Goal: Task Accomplishment & Management: Complete application form

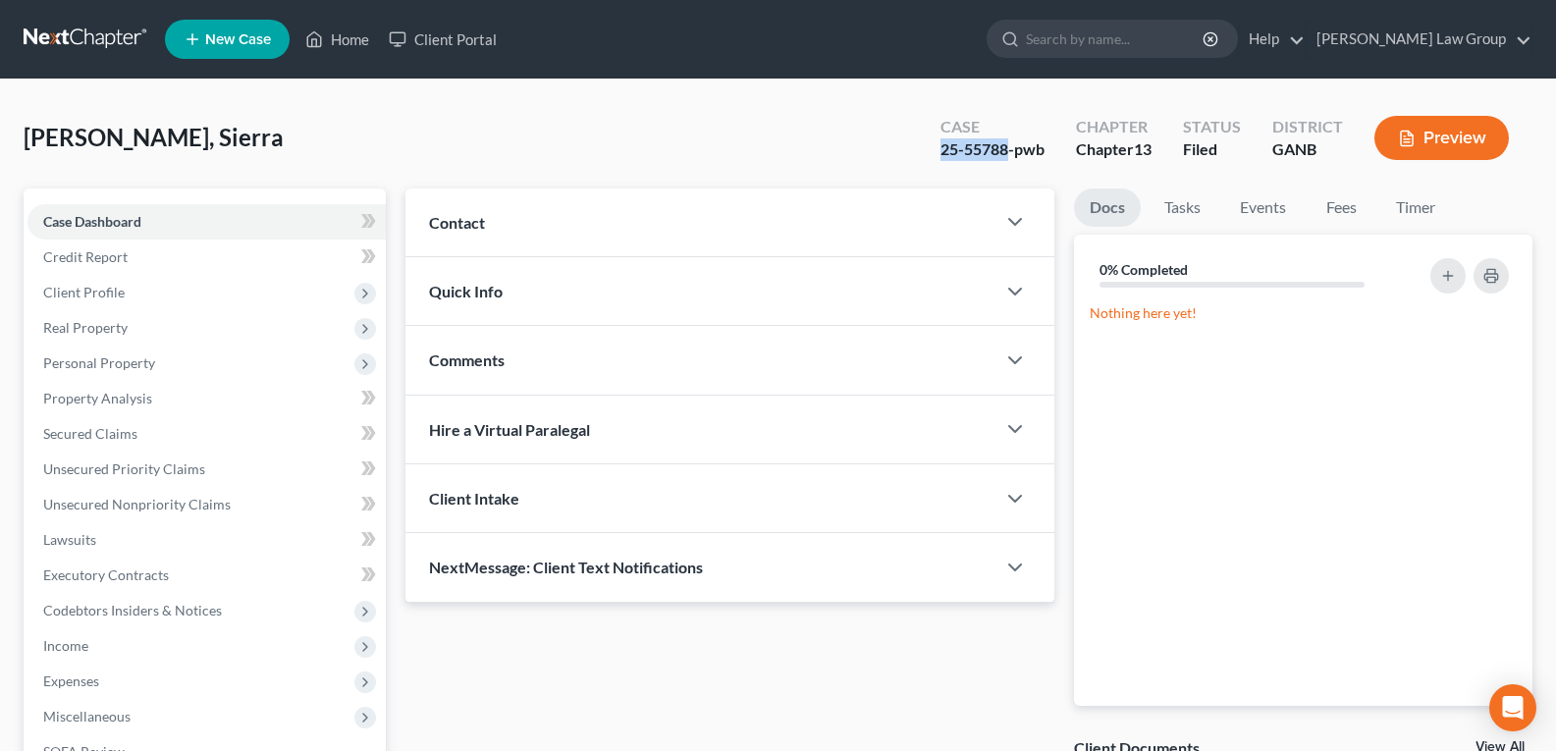
drag, startPoint x: 987, startPoint y: 162, endPoint x: 1007, endPoint y: 164, distance: 19.7
click at [1007, 164] on div "Case 25-55788-pwb" at bounding box center [992, 140] width 135 height 58
copy div "25-55788"
click at [335, 30] on link "Home" at bounding box center [336, 39] width 83 height 35
click at [335, 42] on link "Home" at bounding box center [336, 39] width 83 height 35
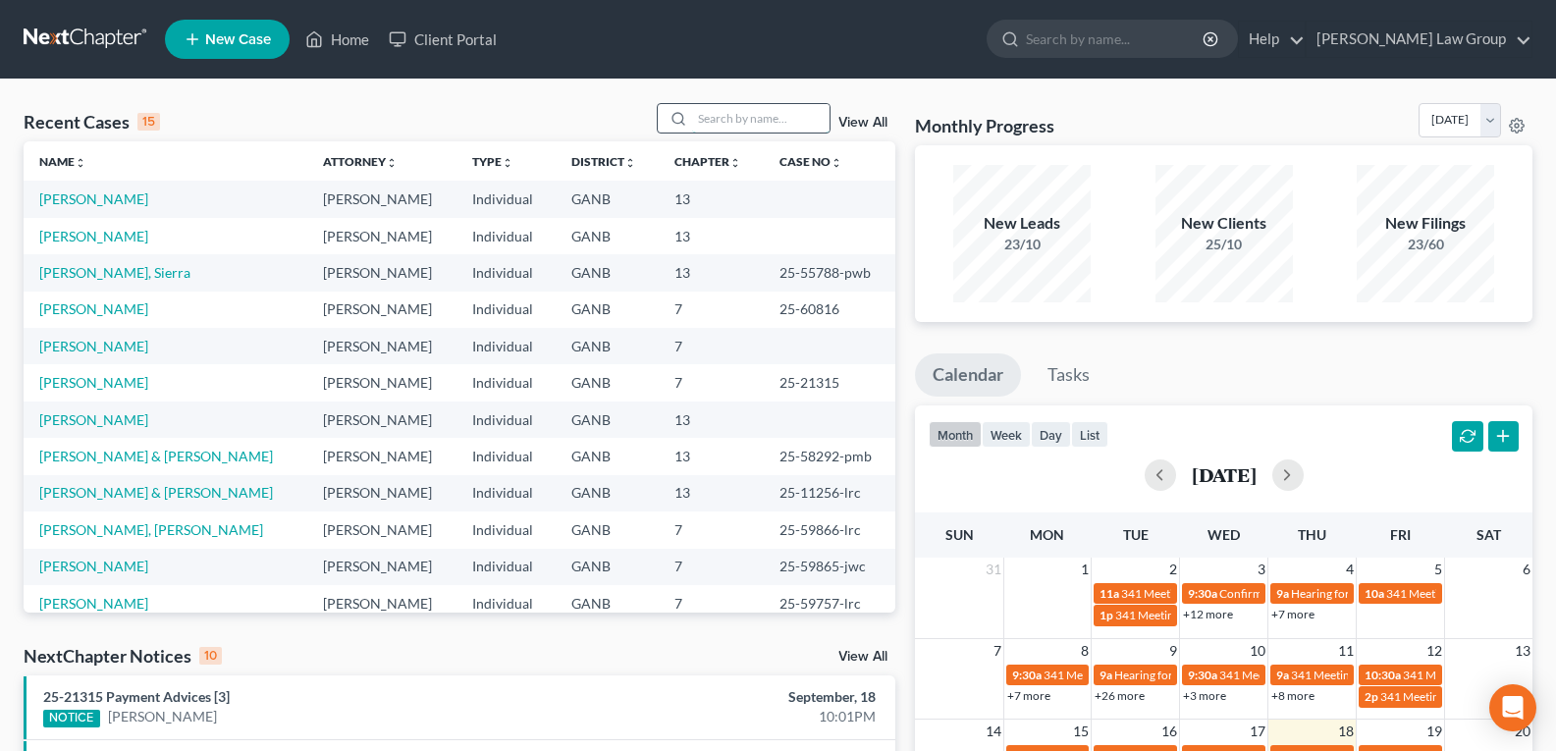
drag, startPoint x: 725, startPoint y: 107, endPoint x: 722, endPoint y: 122, distance: 15.0
click at [724, 119] on input "search" at bounding box center [760, 118] width 137 height 28
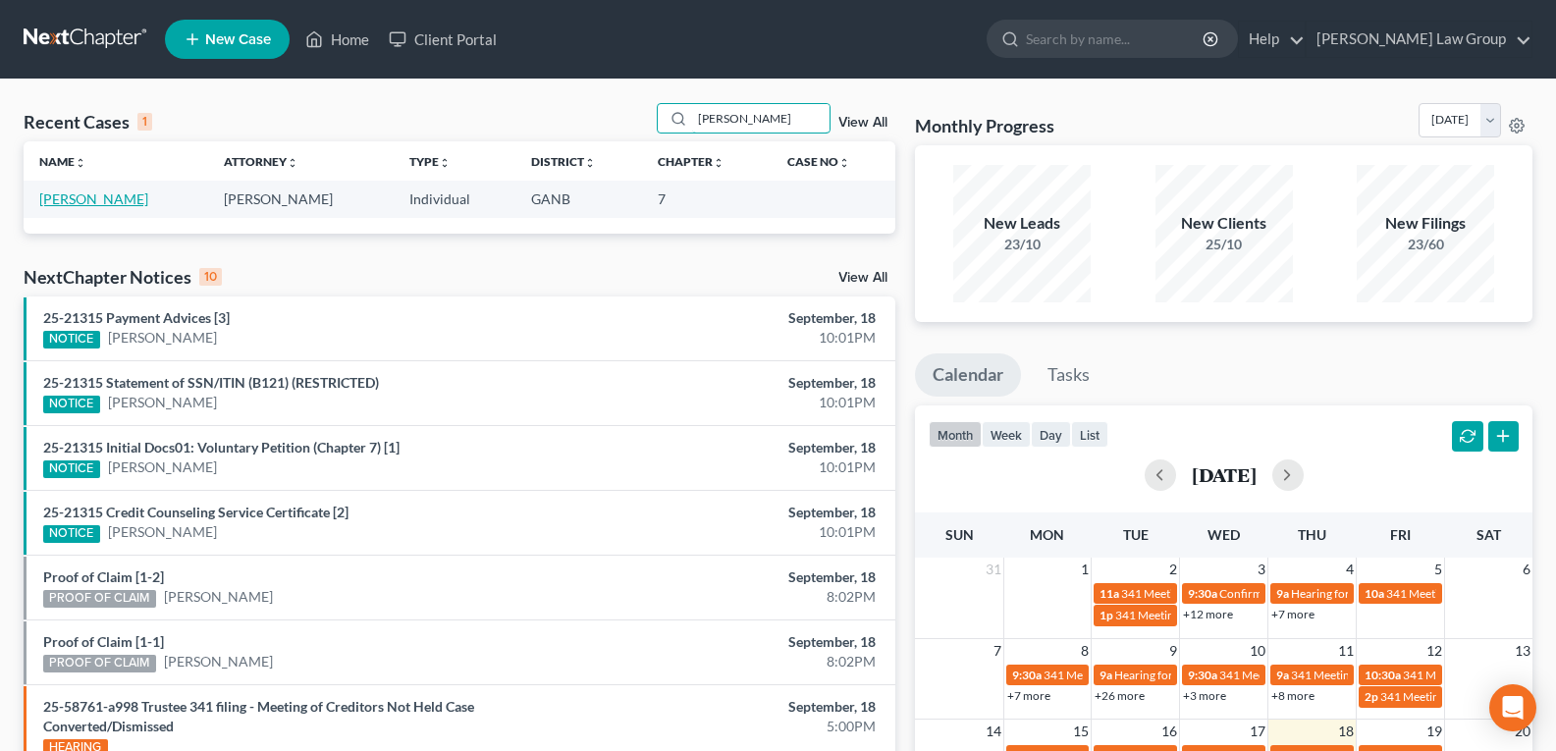
type input "[PERSON_NAME]"
click at [91, 205] on link "[PERSON_NAME]" at bounding box center [93, 198] width 109 height 17
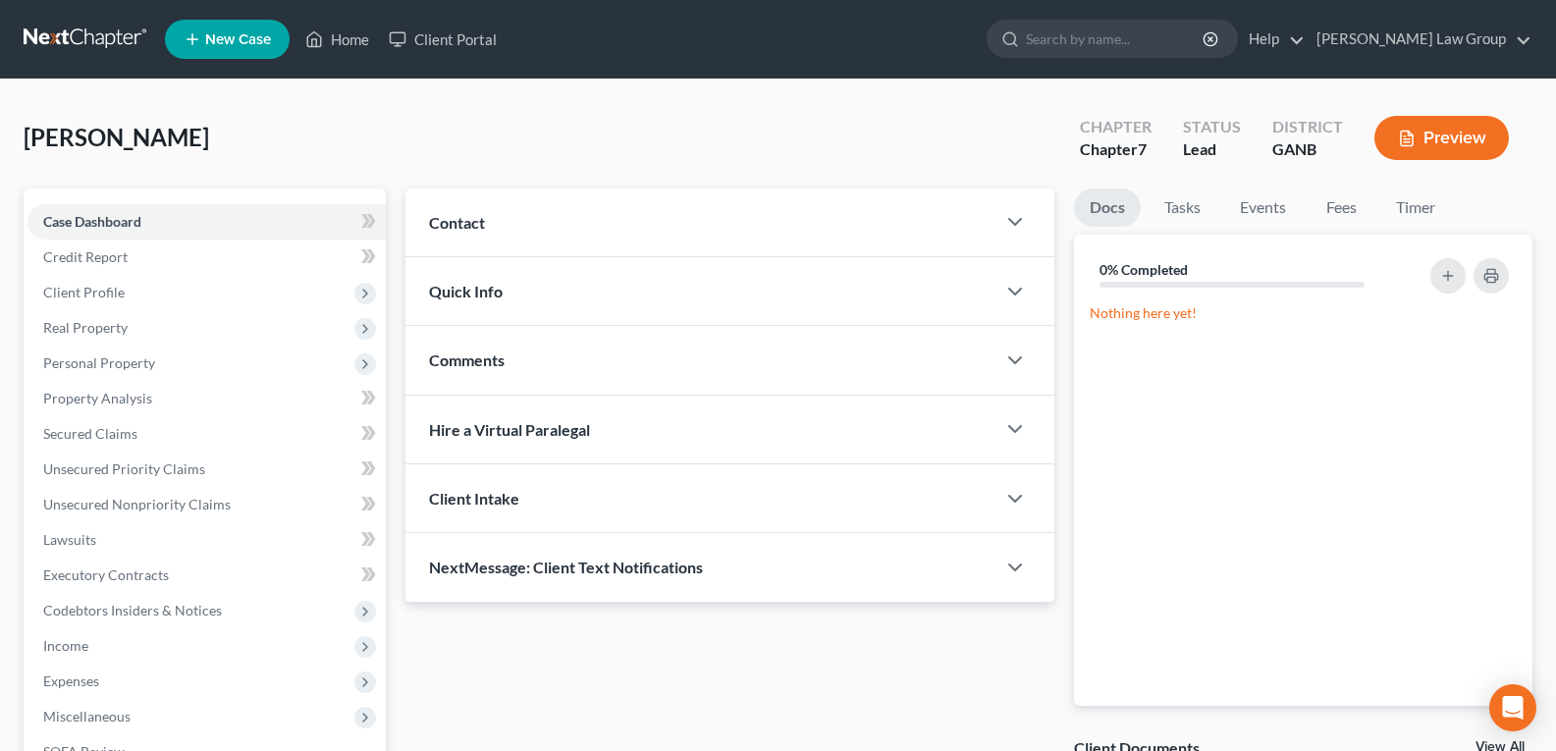
click at [720, 141] on div "[PERSON_NAME] Upgraded Chapter Chapter 7 Status Lead District GANB Preview" at bounding box center [778, 145] width 1509 height 85
click at [98, 299] on span "Client Profile" at bounding box center [83, 292] width 81 height 17
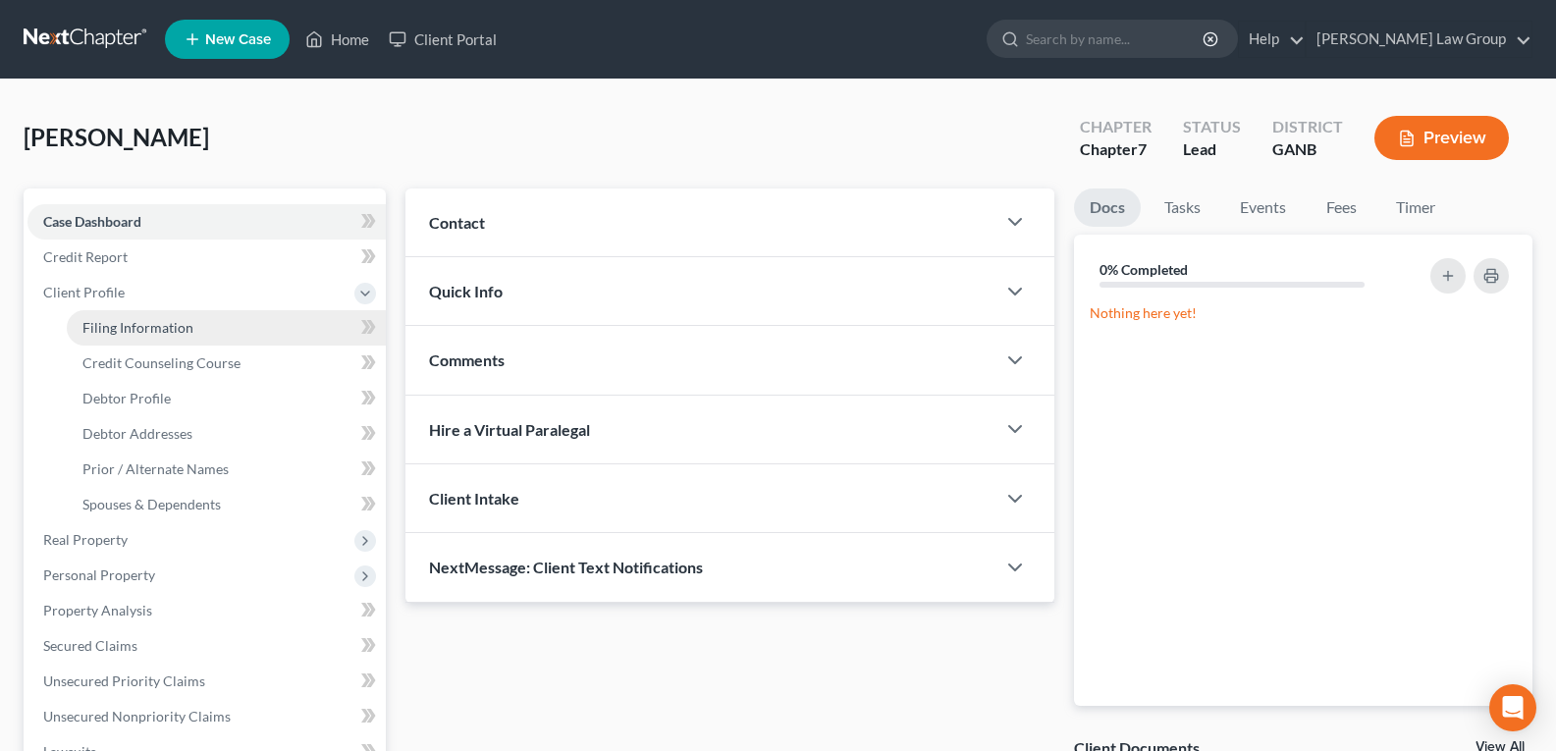
click at [118, 329] on span "Filing Information" at bounding box center [137, 327] width 111 height 17
select select "1"
select select "0"
select select "10"
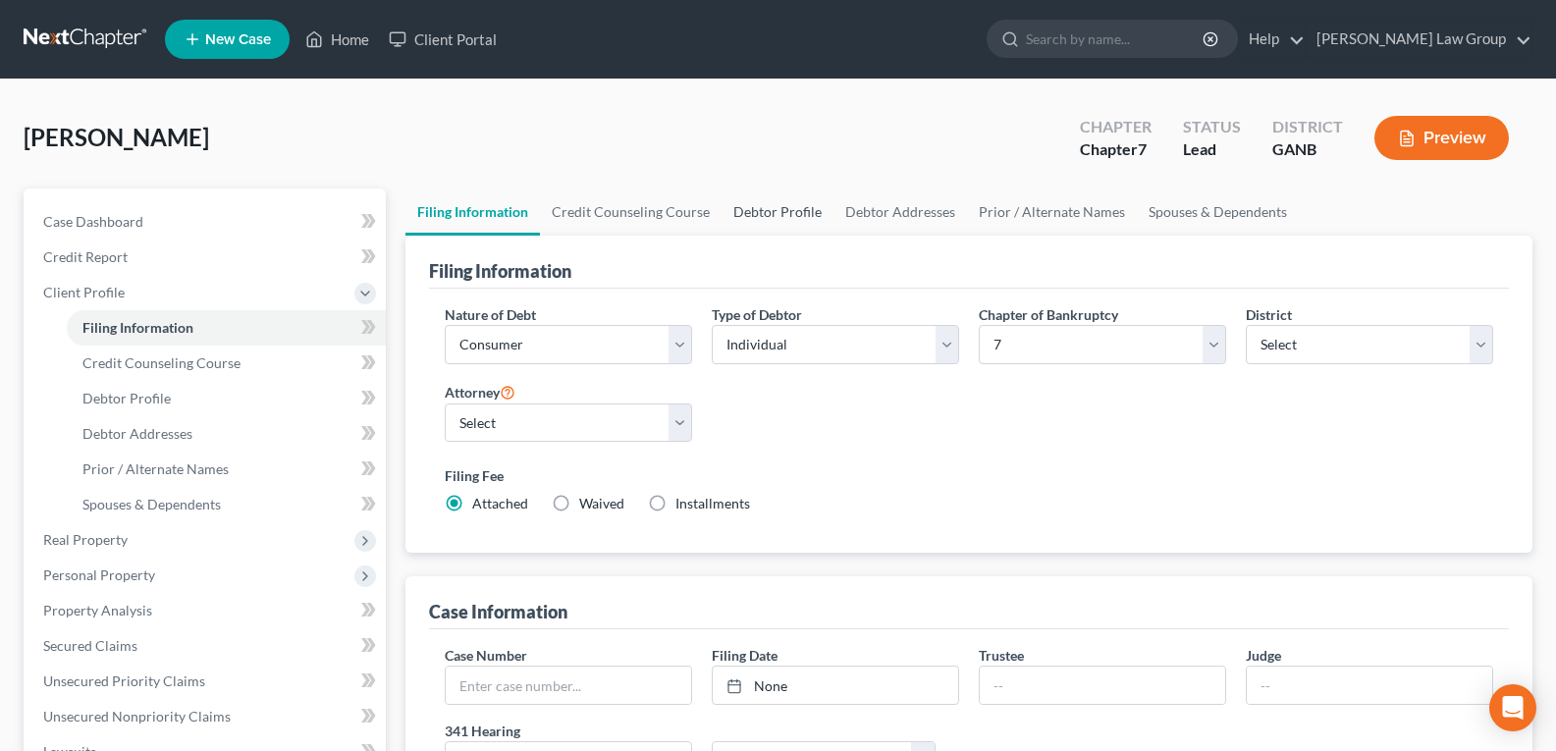
click at [771, 218] on link "Debtor Profile" at bounding box center [777, 211] width 112 height 47
select select "0"
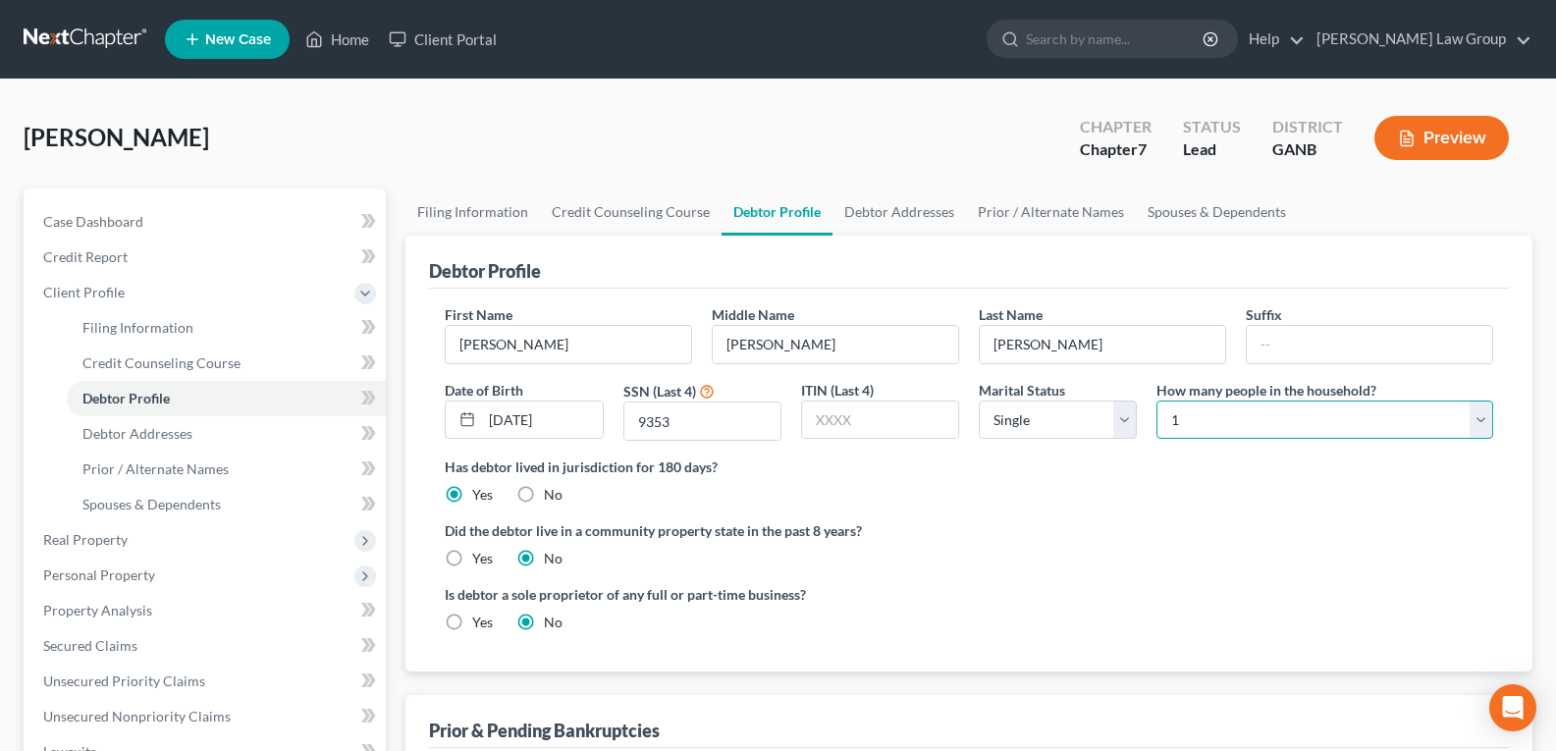
click at [1250, 425] on select "Select 1 2 3 4 5 6 7 8 9 10 11 12 13 14 15 16 17 18 19 20" at bounding box center [1324, 419] width 337 height 39
select select "2"
click at [1156, 400] on select "Select 1 2 3 4 5 6 7 8 9 10 11 12 13 14 15 16 17 18 19 20" at bounding box center [1324, 419] width 337 height 39
click at [1039, 567] on ng-include "First Name [PERSON_NAME] Middle Name [PERSON_NAME] Last Name [PERSON_NAME] Suff…" at bounding box center [969, 476] width 1048 height 344
click at [1169, 211] on link "Spouses & Dependents" at bounding box center [1217, 211] width 162 height 47
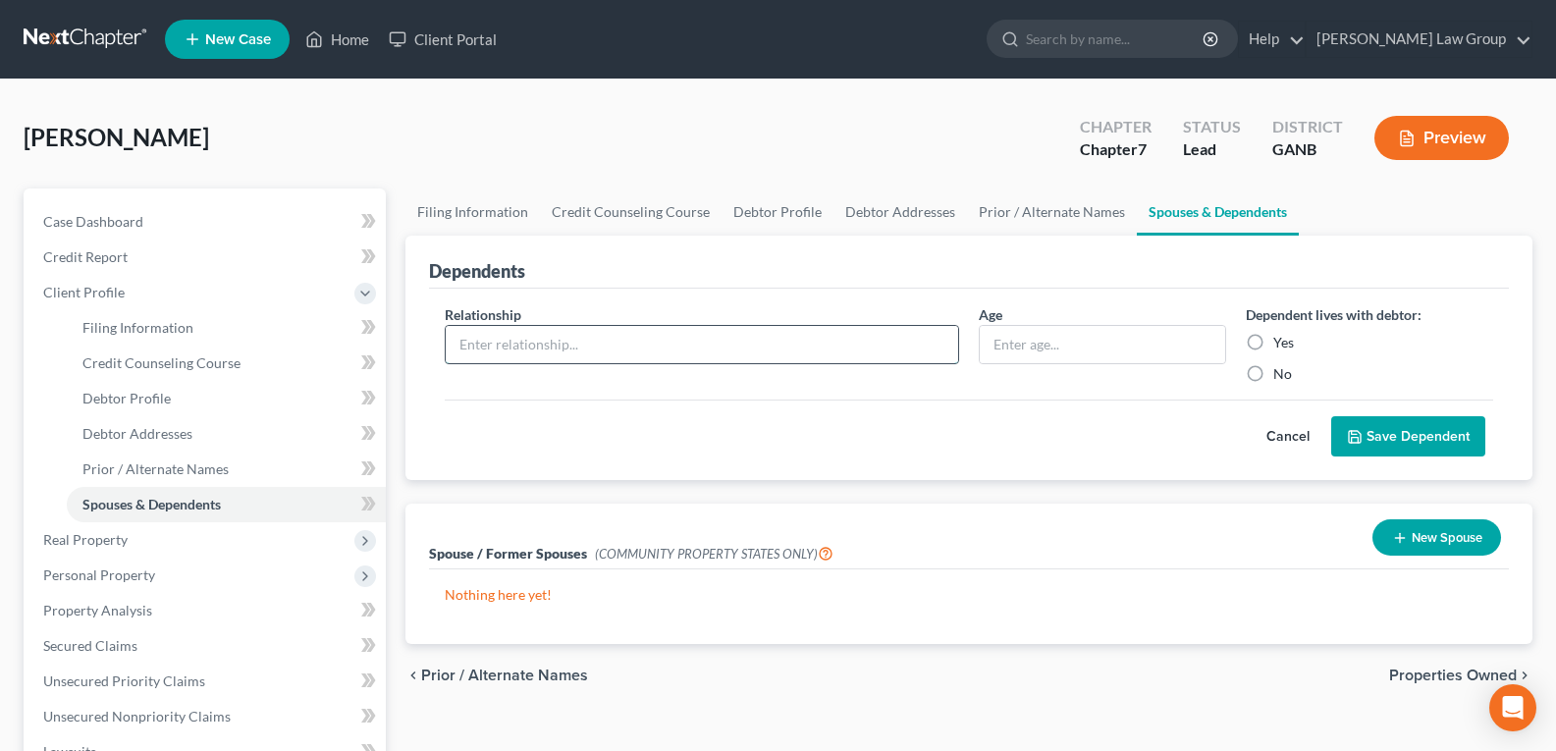
click at [601, 327] on input "text" at bounding box center [702, 344] width 512 height 37
type input "Mother"
click at [1080, 341] on input "text" at bounding box center [1102, 344] width 245 height 37
type input "56"
click at [1273, 343] on label "Yes" at bounding box center [1283, 343] width 21 height 20
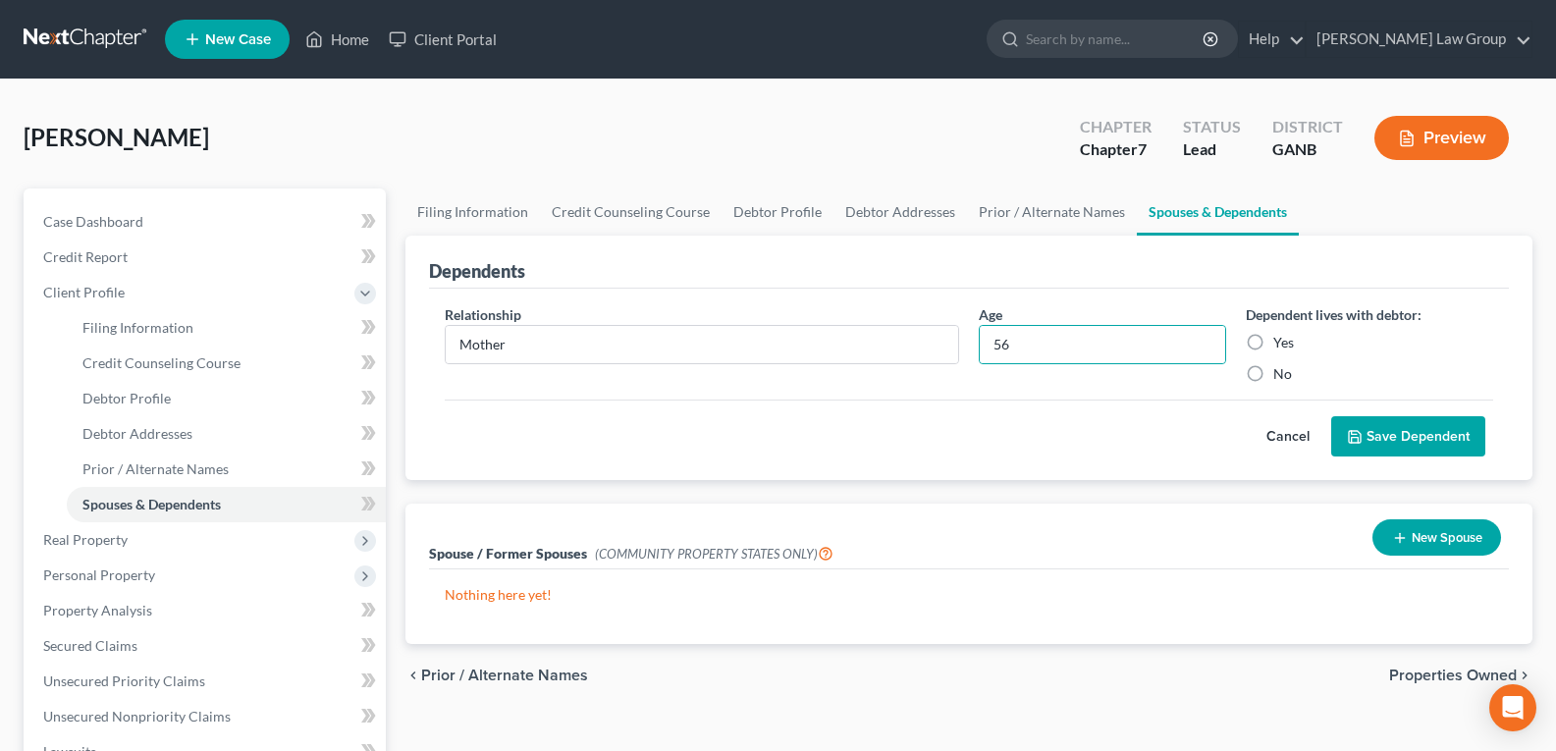
click at [1281, 343] on input "Yes" at bounding box center [1287, 339] width 13 height 13
radio input "true"
click at [1400, 461] on div "Relationship * Mother Age [DEMOGRAPHIC_DATA] Dependent lives with debtor: Yes N…" at bounding box center [969, 385] width 1080 height 192
click at [1389, 439] on button "Save Dependent" at bounding box center [1408, 436] width 154 height 41
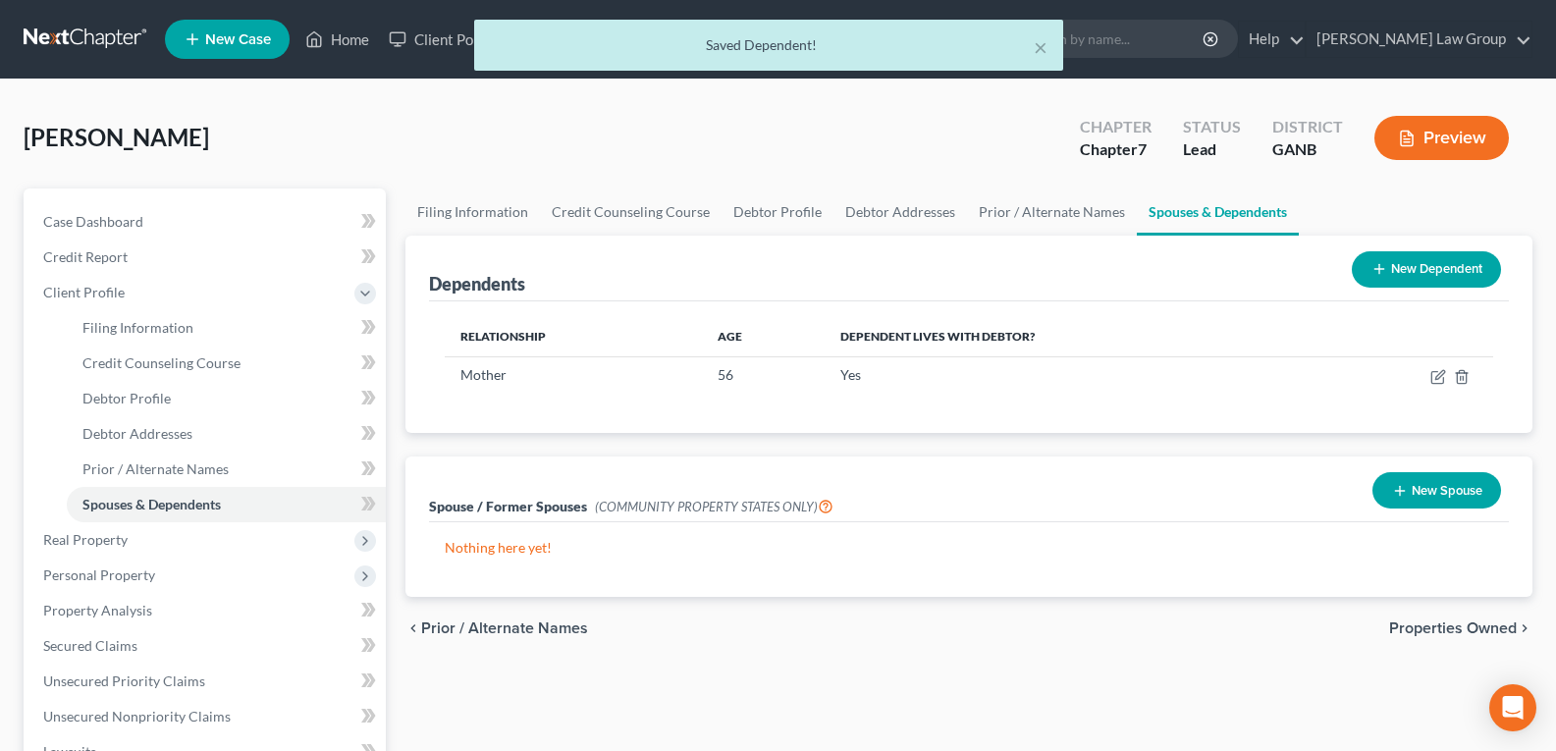
click at [1415, 266] on button "New Dependent" at bounding box center [1426, 269] width 149 height 36
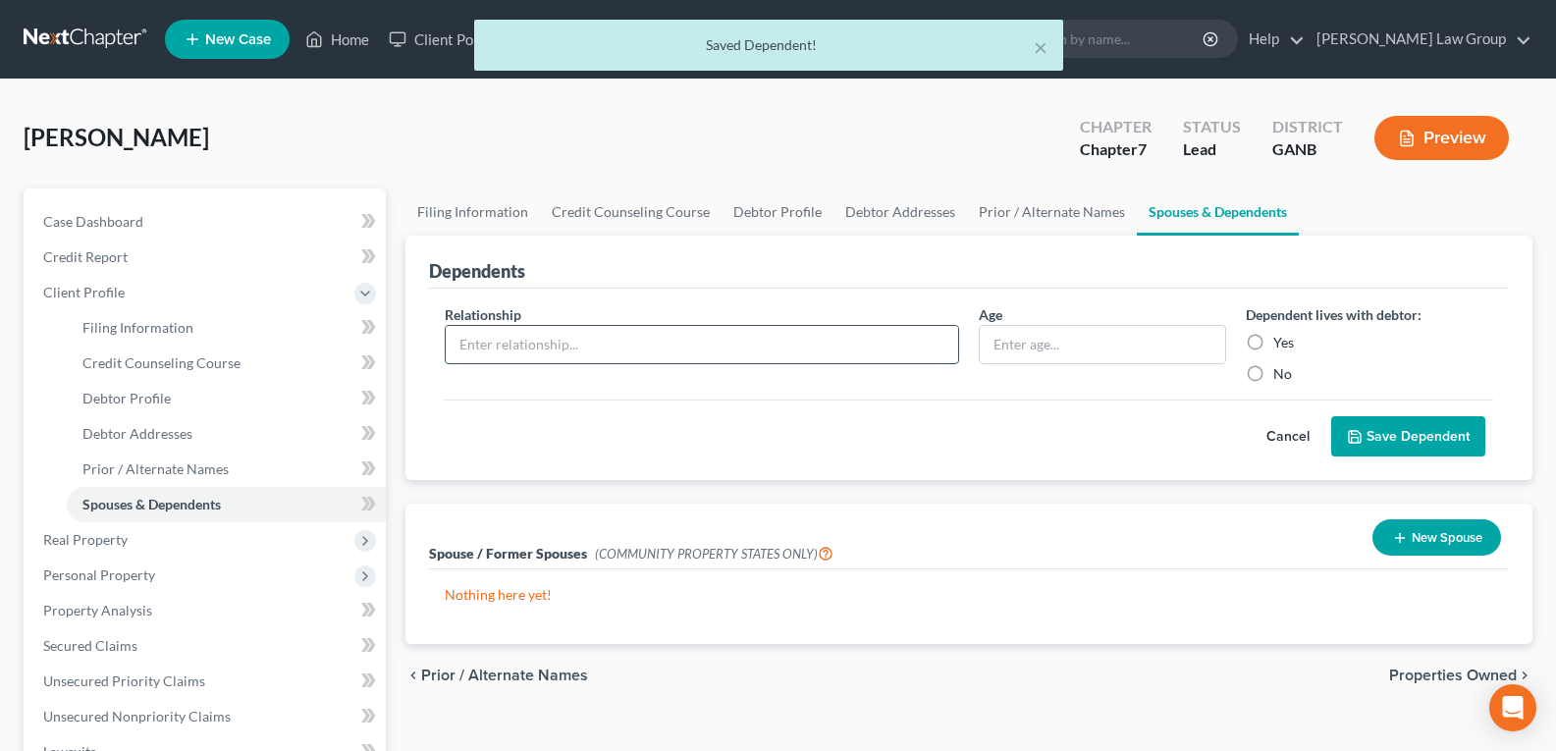
click at [606, 351] on input "text" at bounding box center [702, 344] width 512 height 37
type input "Father"
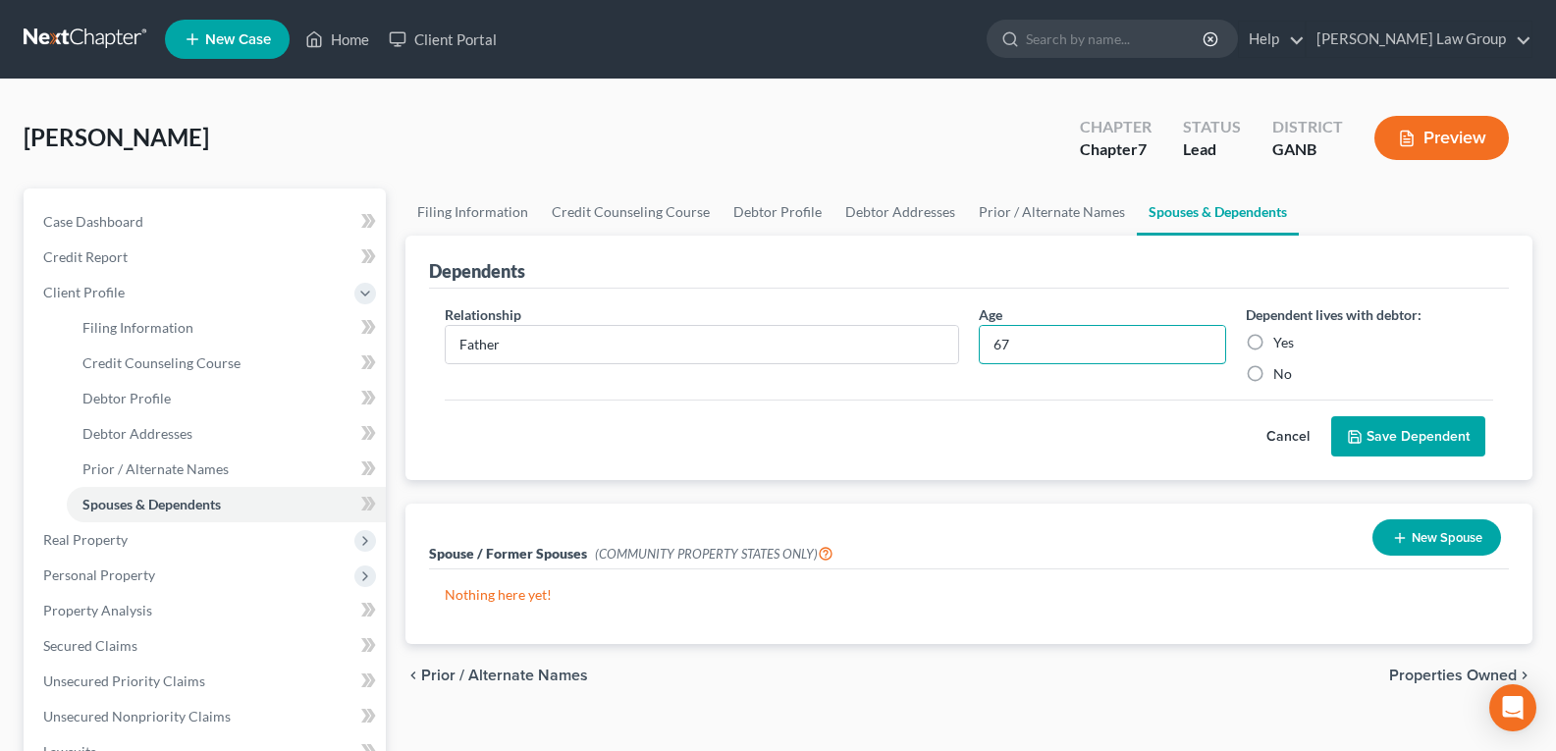
type input "67"
click at [1273, 344] on label "Yes" at bounding box center [1283, 343] width 21 height 20
click at [1281, 344] on input "Yes" at bounding box center [1287, 339] width 13 height 13
radio input "true"
click at [1378, 441] on button "Save Dependent" at bounding box center [1408, 436] width 154 height 41
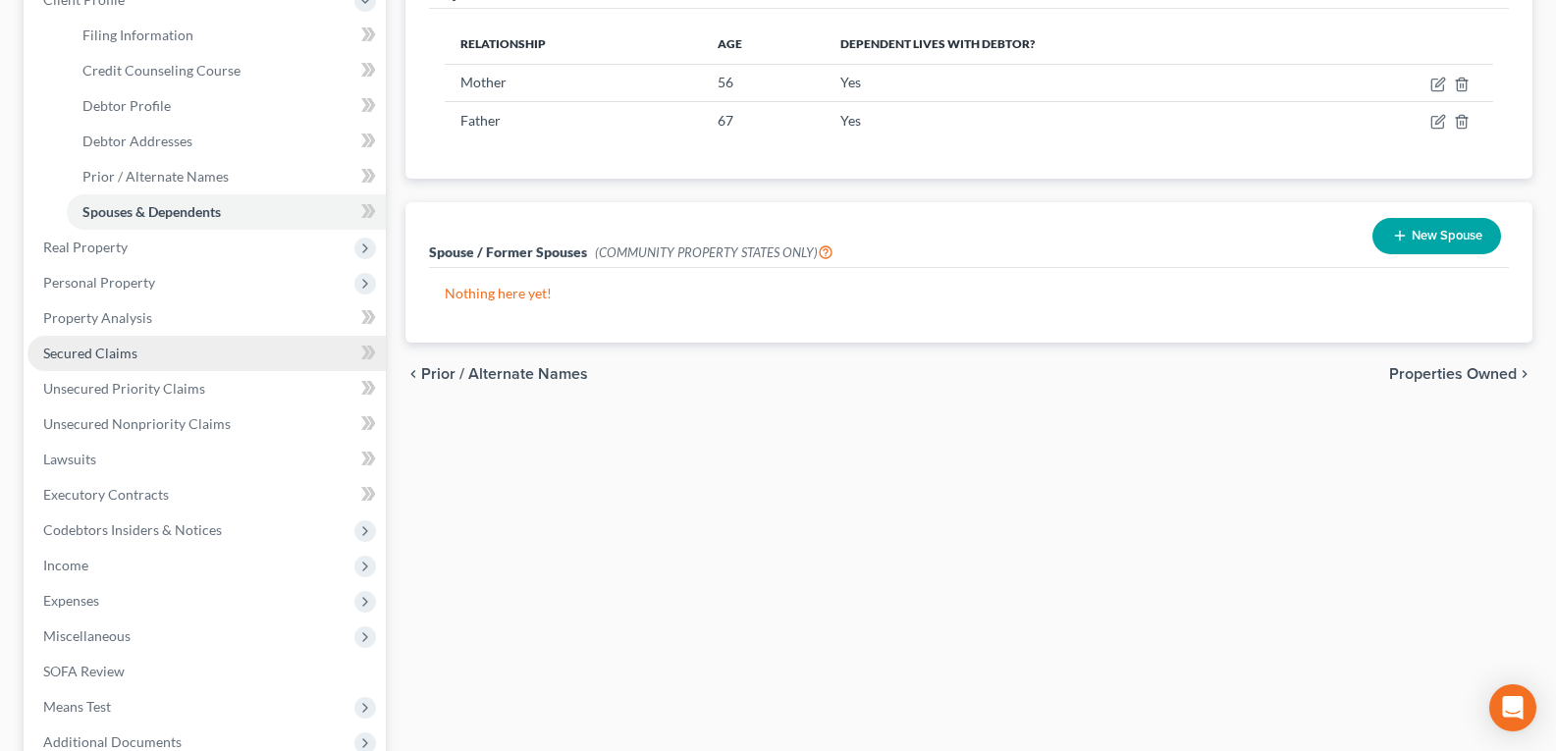
scroll to position [294, 0]
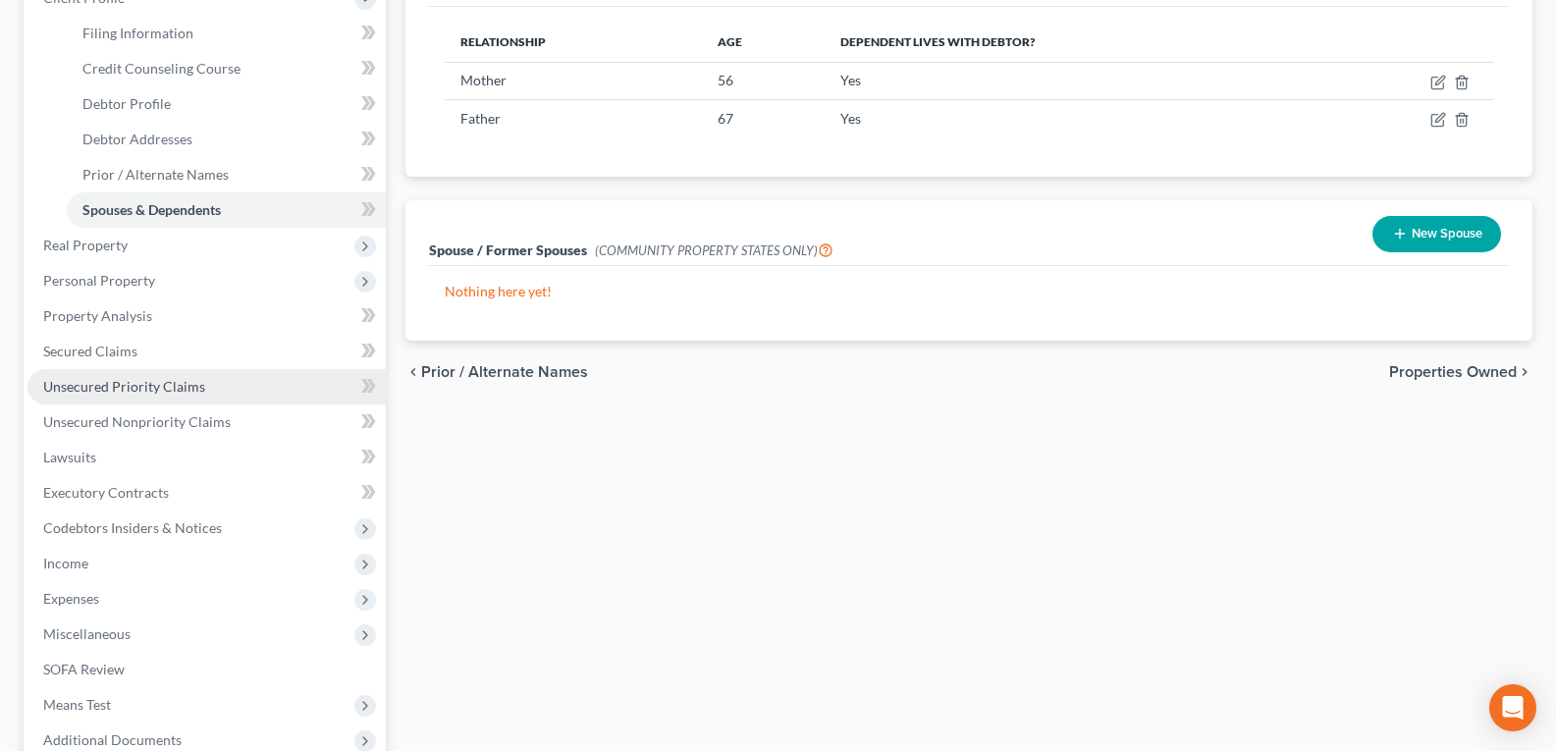
drag, startPoint x: 109, startPoint y: 384, endPoint x: 129, endPoint y: 378, distance: 20.5
click at [109, 385] on span "Unsecured Priority Claims" at bounding box center [124, 386] width 162 height 17
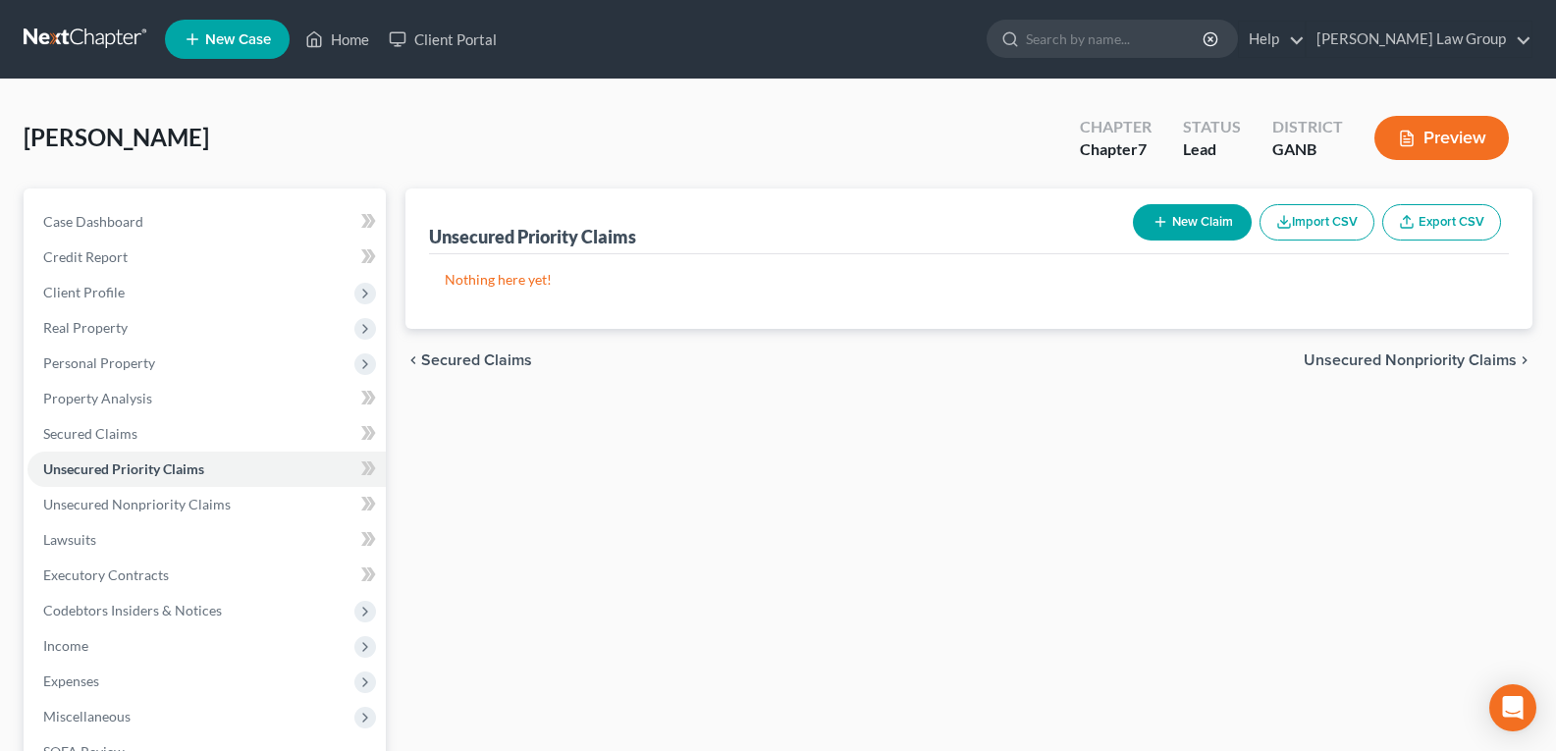
click at [1143, 215] on button "New Claim" at bounding box center [1192, 222] width 119 height 36
select select "0"
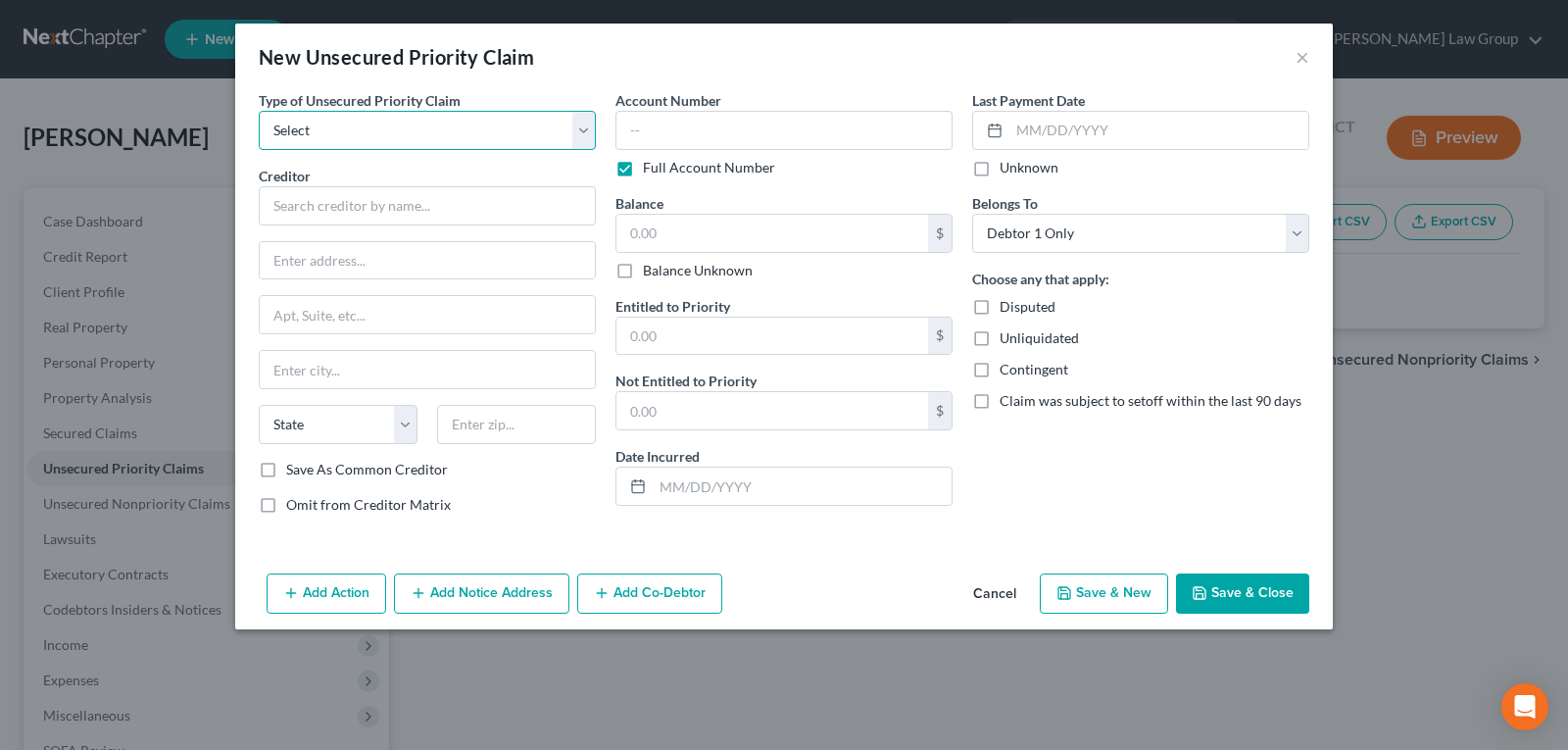
click at [429, 122] on select "Select Taxes & Other Government Units Domestic Support Obligations Extensions o…" at bounding box center [427, 130] width 338 height 39
select select "0"
click at [259, 111] on select "Select Taxes & Other Government Units Domestic Support Obligations Extensions o…" at bounding box center [427, 130] width 338 height 39
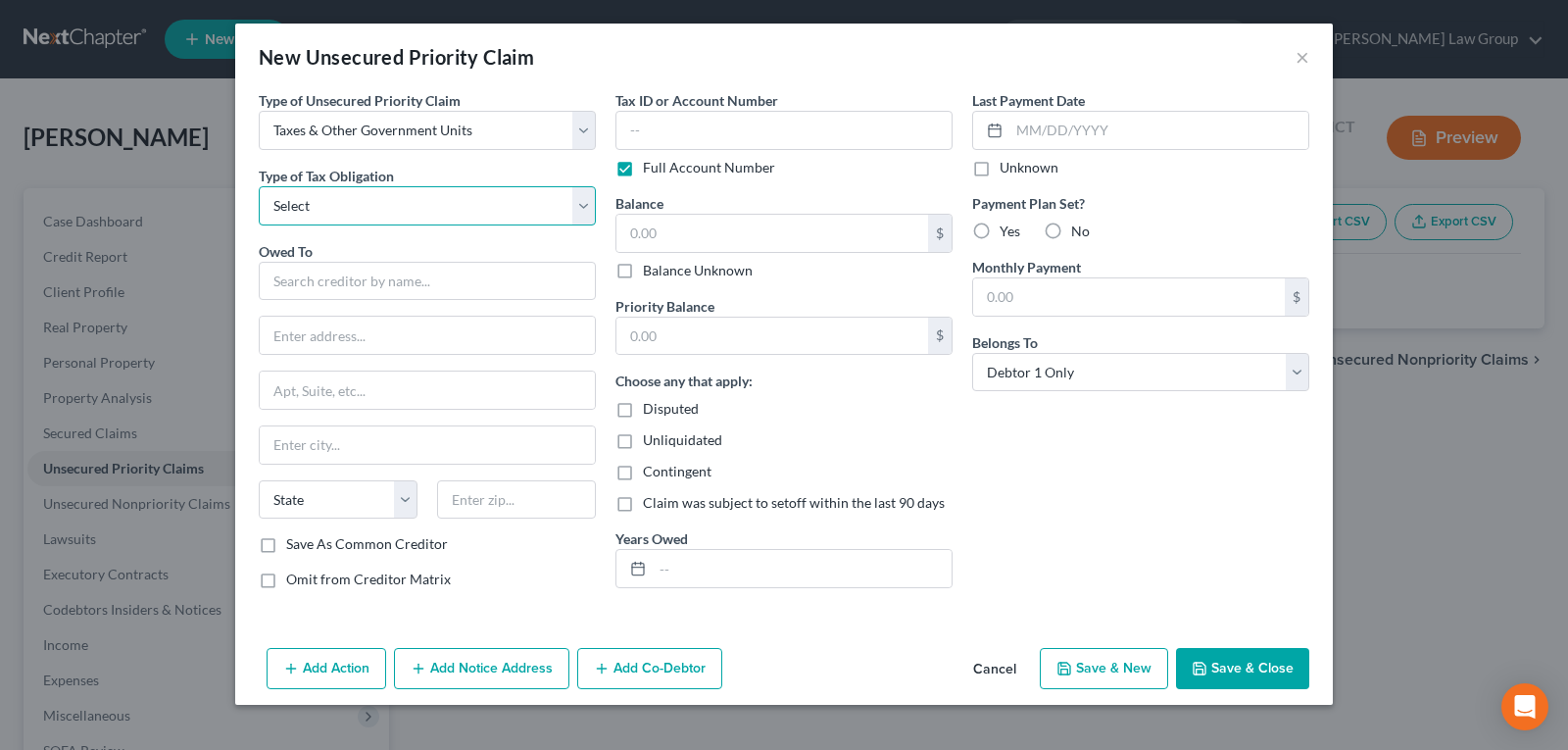
click at [391, 212] on select "Select Federal City State Franchise Tax Board Other" at bounding box center [427, 205] width 338 height 39
select select "0"
click at [259, 186] on select "Select Federal City State Franchise Tax Board Other" at bounding box center [427, 205] width 338 height 39
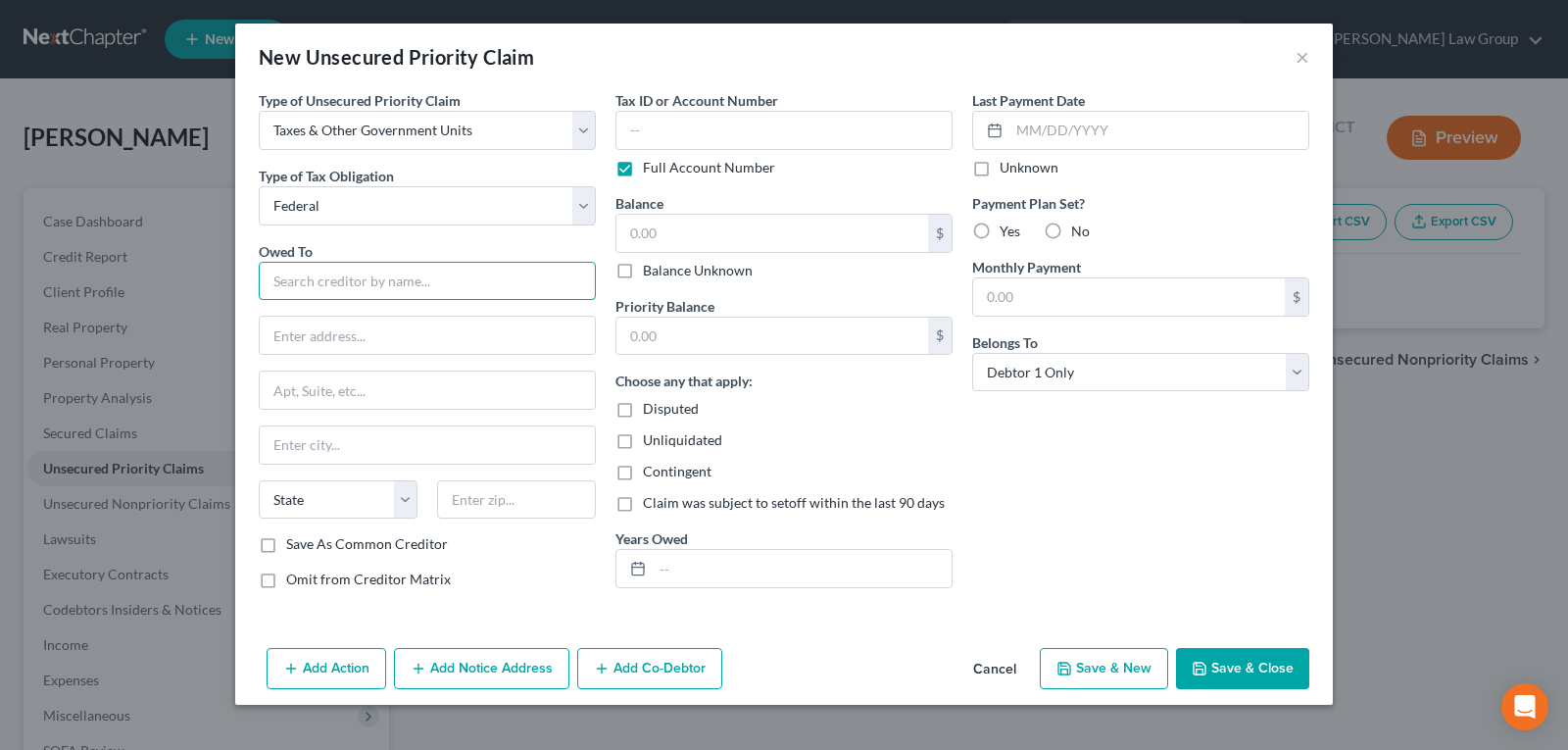
click at [363, 277] on input "text" at bounding box center [427, 281] width 338 height 39
type input "Internal Revenue Service"
type input "Attn: Bankruptcy Unit"
type input "Stop 335-D, P.O. Box 995"
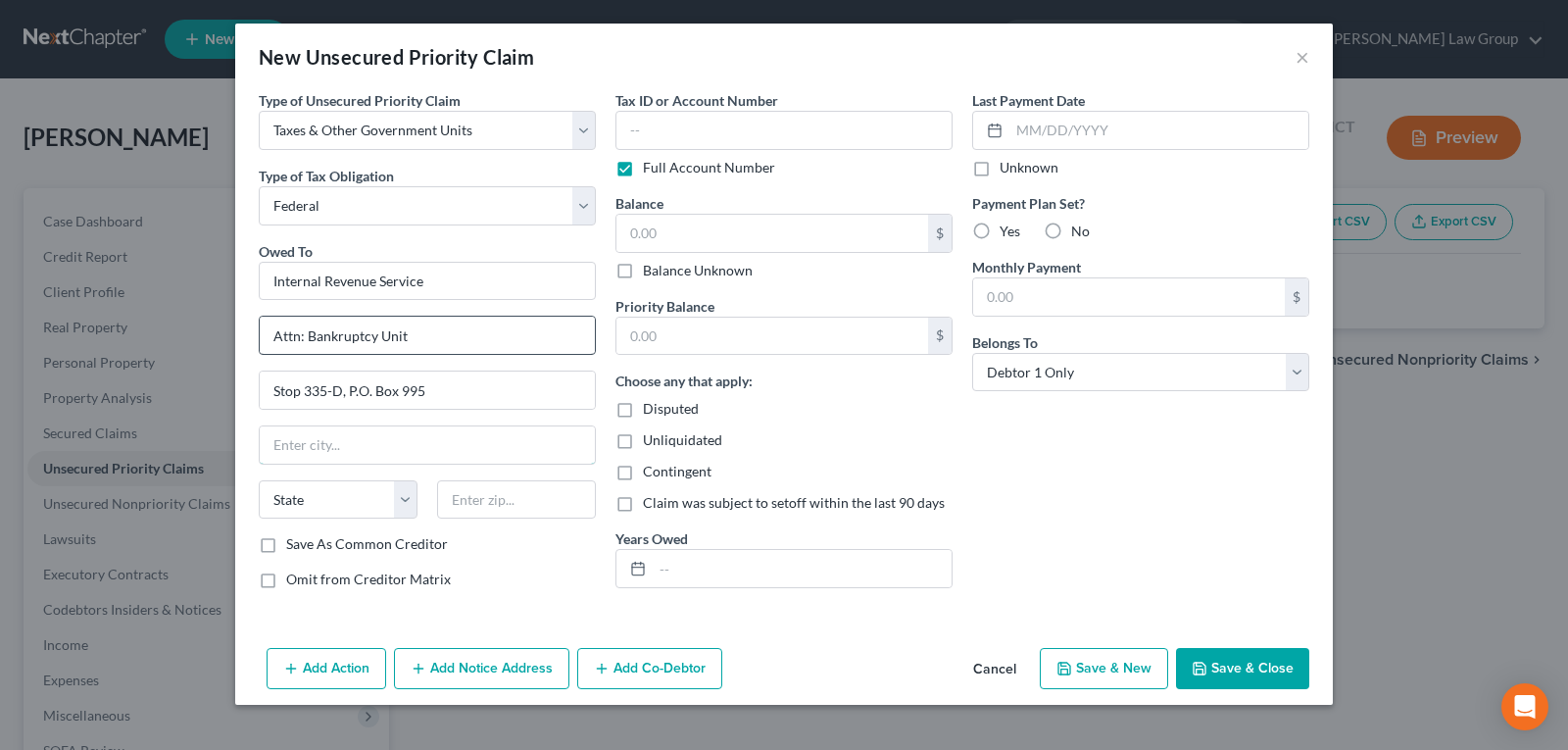
type input "[GEOGRAPHIC_DATA]"
select select "10"
type input "30370"
click at [1118, 672] on button "Save & New" at bounding box center [1104, 668] width 129 height 41
select select "0"
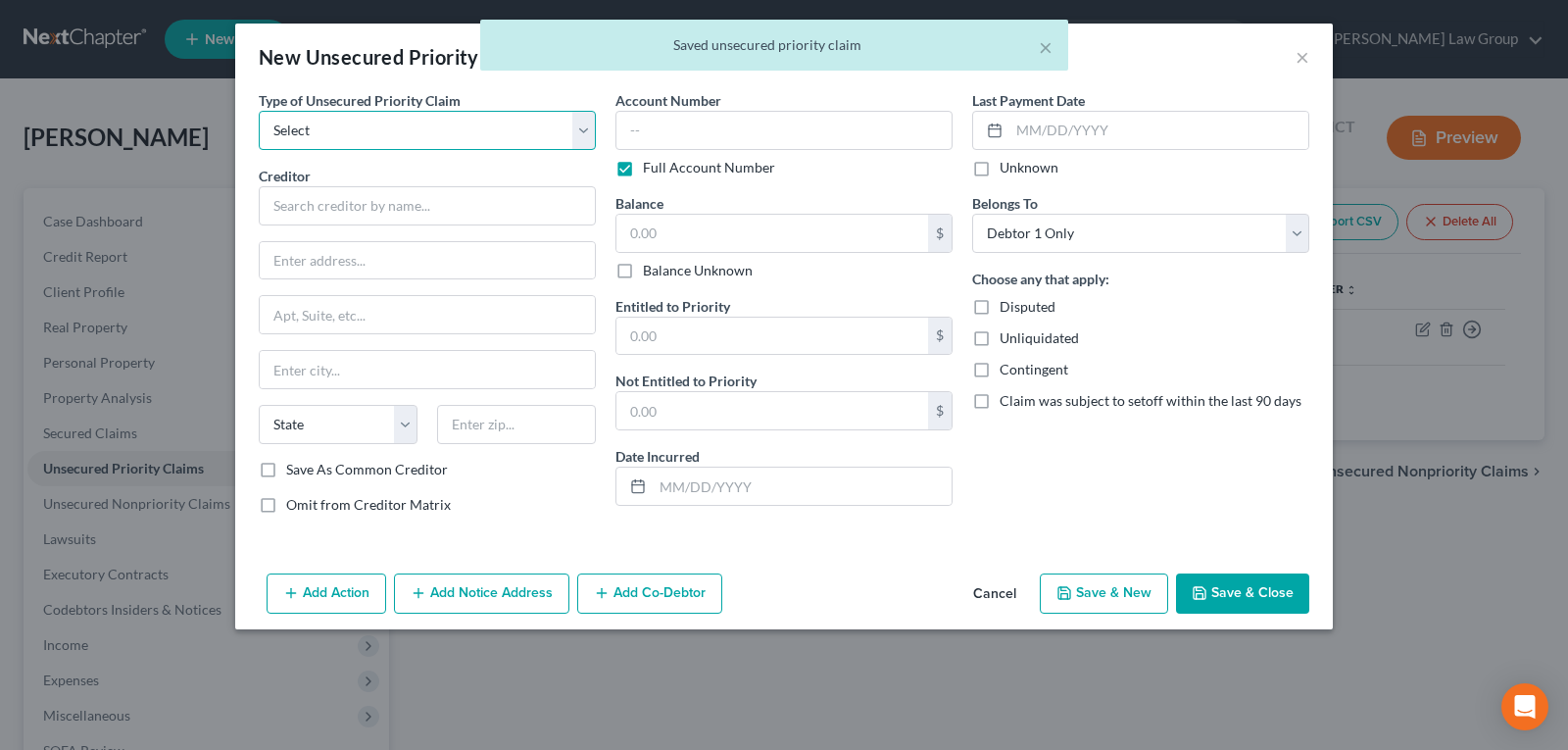
click at [424, 132] on select "Select Taxes & Other Government Units Domestic Support Obligations Extensions o…" at bounding box center [427, 130] width 338 height 39
select select "0"
click at [259, 111] on select "Select Taxes & Other Government Units Domestic Support Obligations Extensions o…" at bounding box center [427, 130] width 338 height 39
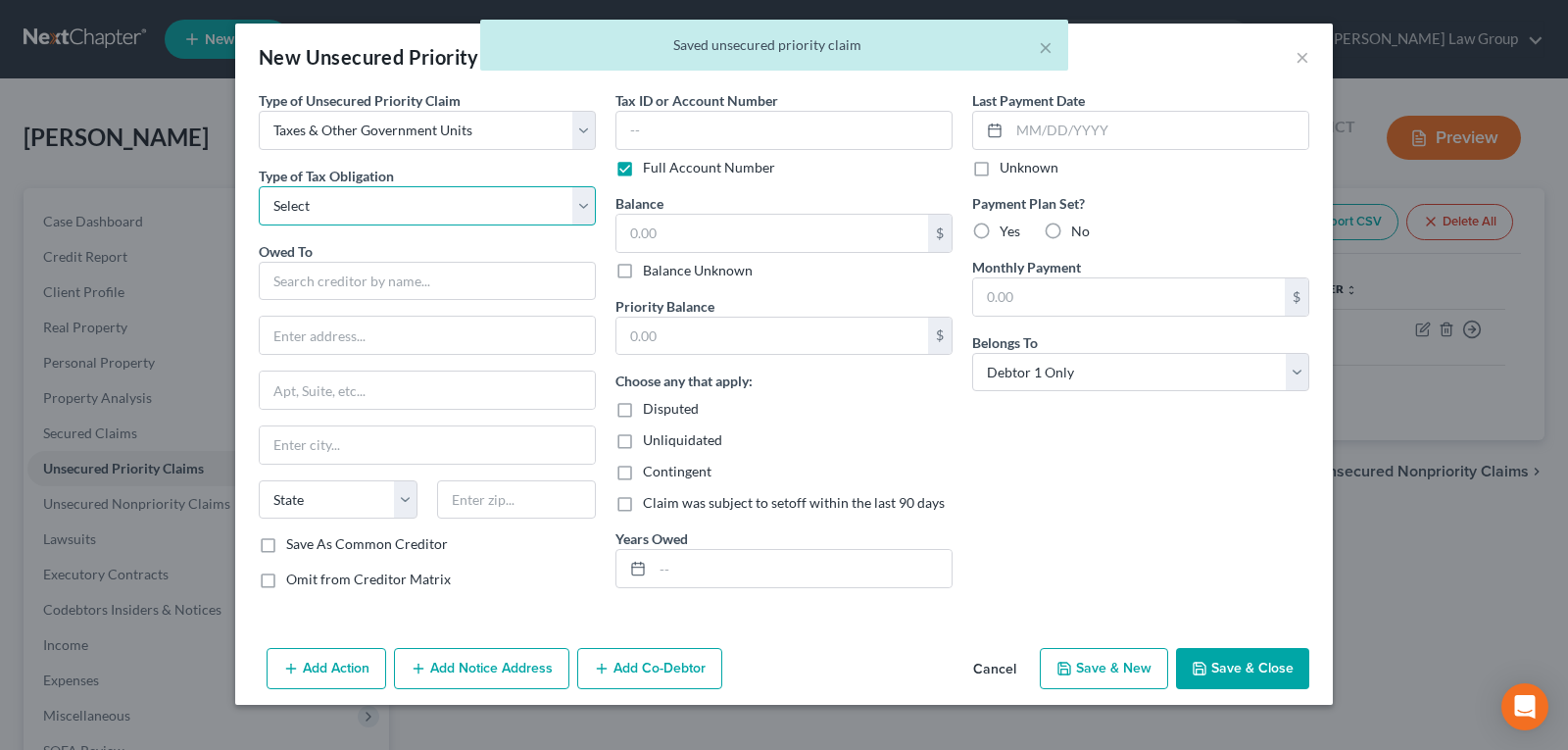
click at [371, 213] on select "Select Federal City State Franchise Tax Board Other" at bounding box center [427, 205] width 338 height 39
select select "2"
click at [259, 186] on select "Select Federal City State Franchise Tax Board Other" at bounding box center [427, 205] width 338 height 39
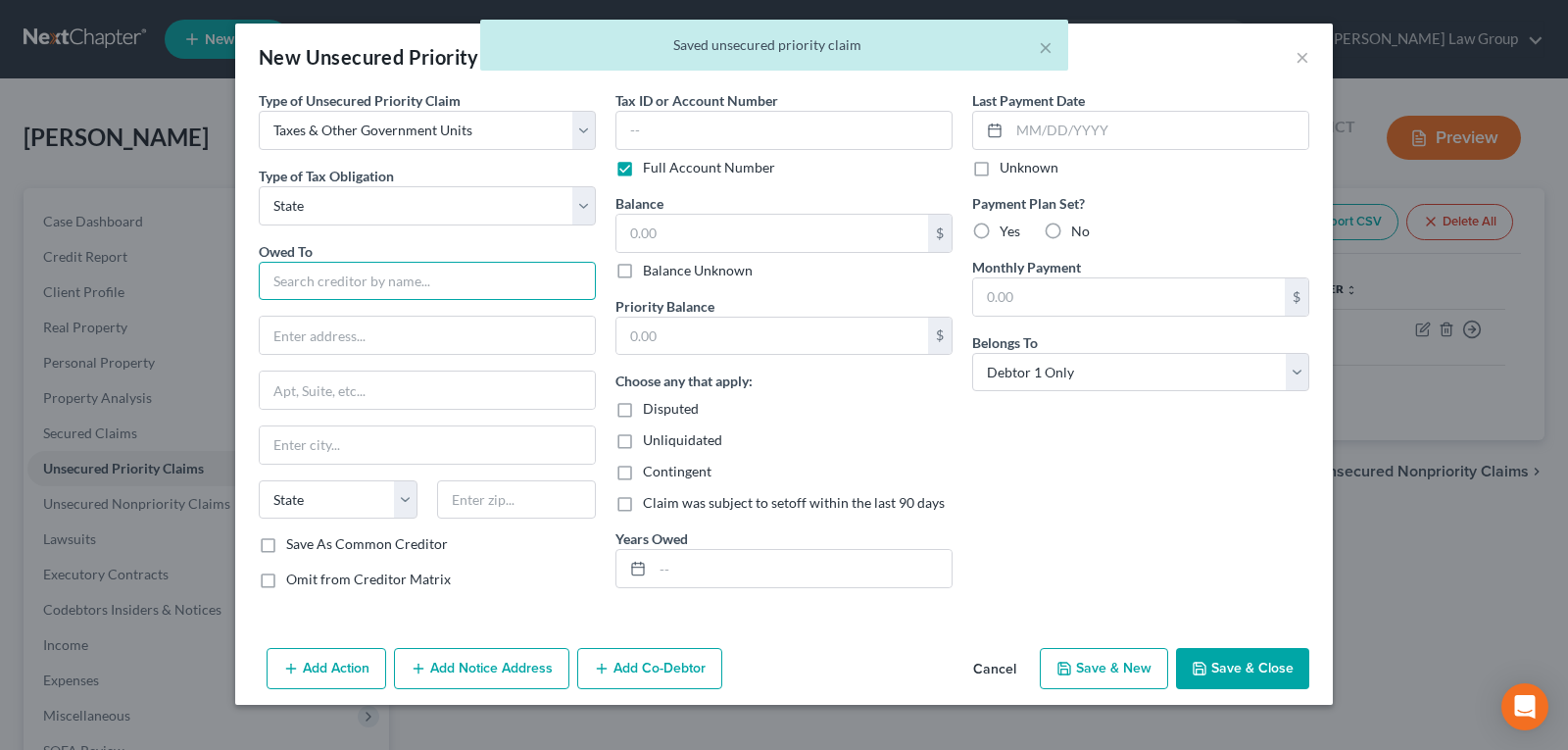
click at [337, 274] on input "text" at bounding box center [427, 281] width 338 height 39
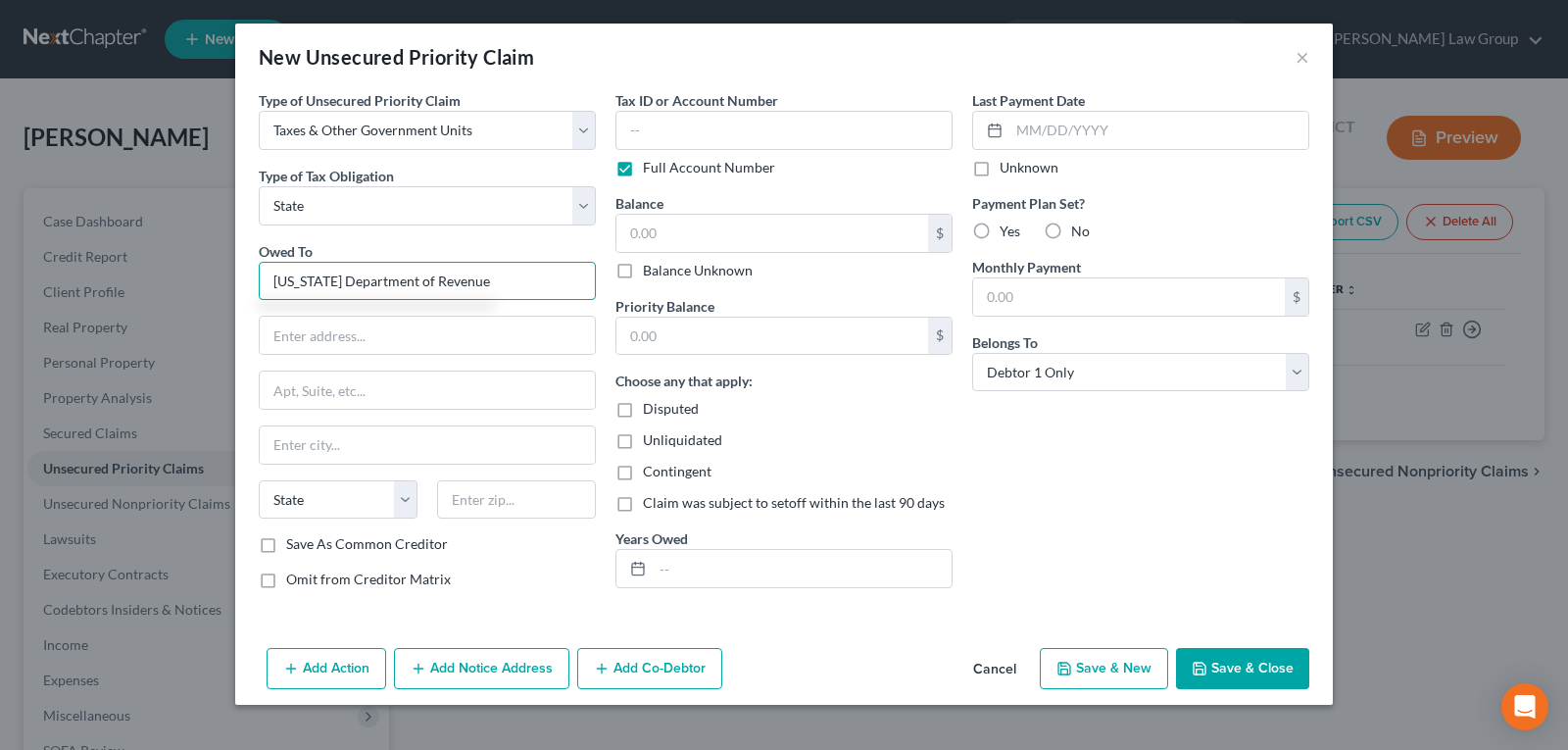
type input "[US_STATE] Department of Revenue"
type input "Attn: Bankruptcy Dept."
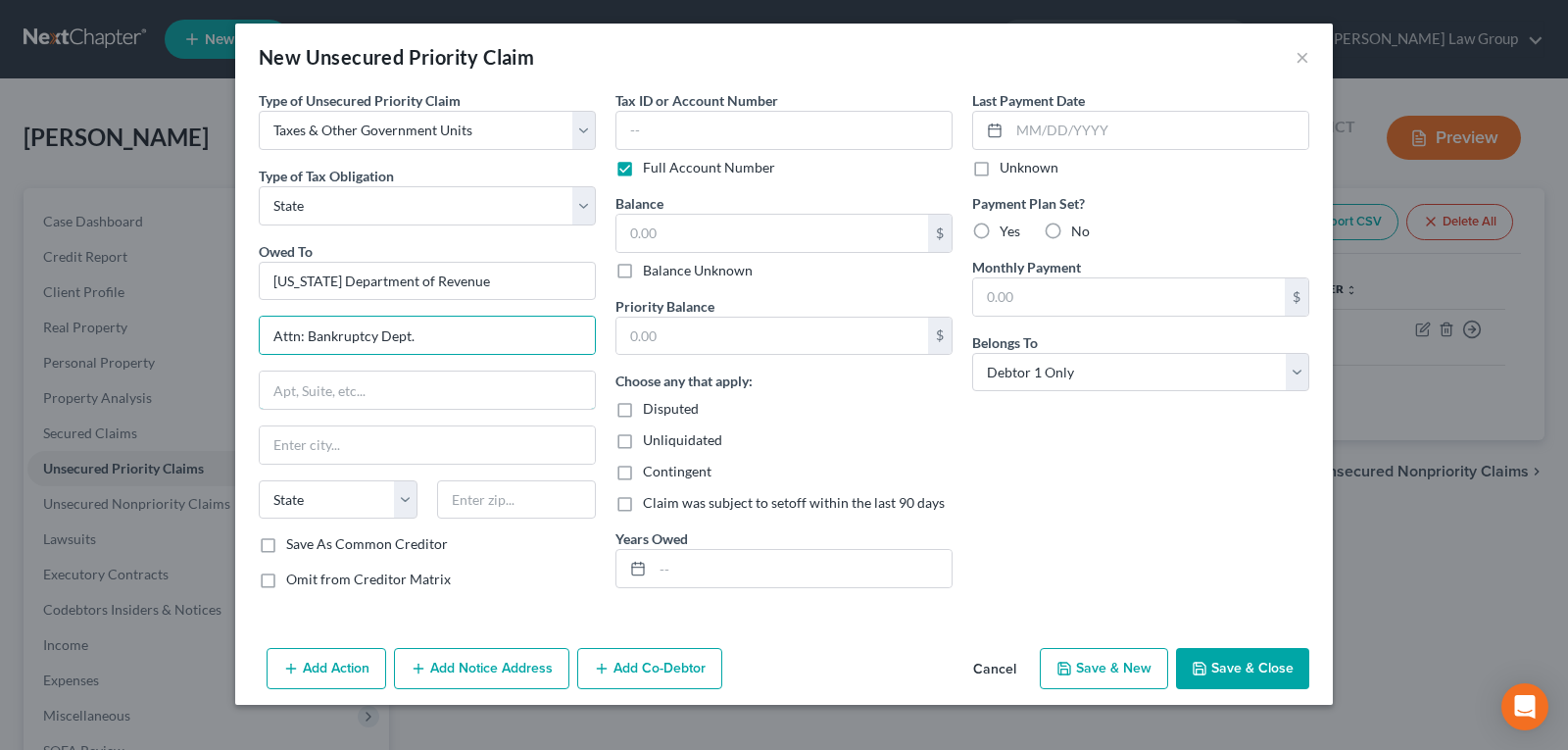
type input "[STREET_ADDRESS] [GEOGRAPHIC_DATA]"
type input "[GEOGRAPHIC_DATA]"
select select "10"
type input "30345-3202"
click at [1228, 669] on button "Save & Close" at bounding box center [1242, 668] width 133 height 41
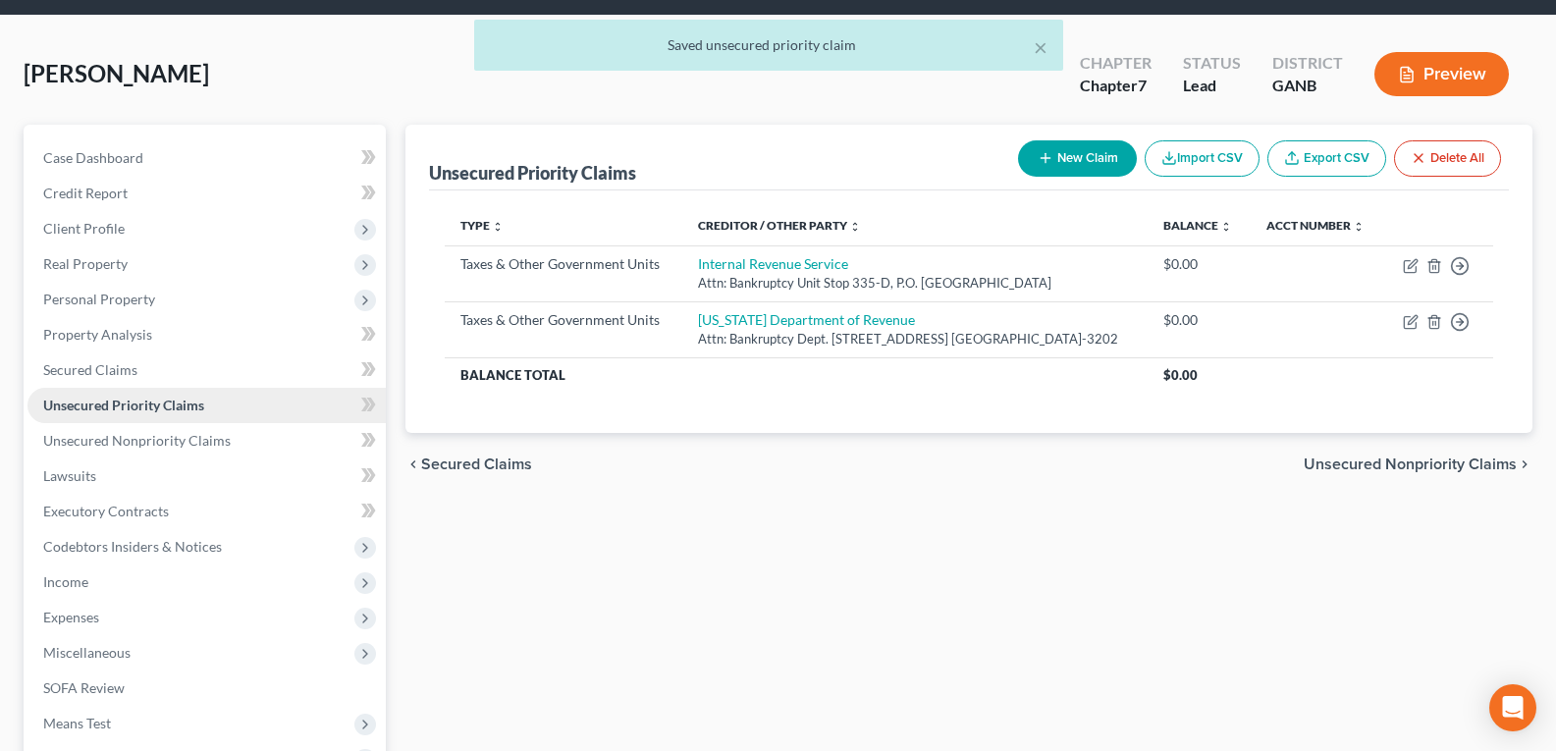
scroll to position [98, 0]
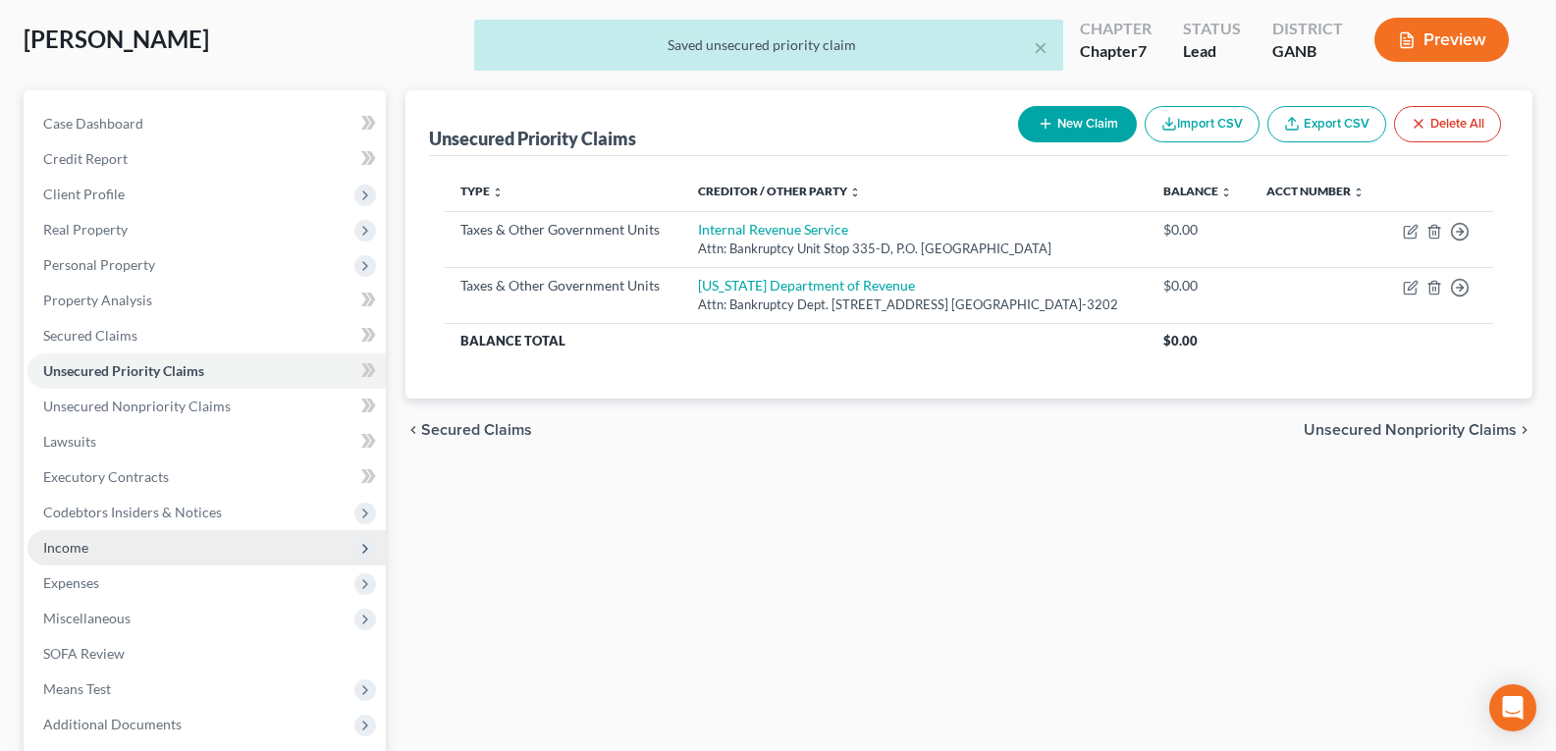
click at [59, 543] on span "Income" at bounding box center [65, 547] width 45 height 17
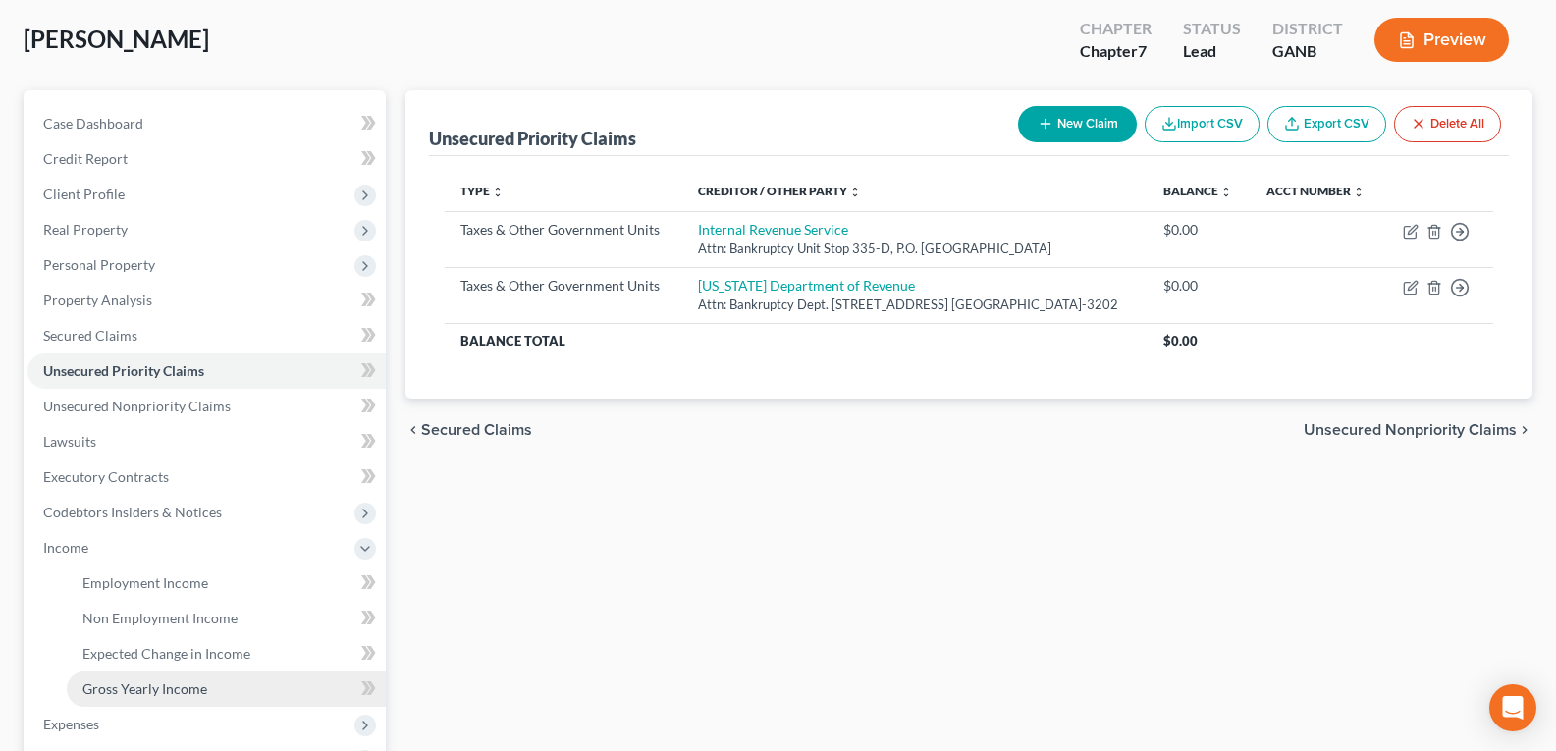
click at [157, 690] on span "Gross Yearly Income" at bounding box center [144, 688] width 125 height 17
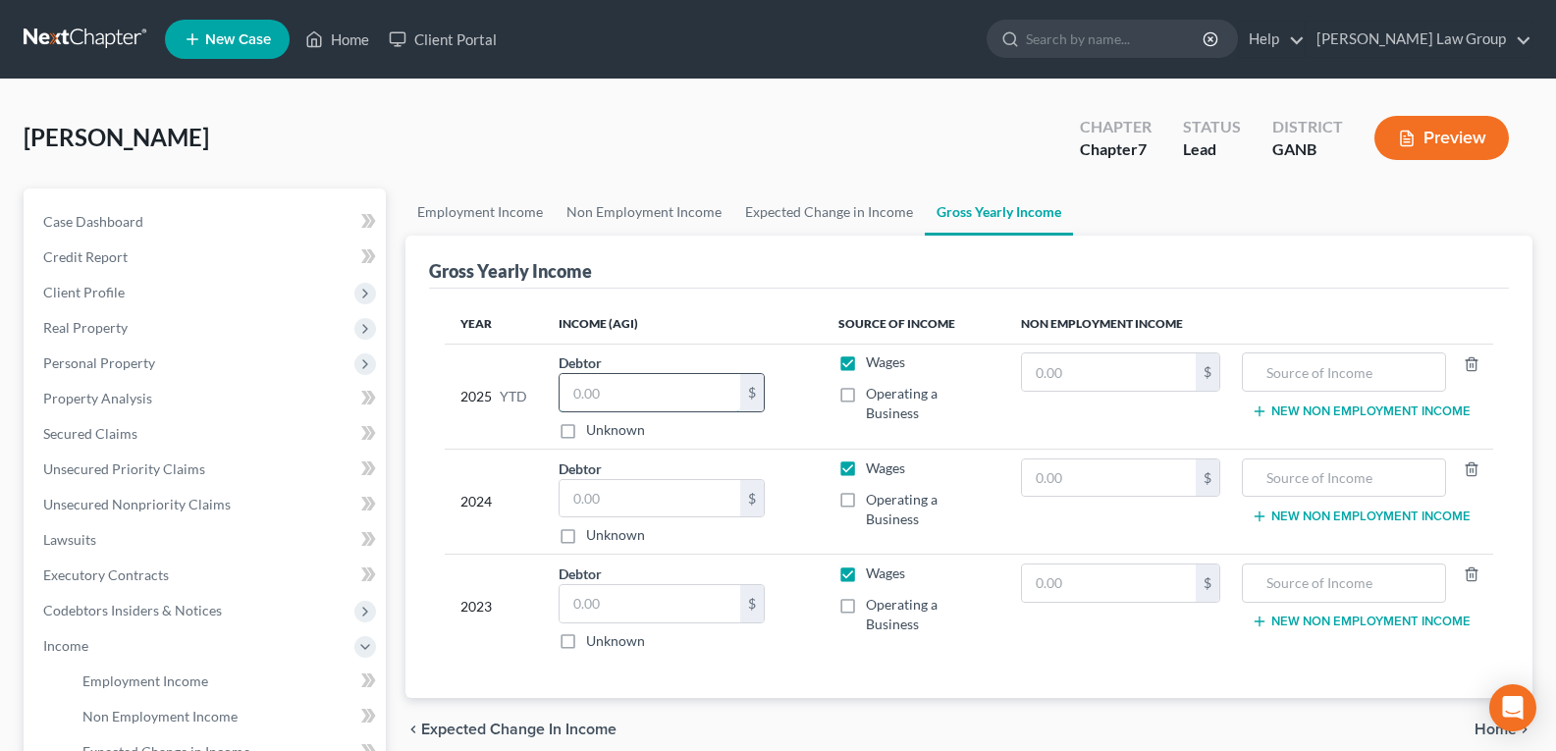
click at [590, 384] on input "text" at bounding box center [649, 392] width 181 height 37
type input "31,965.00"
click at [607, 497] on input "text" at bounding box center [649, 498] width 181 height 37
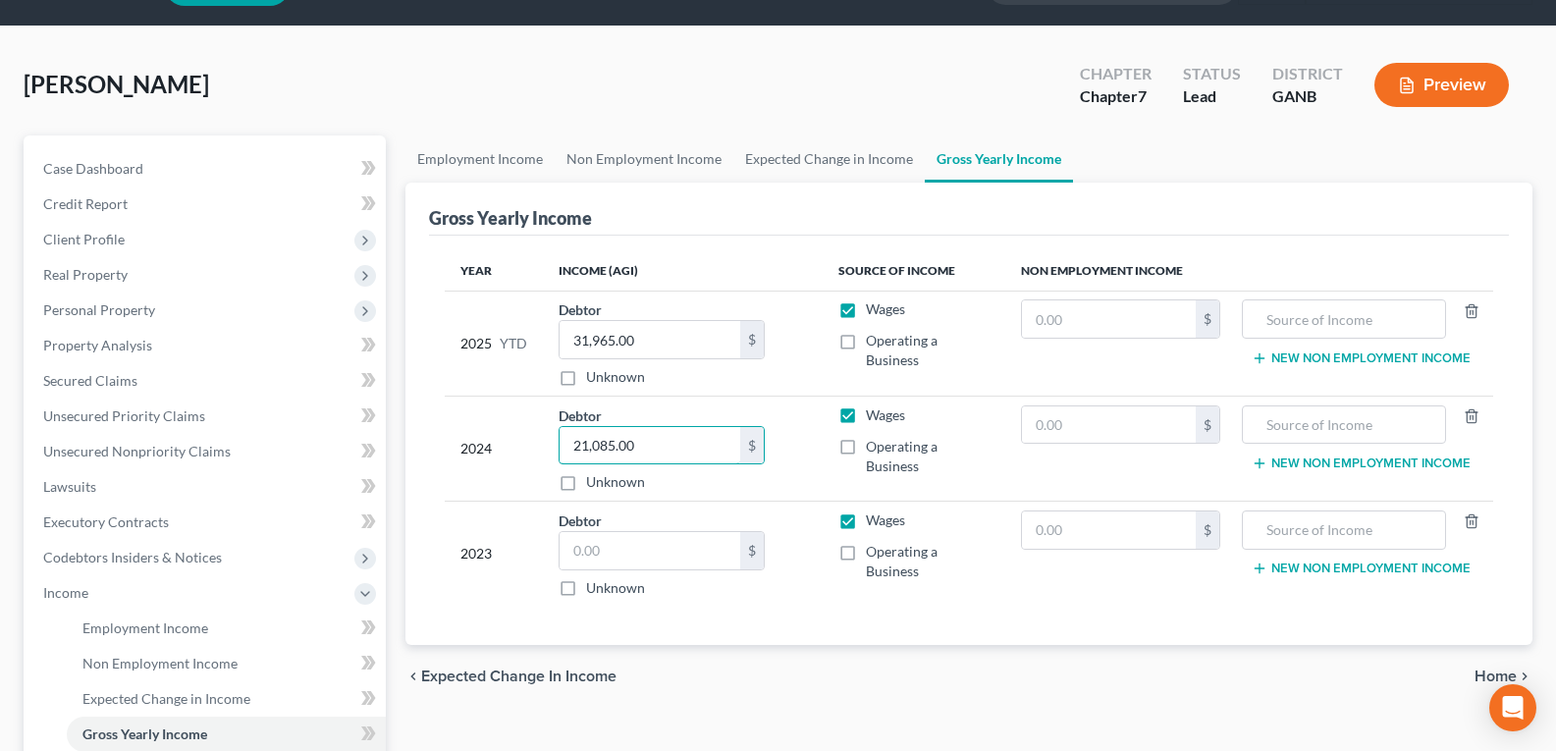
scroll to position [98, 0]
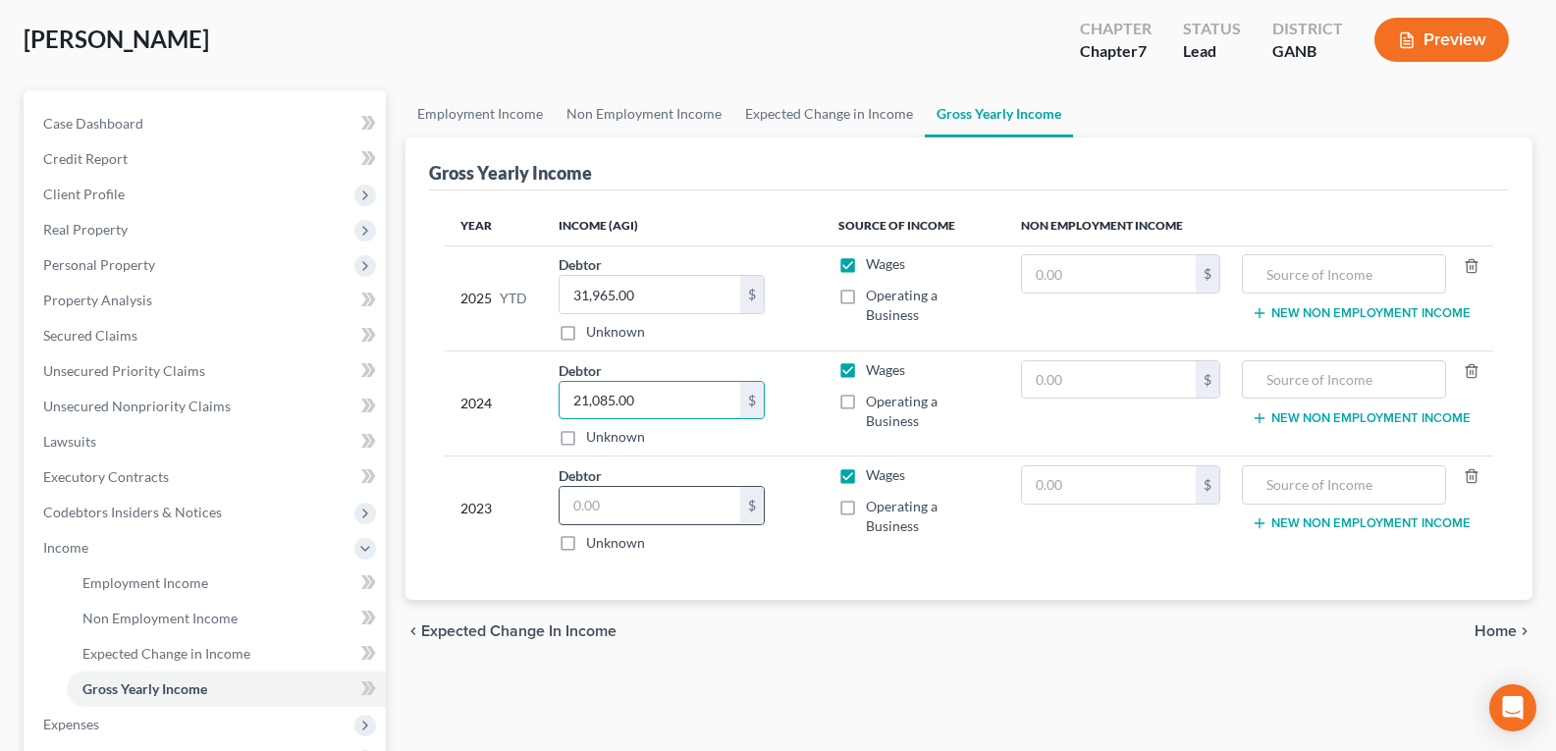
type input "21,085.00"
click at [619, 510] on input "text" at bounding box center [649, 505] width 181 height 37
type input "21,085.00"
type input "31,965.00"
click at [656, 292] on input "31,965.00" at bounding box center [649, 294] width 181 height 37
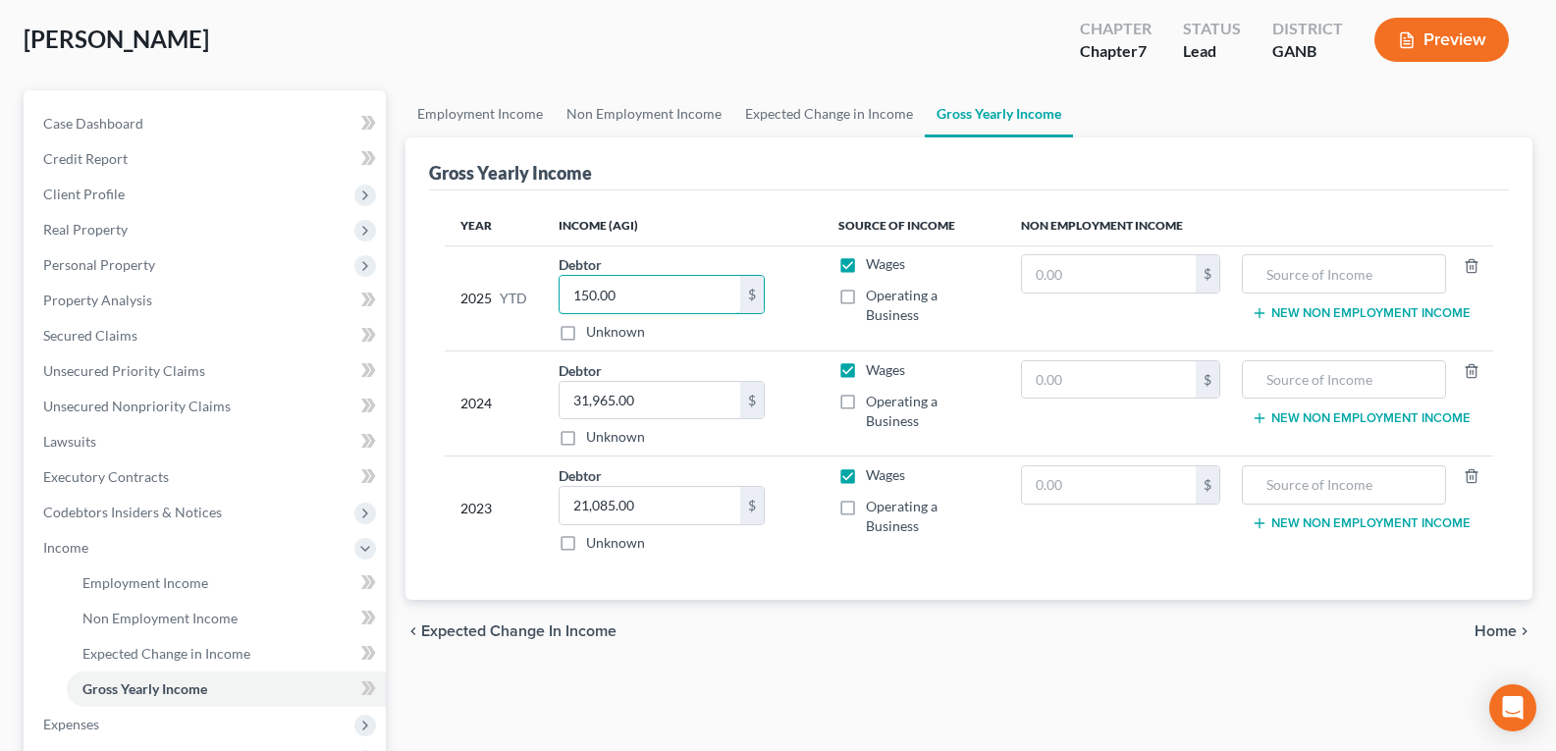
type input "150.00"
click at [661, 299] on input "150.00" at bounding box center [649, 294] width 181 height 37
drag, startPoint x: 658, startPoint y: 297, endPoint x: 497, endPoint y: 283, distance: 161.6
click at [497, 283] on tr "2025 YTD Debtor 150.00 $ Unknown Balance Undetermined 150.00 $ Unknown Wages Op…" at bounding box center [969, 297] width 1048 height 105
click at [80, 262] on span "Personal Property" at bounding box center [99, 264] width 112 height 17
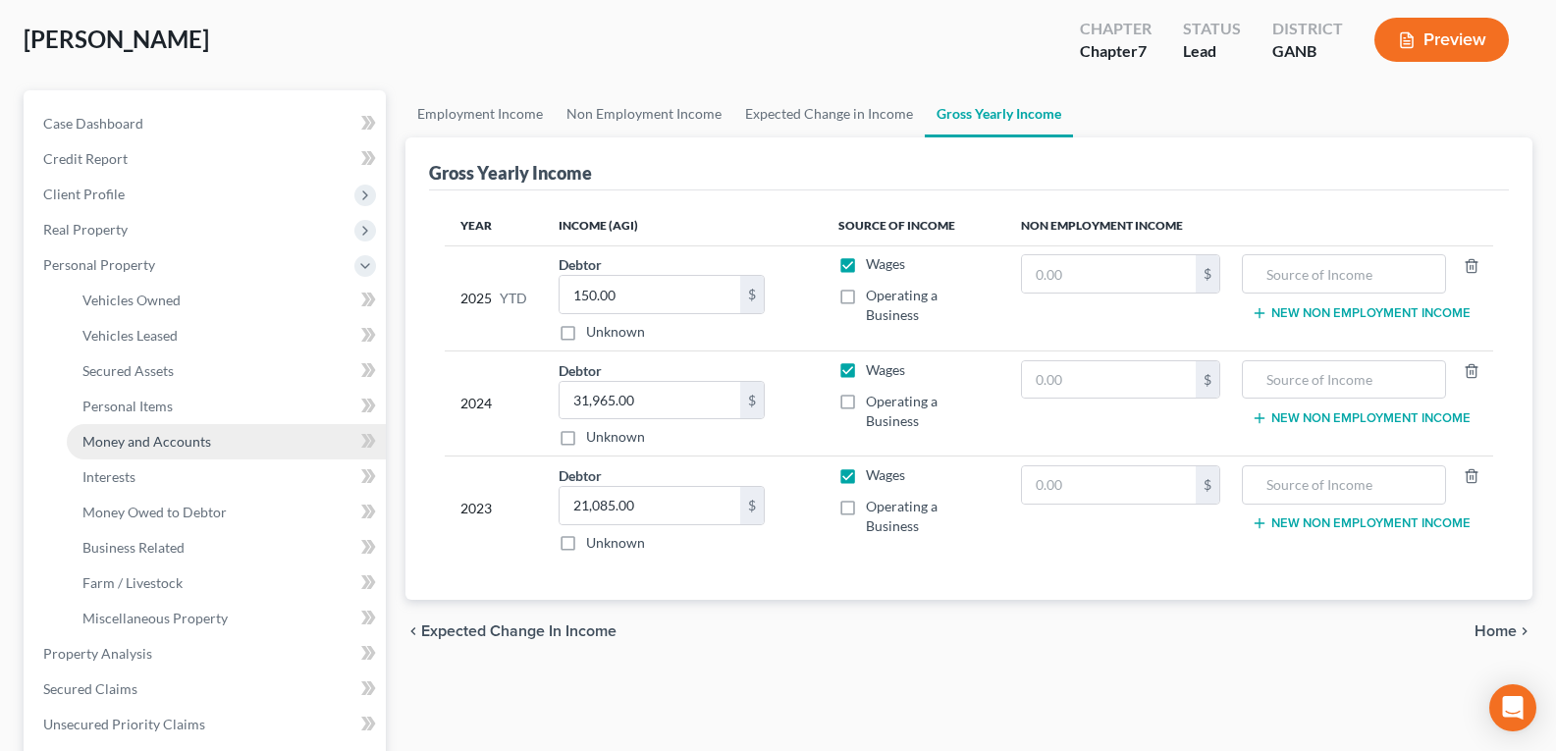
click at [148, 449] on span "Money and Accounts" at bounding box center [146, 441] width 129 height 17
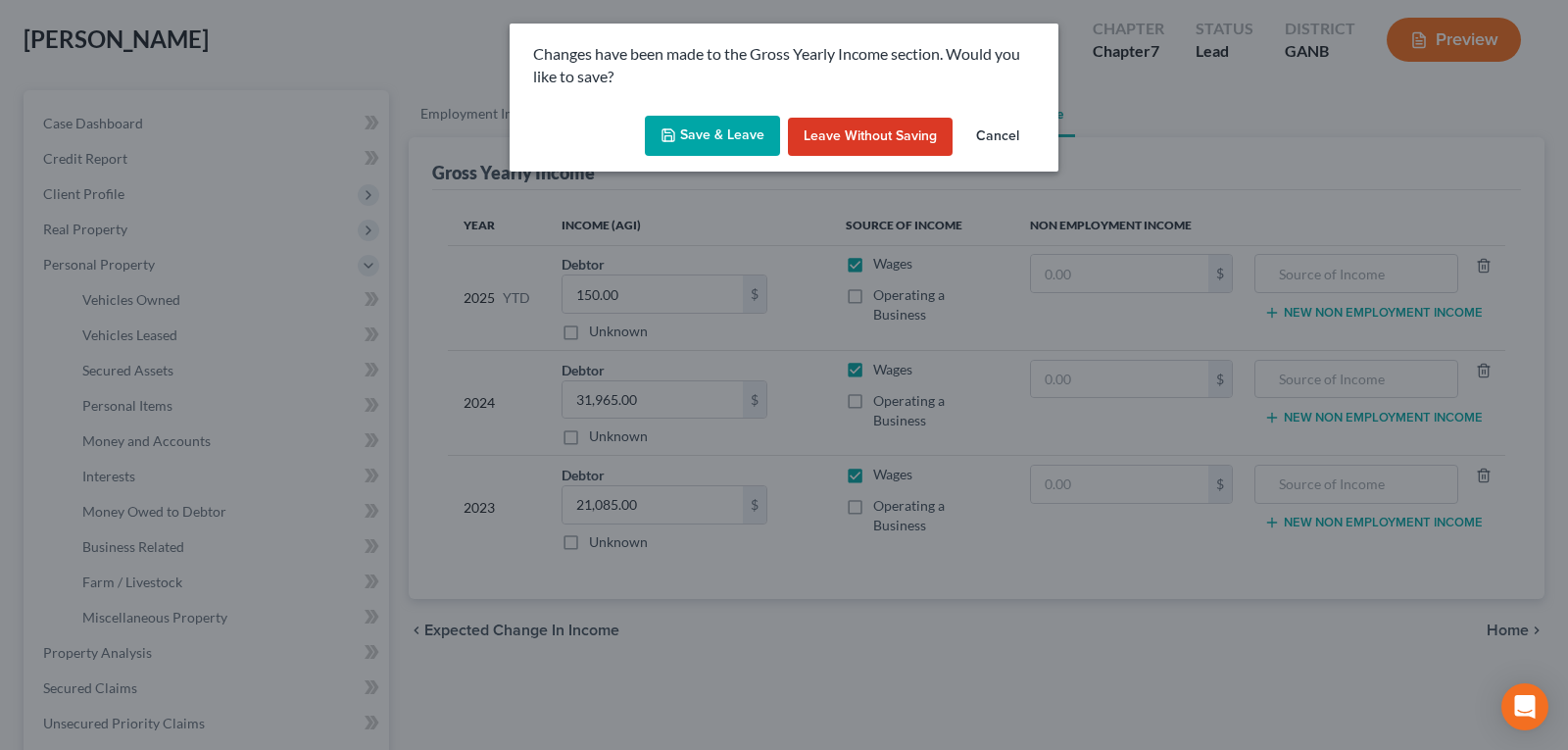
click at [719, 144] on button "Save & Leave" at bounding box center [712, 136] width 135 height 41
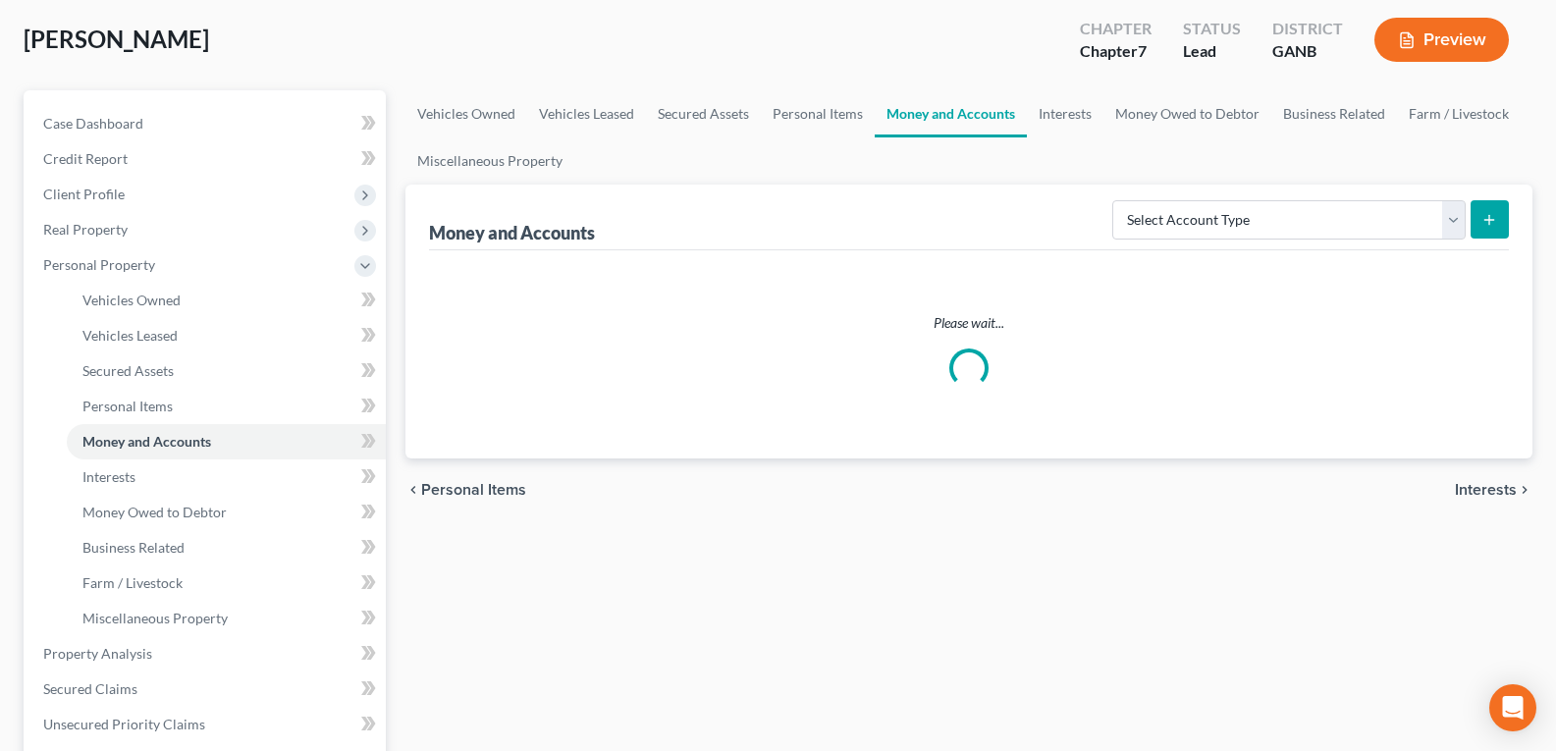
click at [630, 297] on div "Please wait..." at bounding box center [969, 354] width 1080 height 208
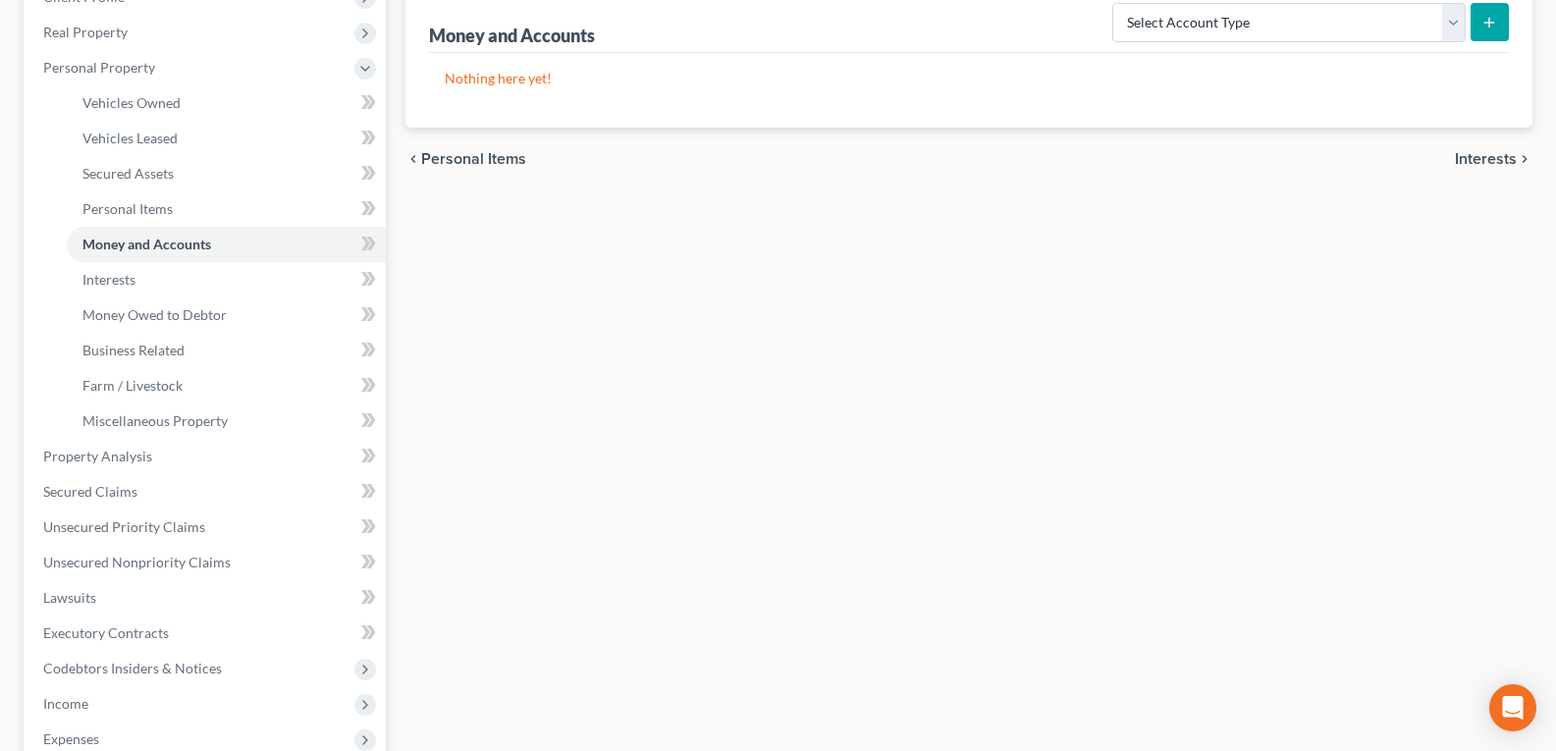
scroll to position [491, 0]
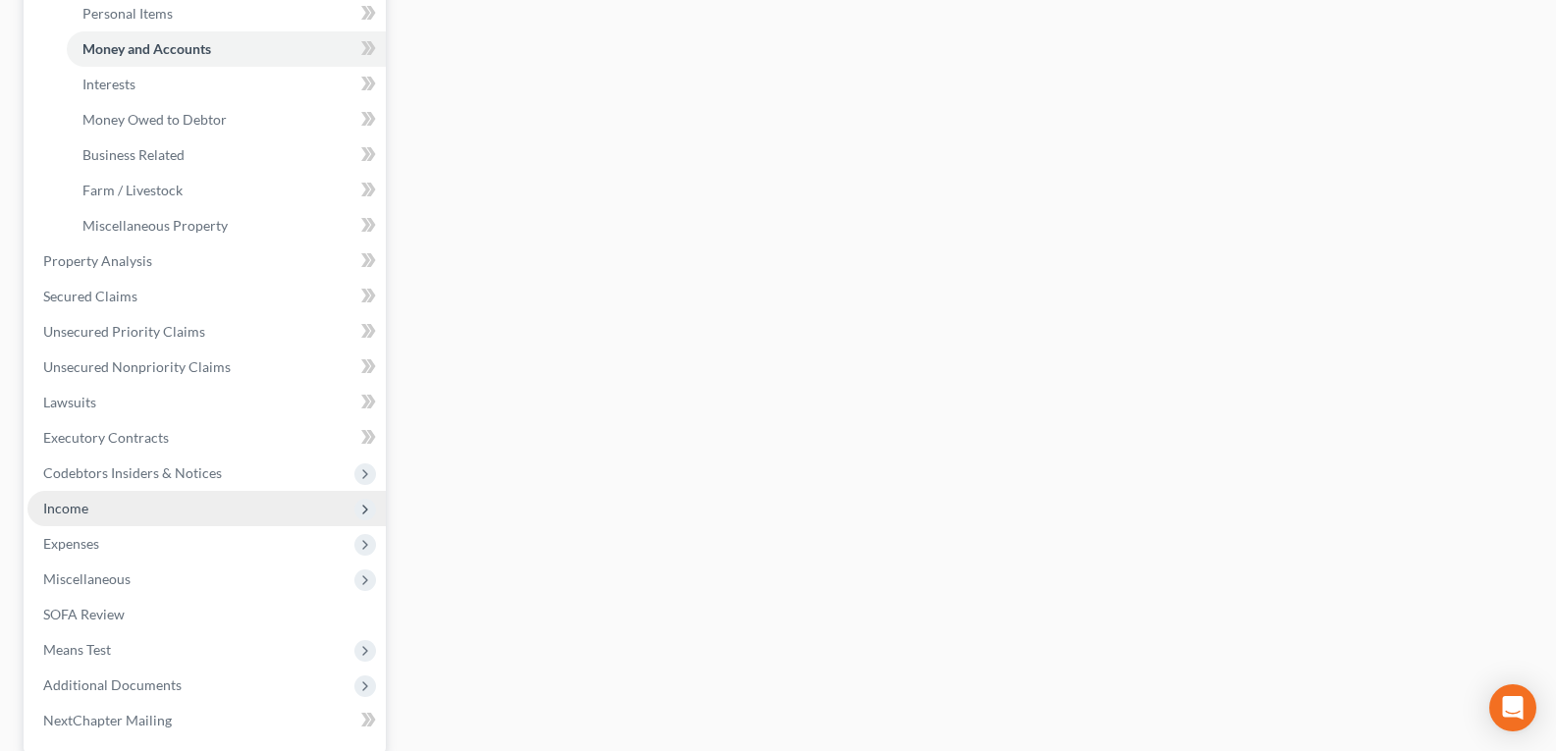
click at [70, 514] on span "Income" at bounding box center [65, 508] width 45 height 17
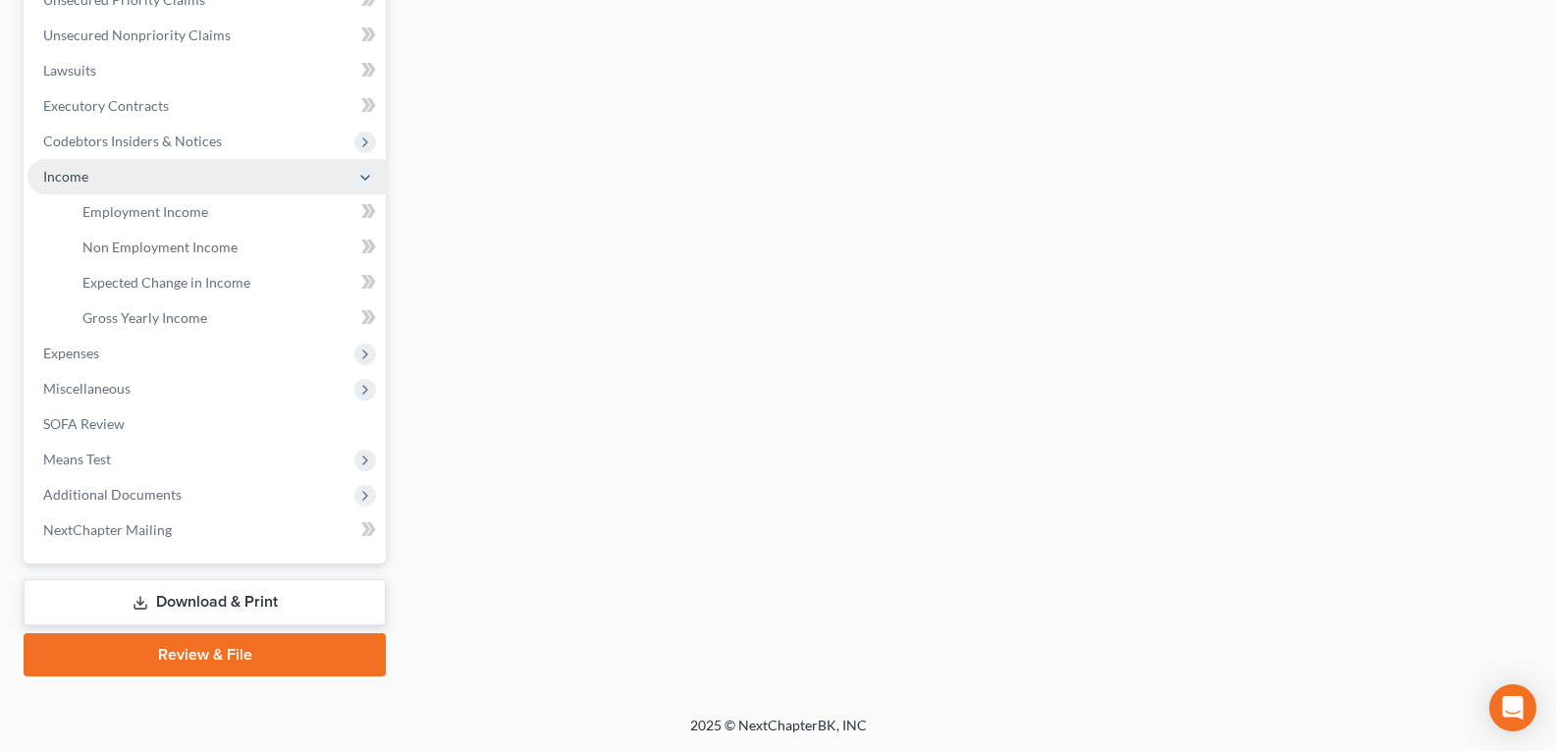
scroll to position [469, 0]
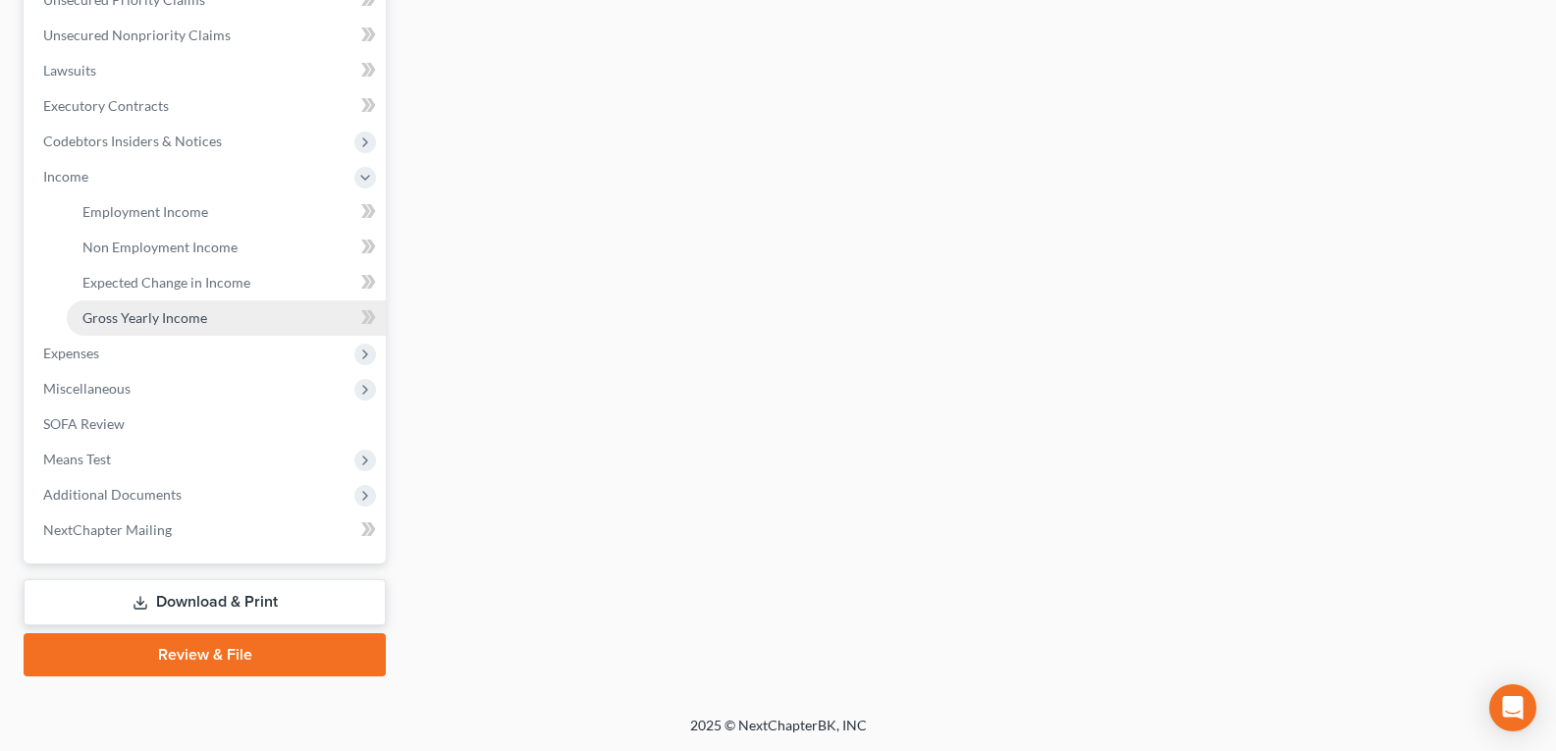
click at [113, 319] on span "Gross Yearly Income" at bounding box center [144, 317] width 125 height 17
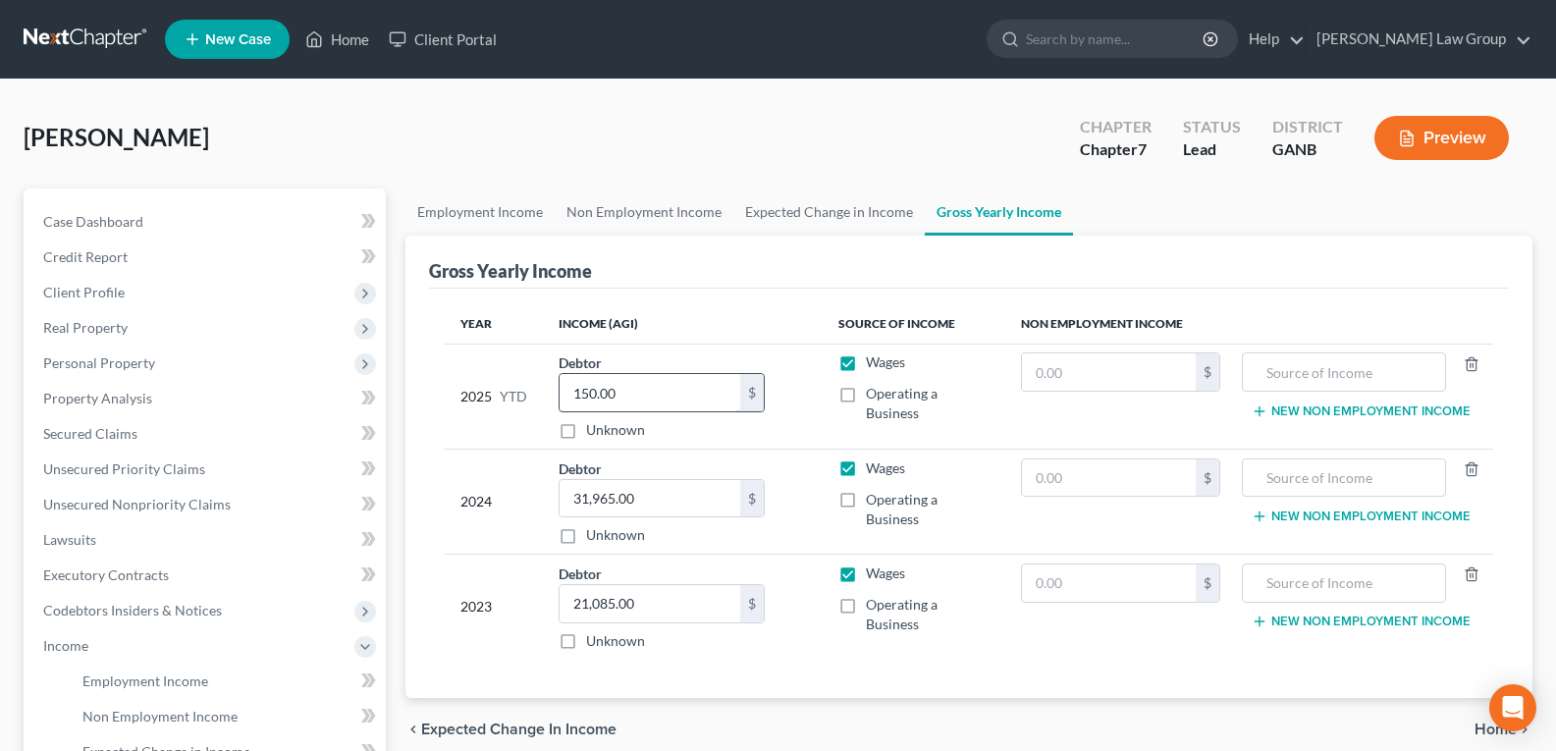
click at [633, 384] on input "150.00" at bounding box center [649, 392] width 181 height 37
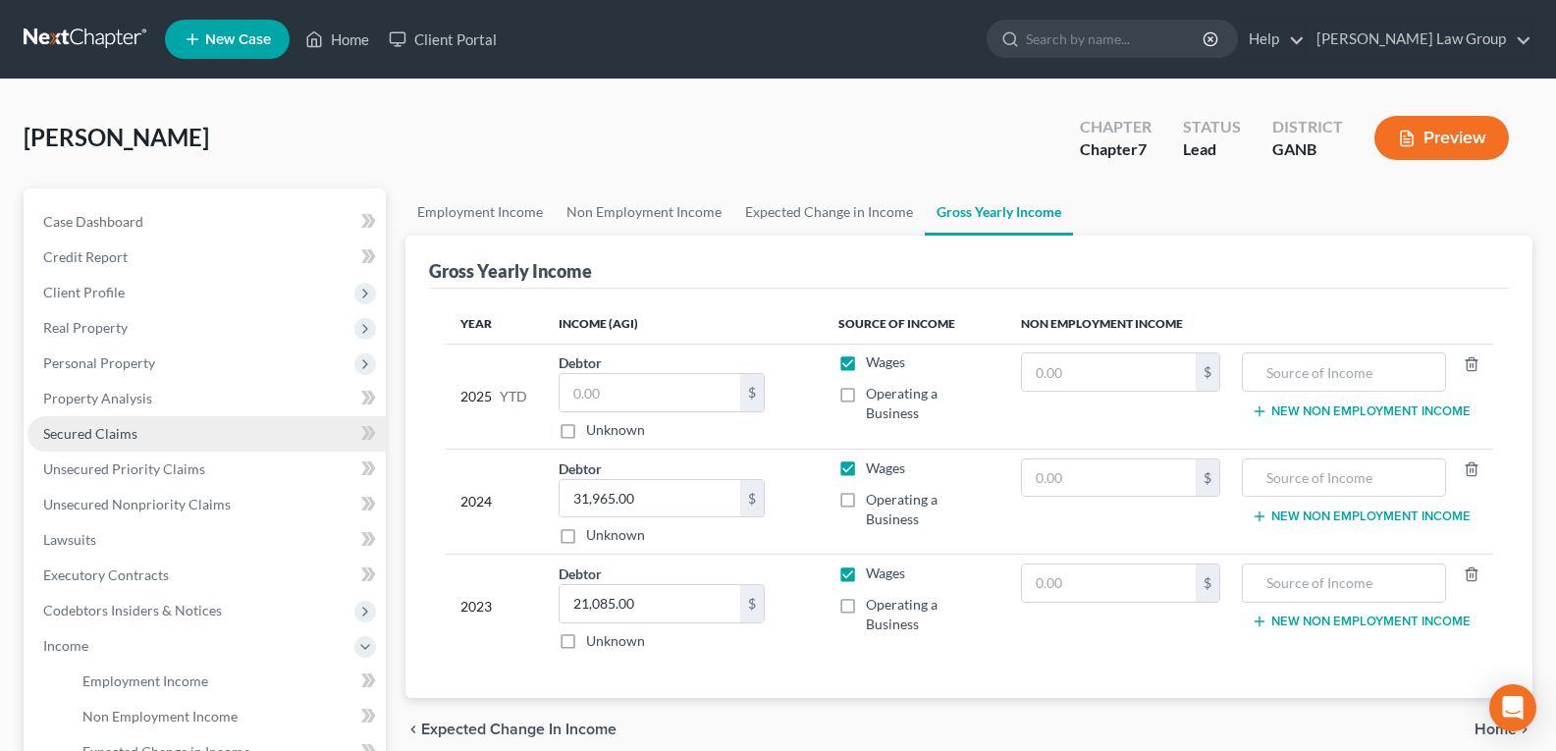
click at [115, 432] on span "Secured Claims" at bounding box center [90, 433] width 94 height 17
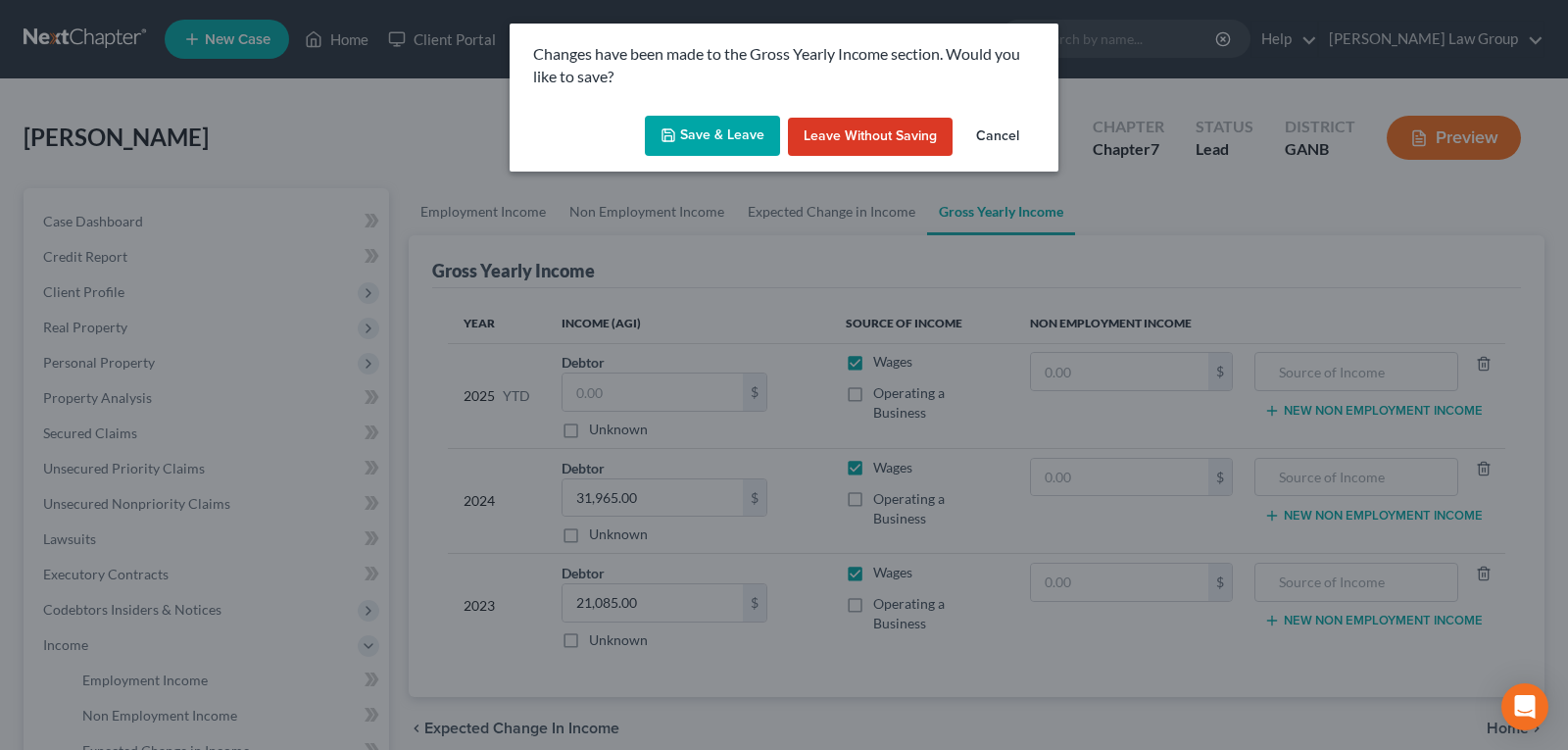
click at [724, 94] on div "Changes have been made to the Gross Yearly Income section. Would you like to sa…" at bounding box center [784, 66] width 549 height 84
click at [684, 143] on button "Save & Leave" at bounding box center [712, 136] width 135 height 41
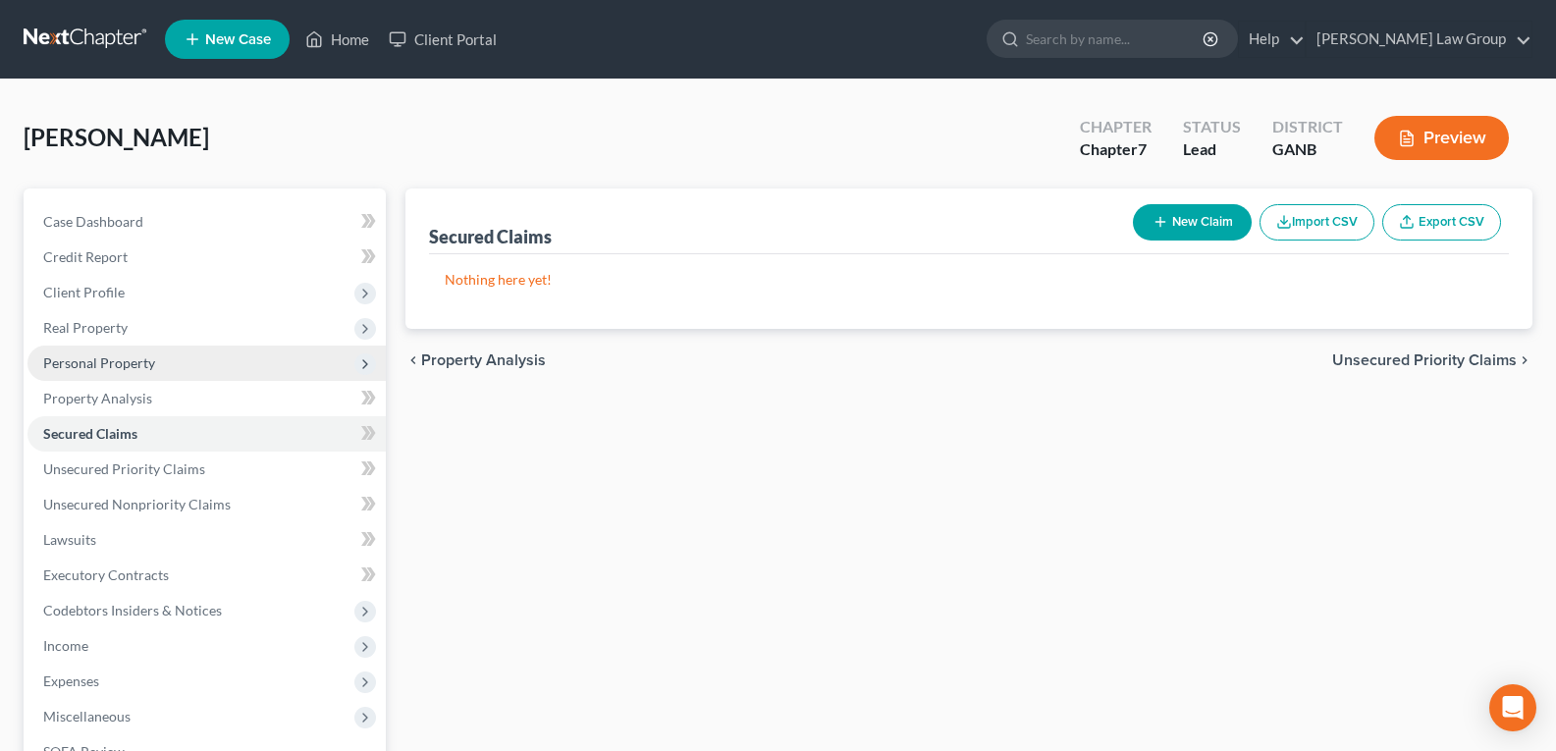
click at [127, 363] on span "Personal Property" at bounding box center [99, 362] width 112 height 17
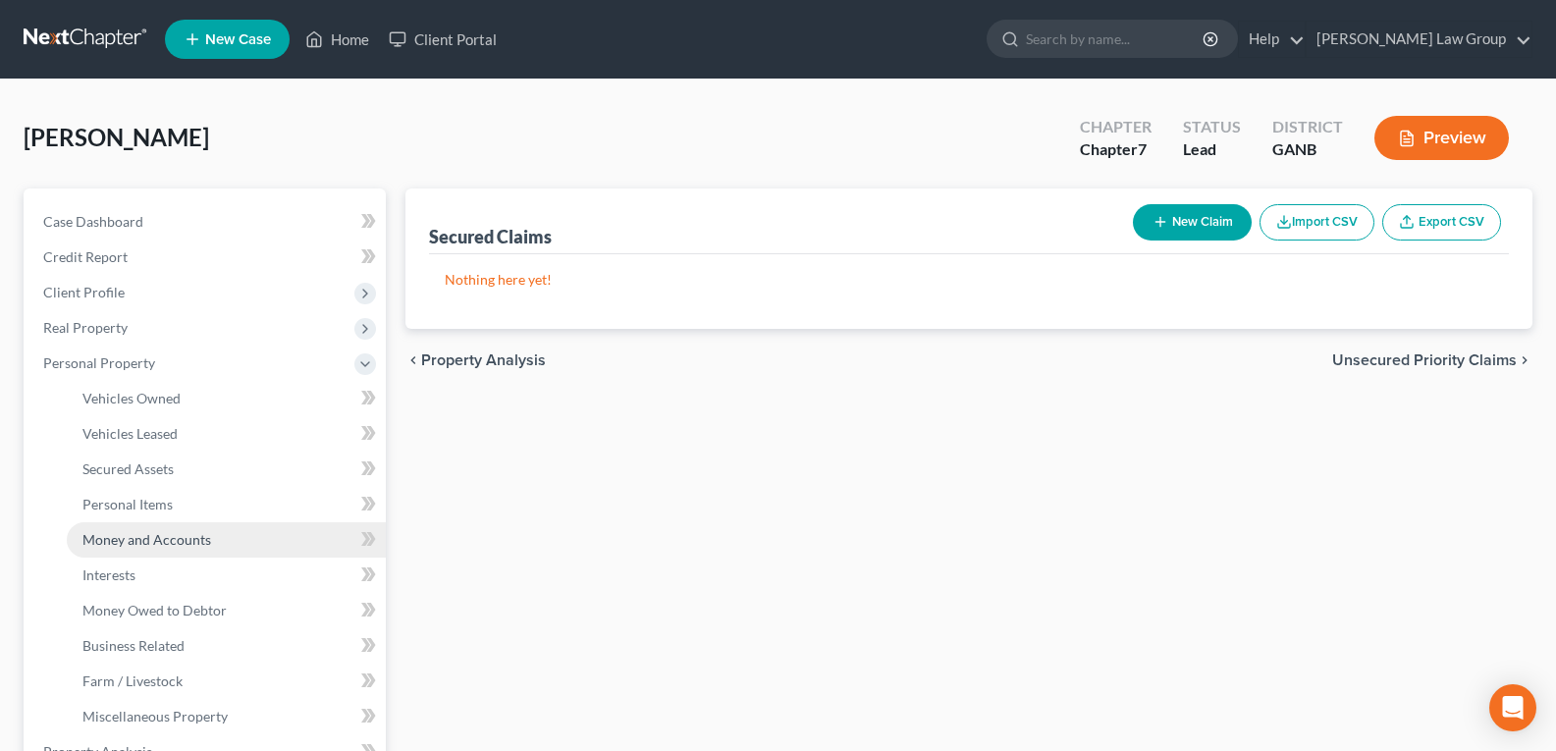
click at [173, 531] on span "Money and Accounts" at bounding box center [146, 539] width 129 height 17
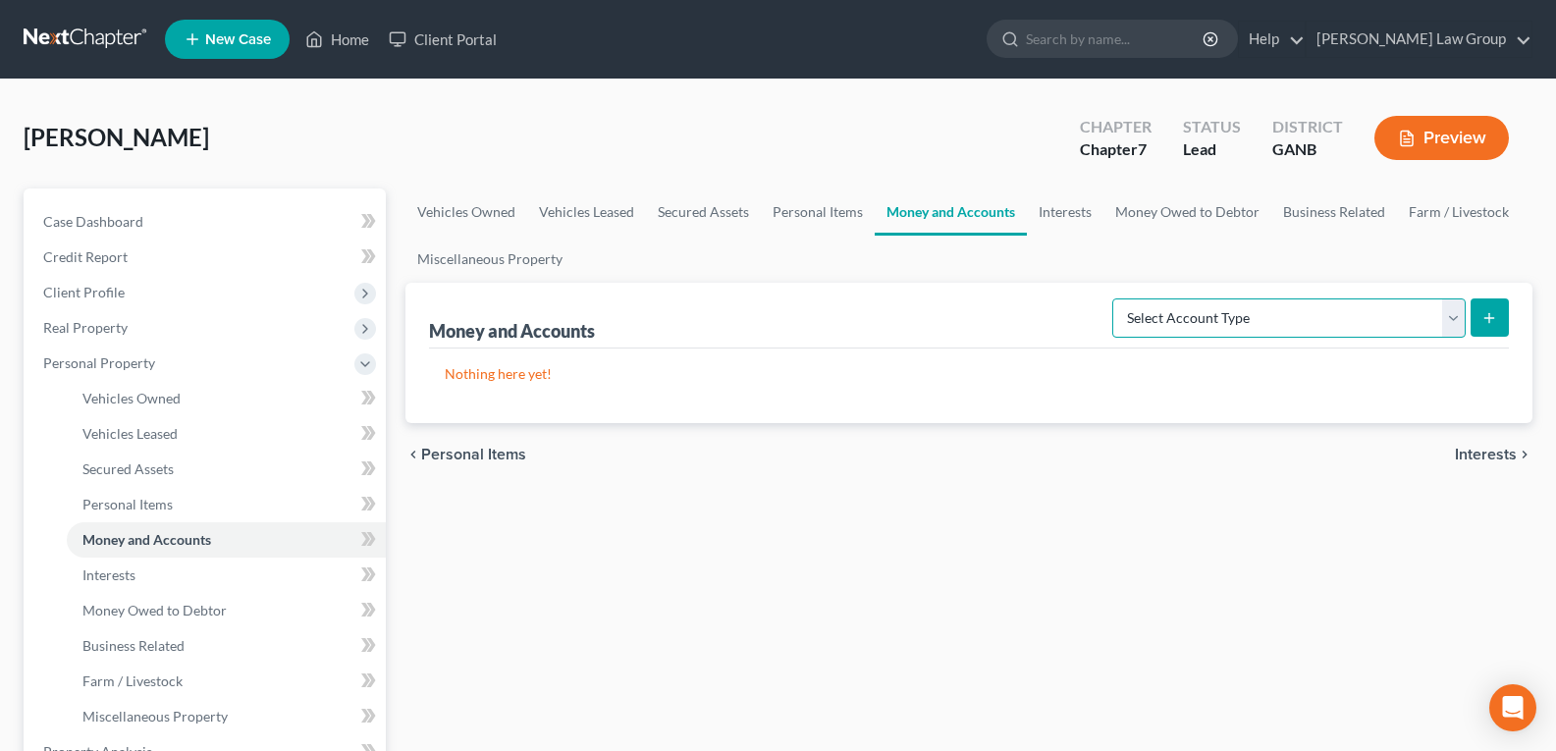
drag, startPoint x: 1177, startPoint y: 304, endPoint x: 1177, endPoint y: 315, distance: 10.8
click at [1177, 306] on select "Select Account Type Brokerage Cash on Hand Certificates of Deposit Checking Acc…" at bounding box center [1288, 317] width 353 height 39
select select "other"
click at [1116, 298] on select "Select Account Type Brokerage Cash on Hand Certificates of Deposit Checking Acc…" at bounding box center [1288, 317] width 353 height 39
click at [1479, 319] on button "submit" at bounding box center [1489, 317] width 38 height 38
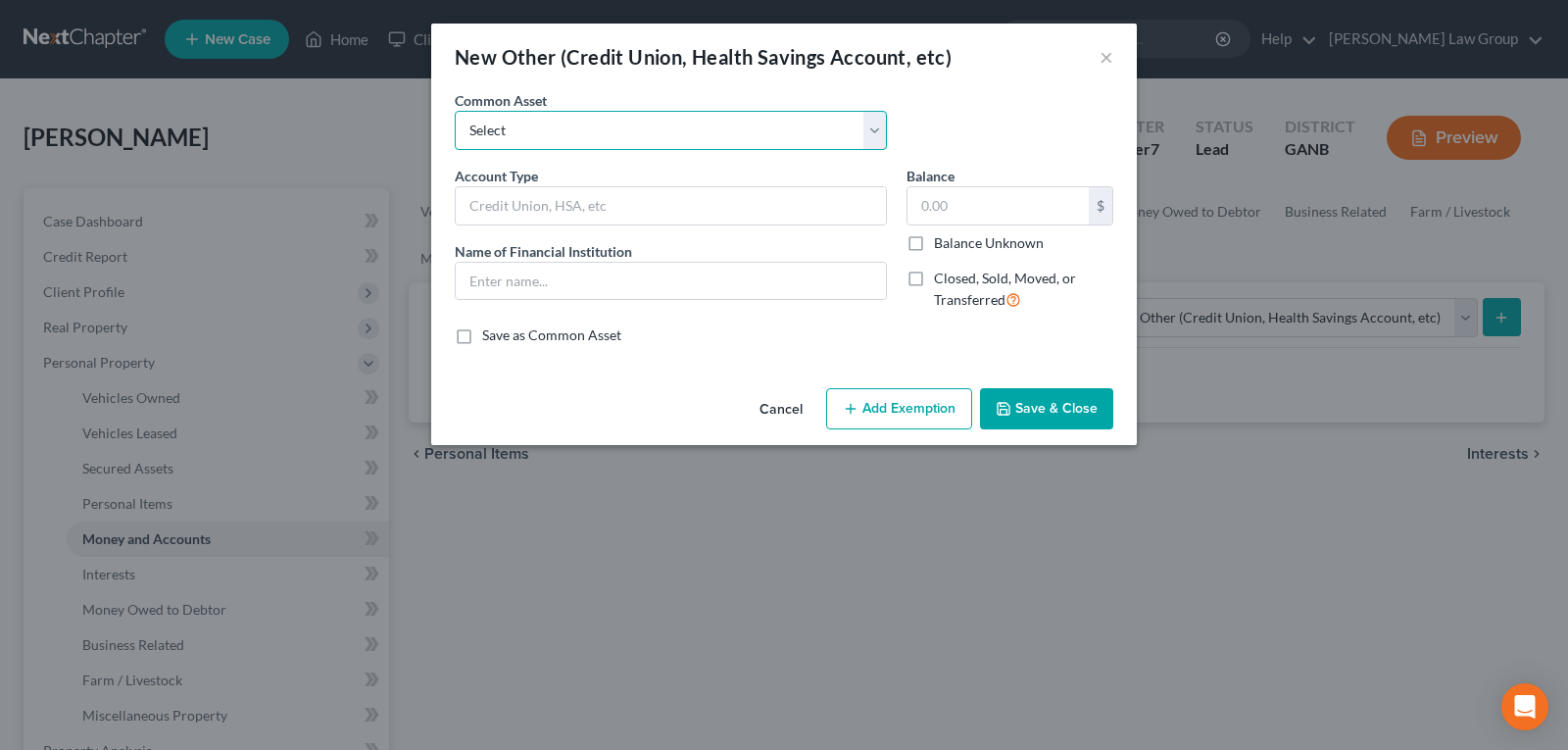
click at [563, 114] on select "Select CashApp Chime" at bounding box center [670, 130] width 432 height 39
drag, startPoint x: 563, startPoint y: 118, endPoint x: 551, endPoint y: 174, distance: 57.3
click at [563, 118] on select "Select CashApp Chime" at bounding box center [670, 130] width 432 height 39
click at [542, 220] on input "text" at bounding box center [670, 205] width 430 height 37
click at [994, 189] on input "text" at bounding box center [999, 205] width 182 height 37
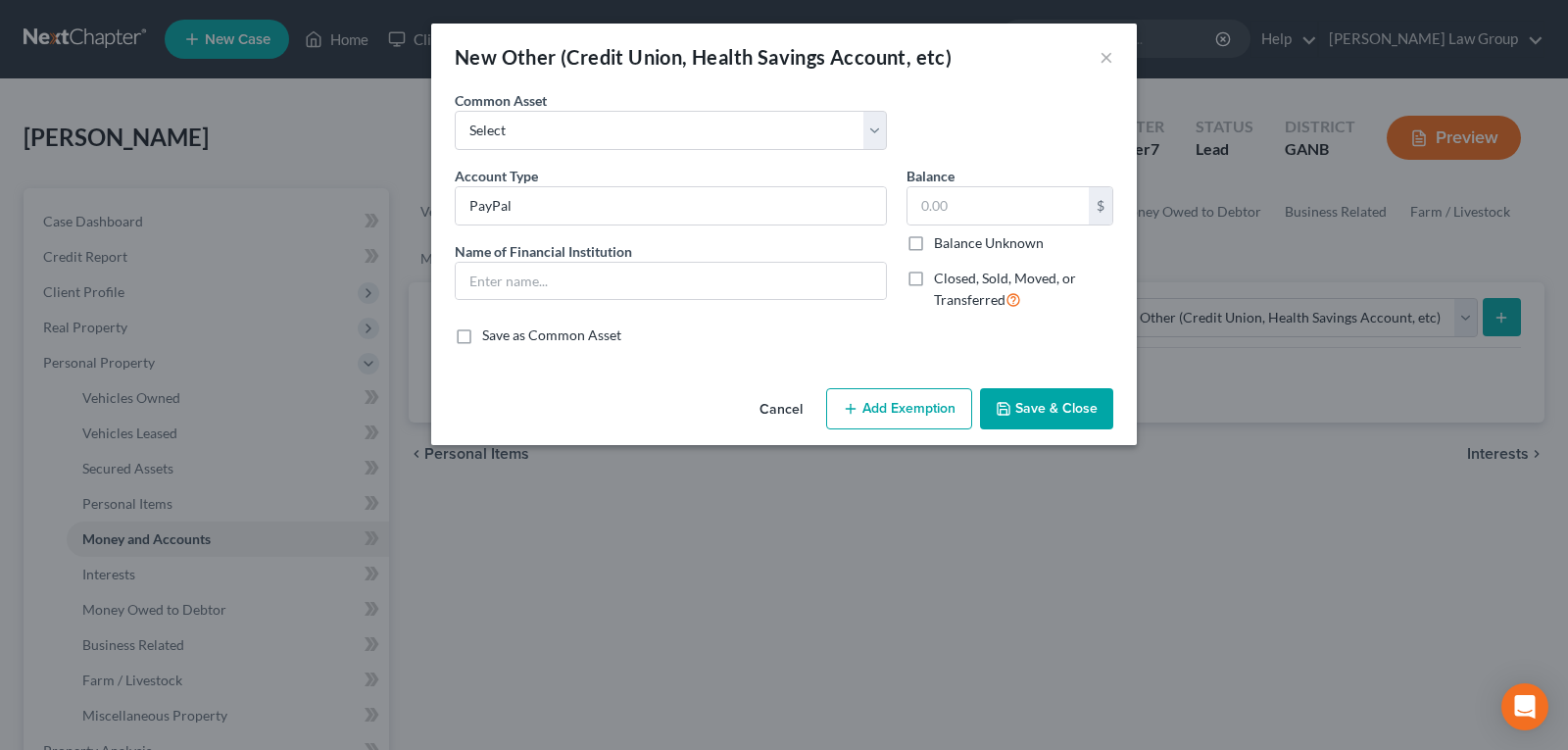
drag, startPoint x: 541, startPoint y: 185, endPoint x: 399, endPoint y: 202, distance: 143.0
click at [399, 202] on div "New Other (Credit Union, Health Savings Account, etc) × An exemption set must f…" at bounding box center [784, 375] width 1568 height 750
drag, startPoint x: 595, startPoint y: 208, endPoint x: 258, endPoint y: 198, distance: 337.1
click at [257, 192] on div "New Other (Credit Union, Health Savings Account, etc) × An exemption set must f…" at bounding box center [784, 375] width 1568 height 750
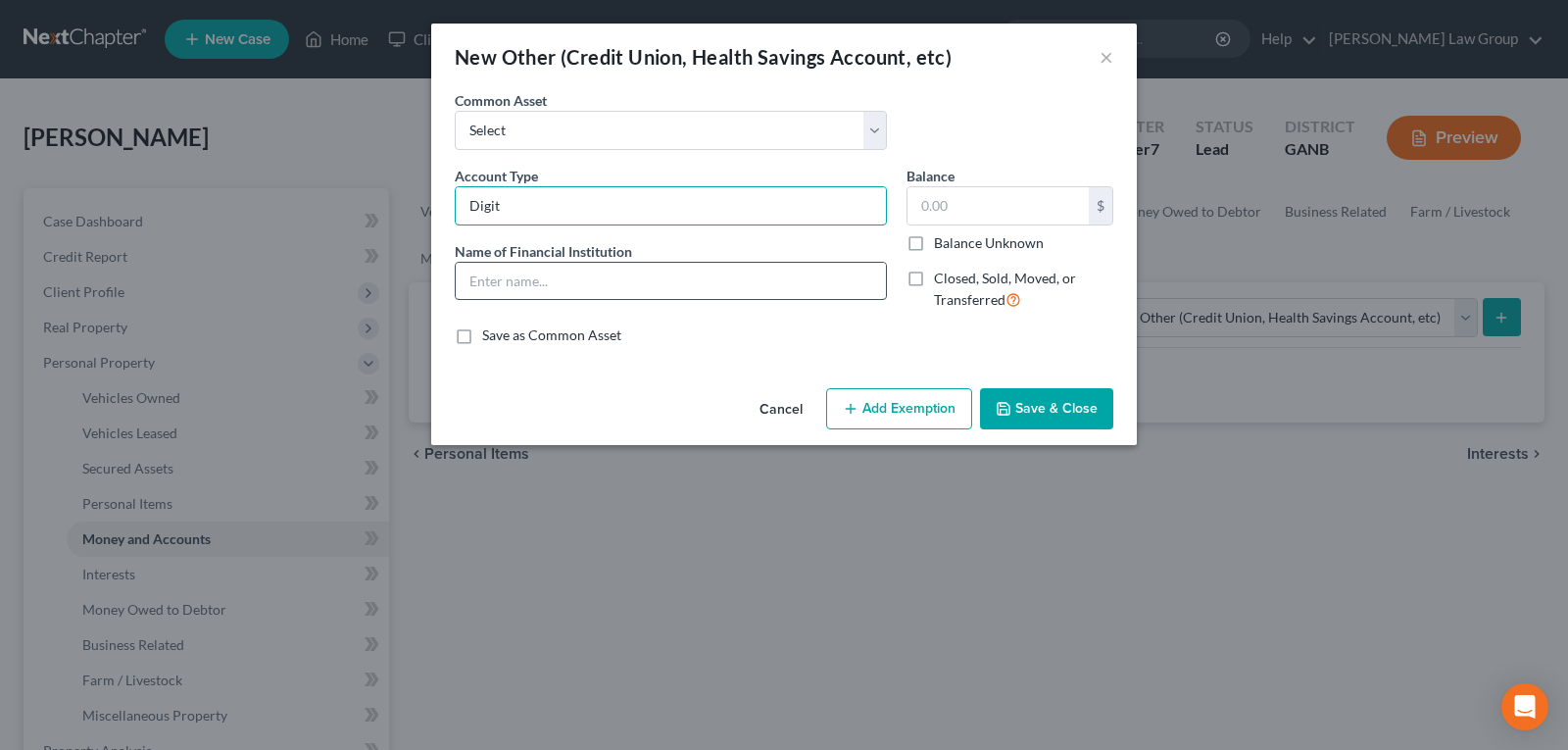
type input "Digital Money Transfer"
click at [605, 292] on input "text" at bounding box center [670, 281] width 430 height 37
type input "PayPal"
click at [942, 194] on input "text" at bounding box center [999, 205] width 182 height 37
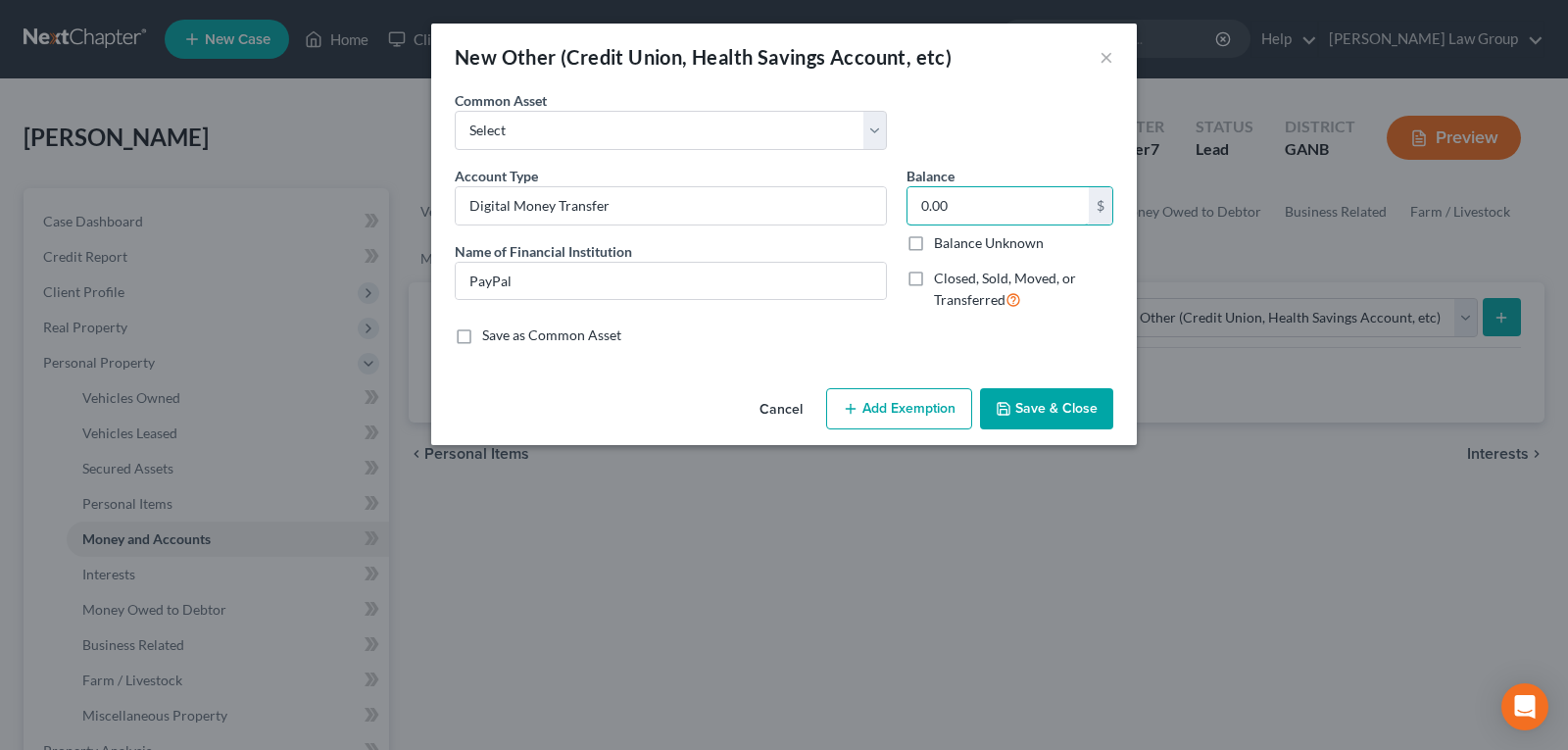
type input "0.00"
click at [1049, 412] on button "Save & Close" at bounding box center [1047, 408] width 133 height 41
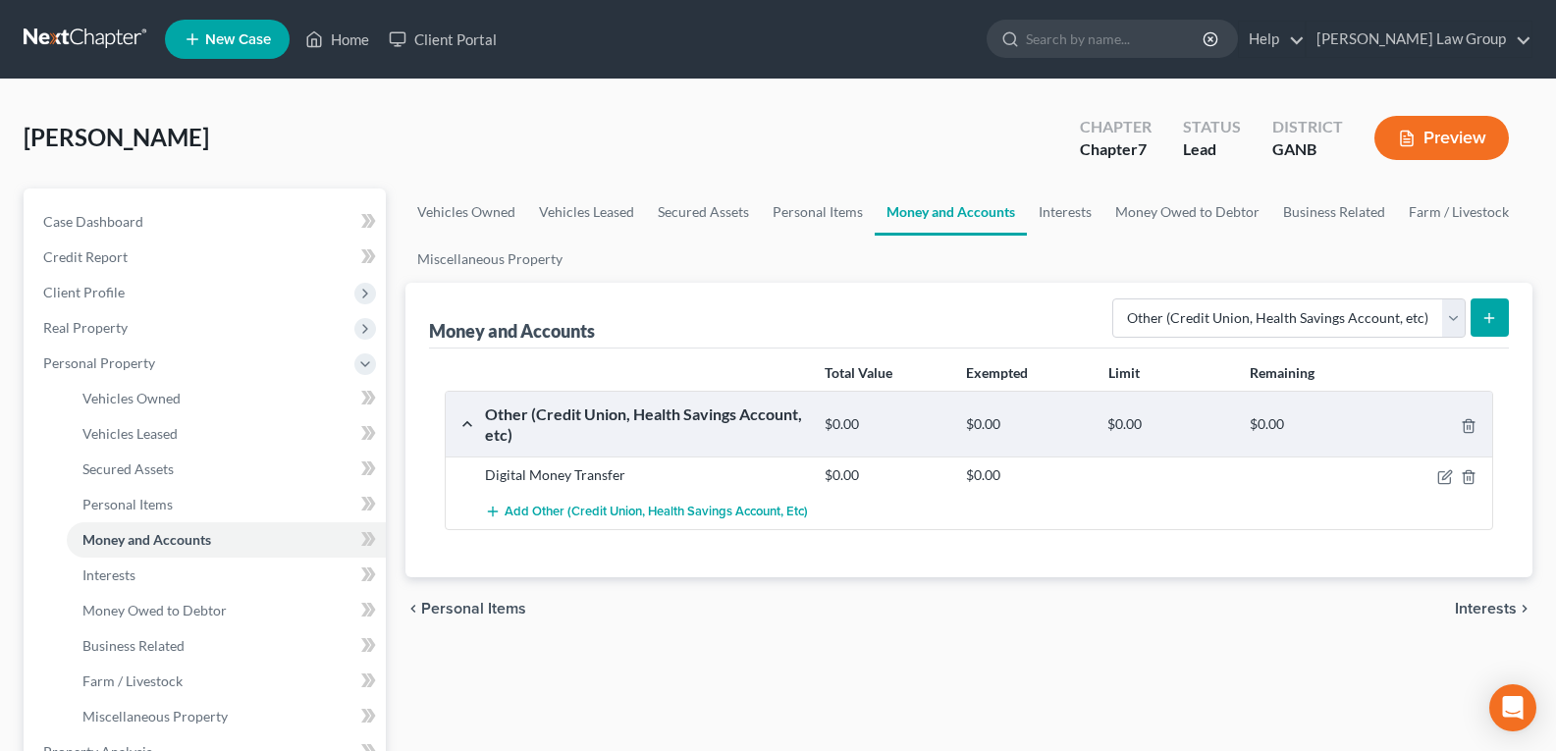
click at [1413, 148] on button "Preview" at bounding box center [1441, 138] width 134 height 44
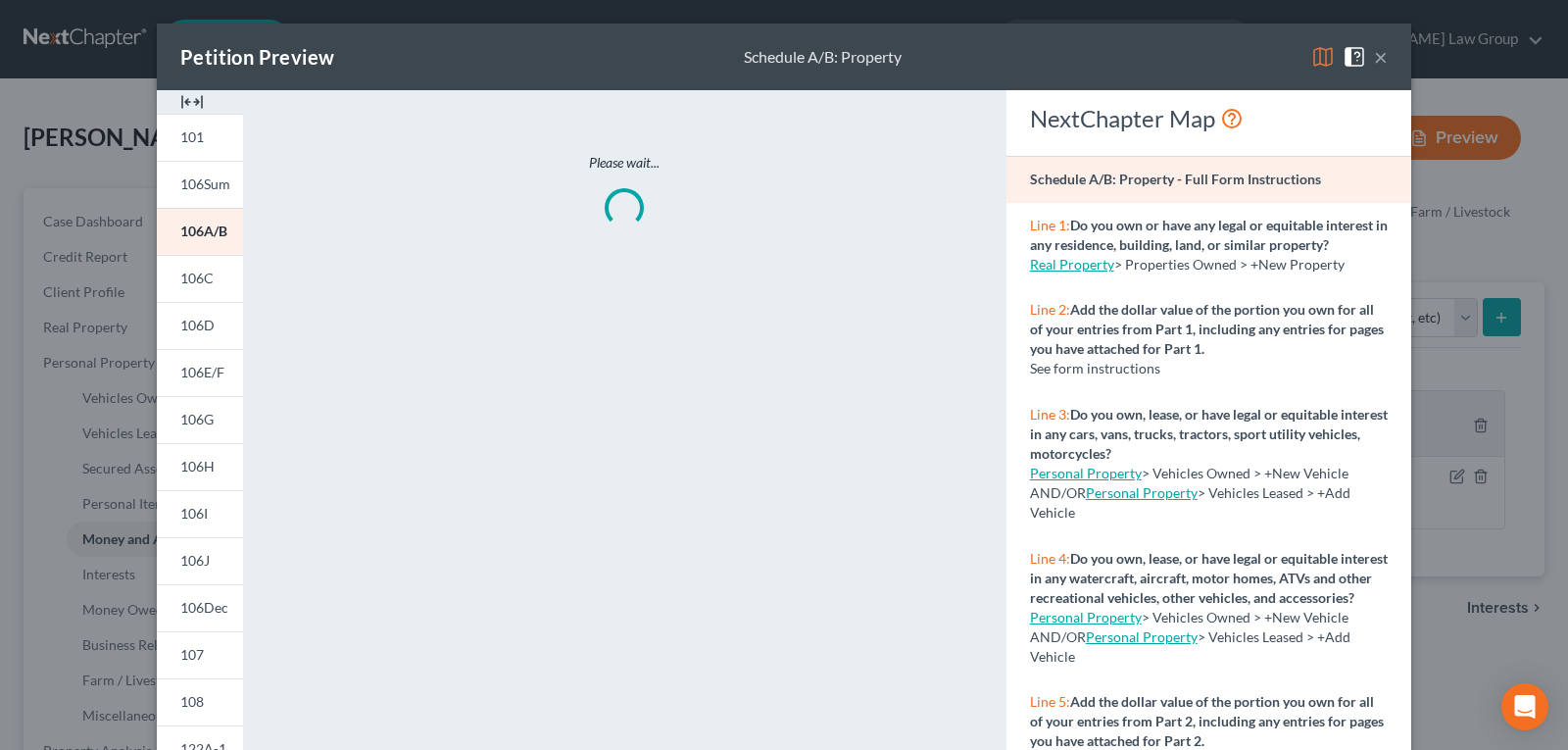
click at [192, 106] on img at bounding box center [193, 102] width 24 height 24
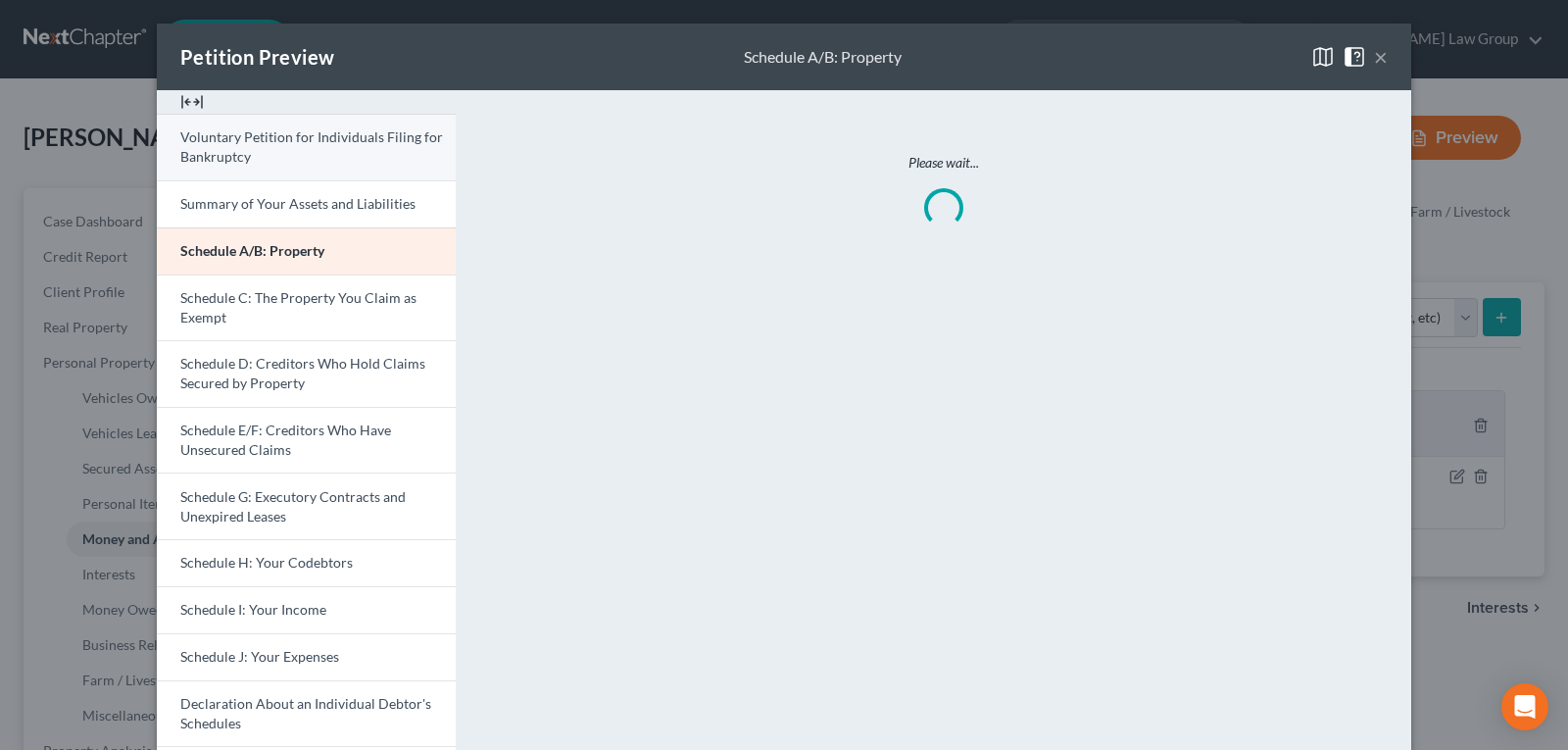
click at [213, 142] on span "Voluntary Petition for Individuals Filing for Bankruptcy" at bounding box center [312, 147] width 263 height 36
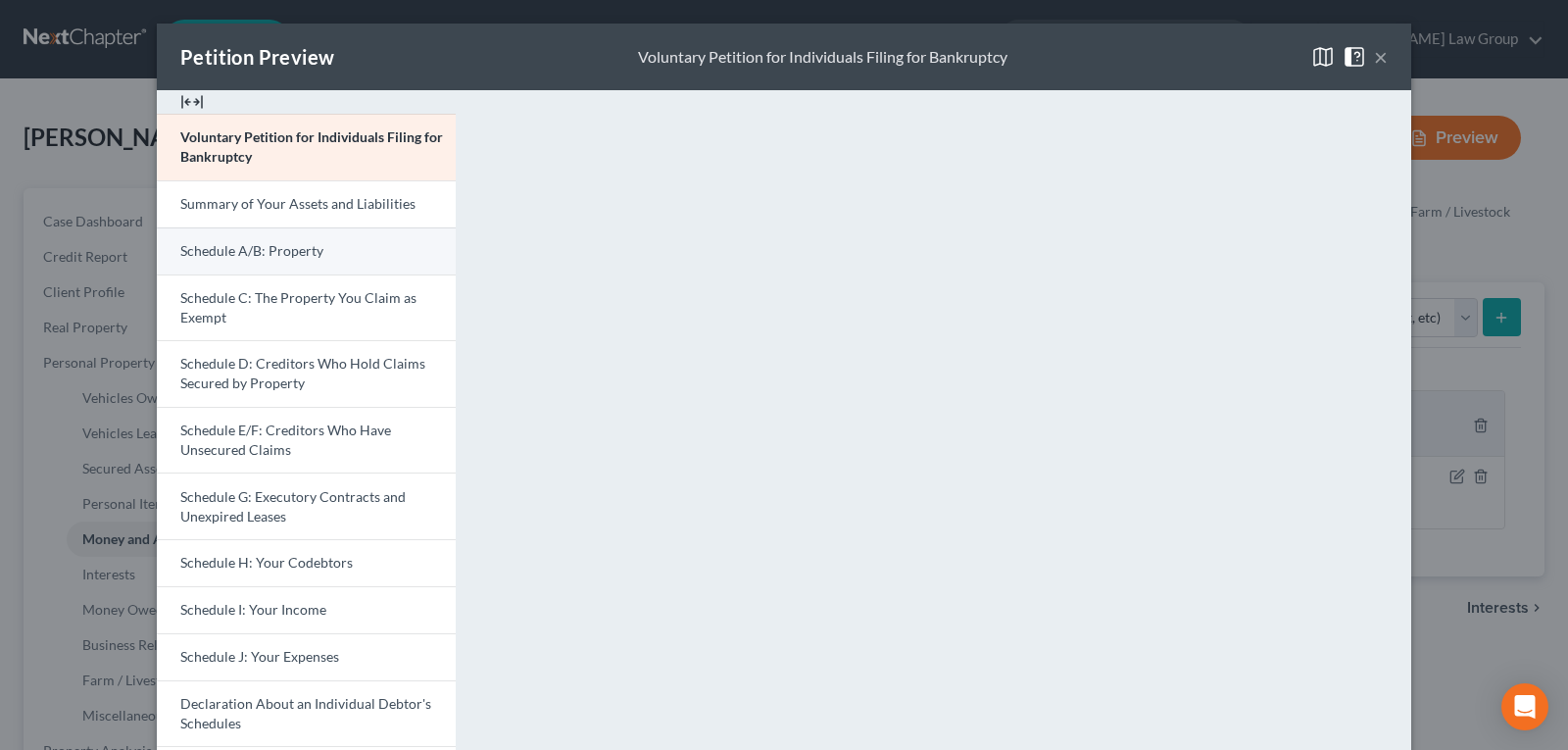
click at [230, 256] on span "Schedule A/B: Property" at bounding box center [252, 250] width 143 height 17
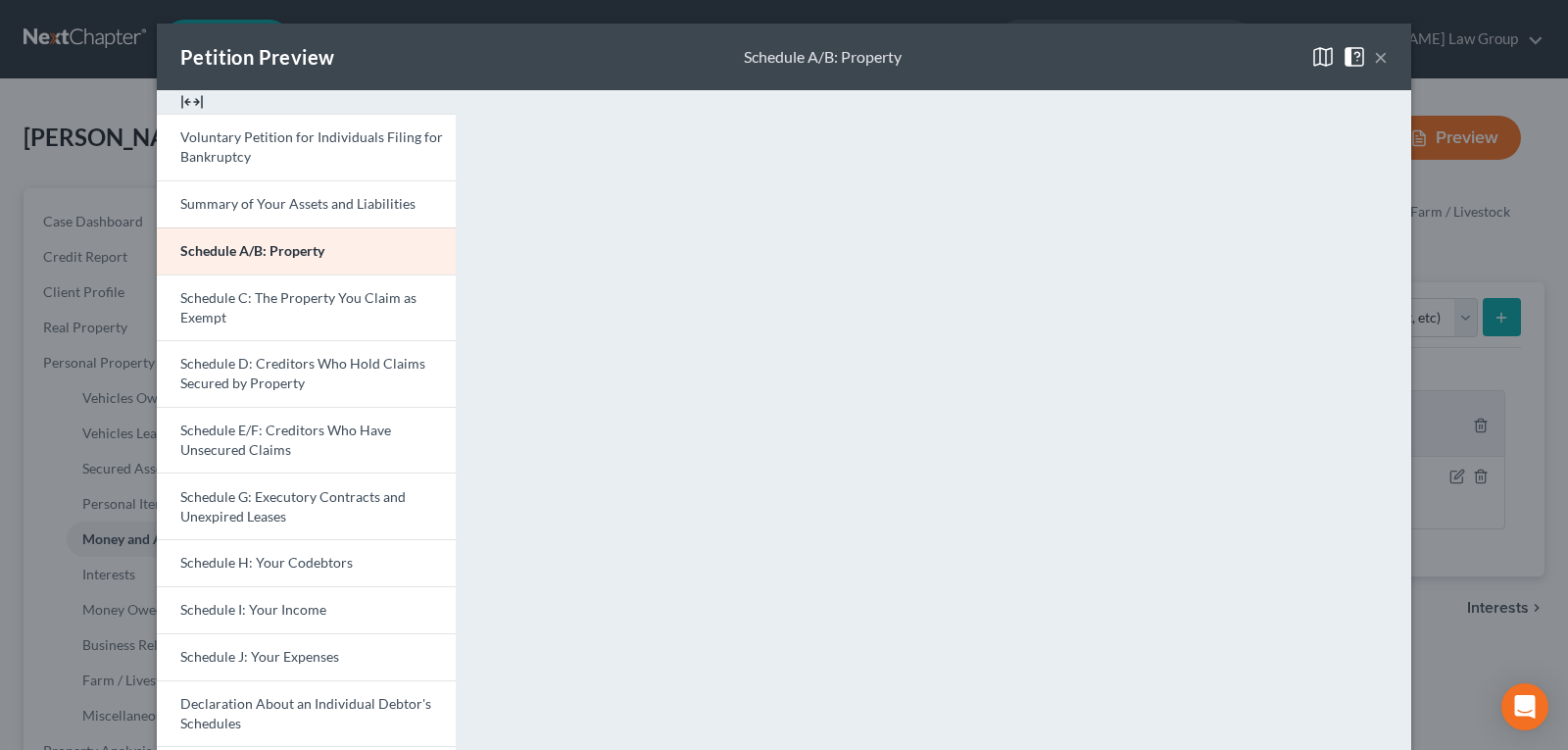
click at [1374, 56] on button "×" at bounding box center [1381, 57] width 14 height 24
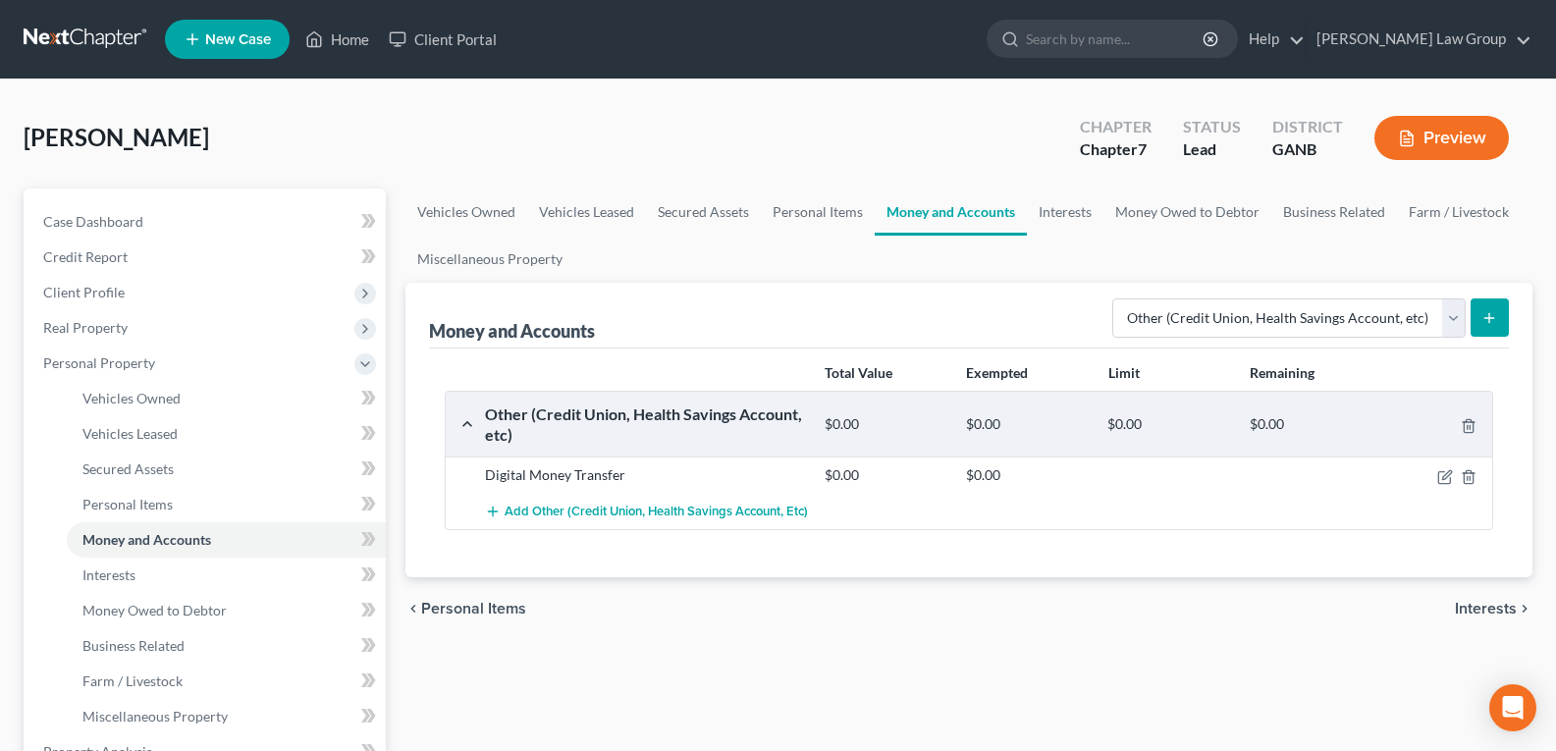
drag, startPoint x: 1463, startPoint y: 115, endPoint x: 1456, endPoint y: 133, distance: 19.3
click at [1464, 117] on div "Preview" at bounding box center [1445, 140] width 174 height 58
click at [1450, 141] on button "Preview" at bounding box center [1441, 138] width 134 height 44
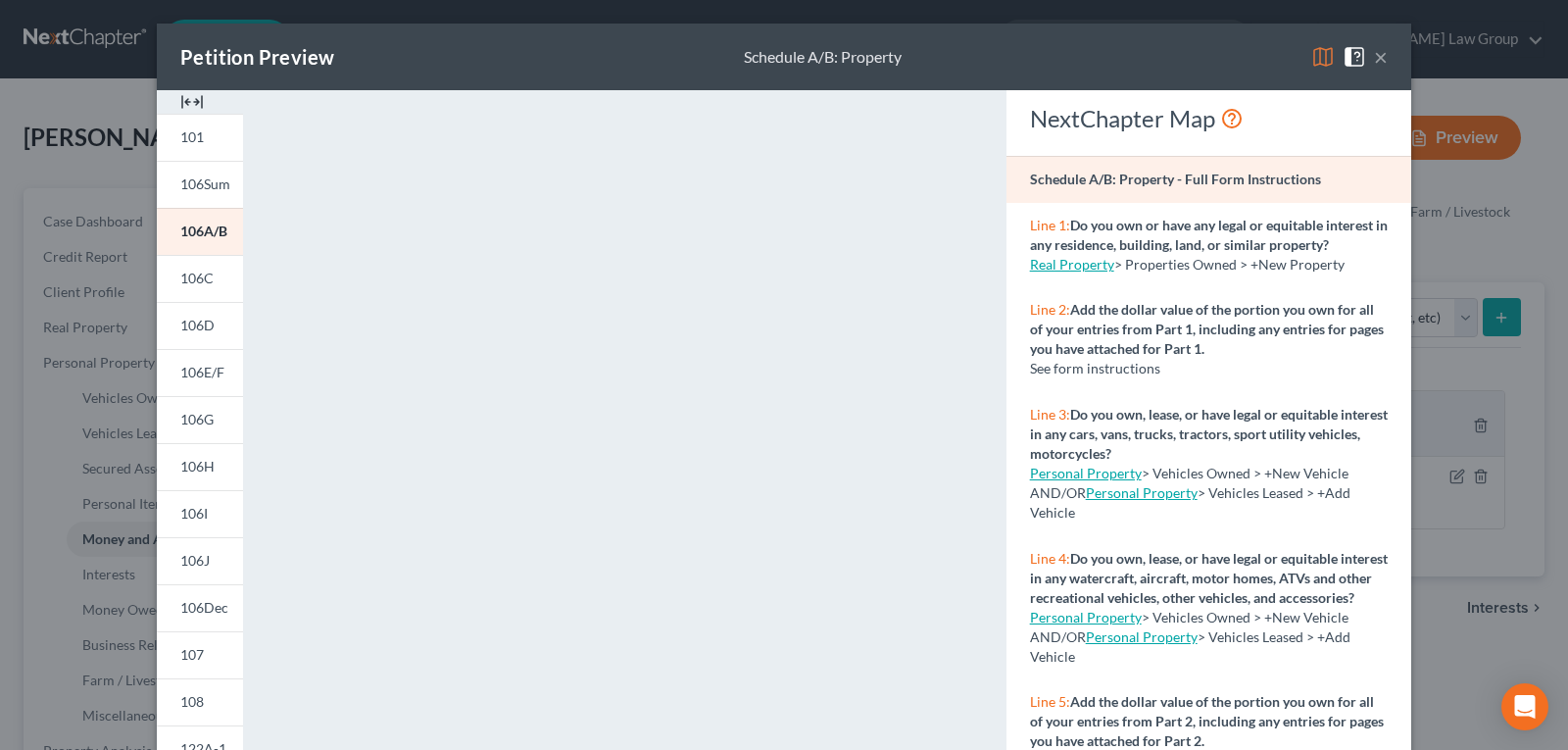
click at [1375, 58] on button "×" at bounding box center [1381, 57] width 14 height 24
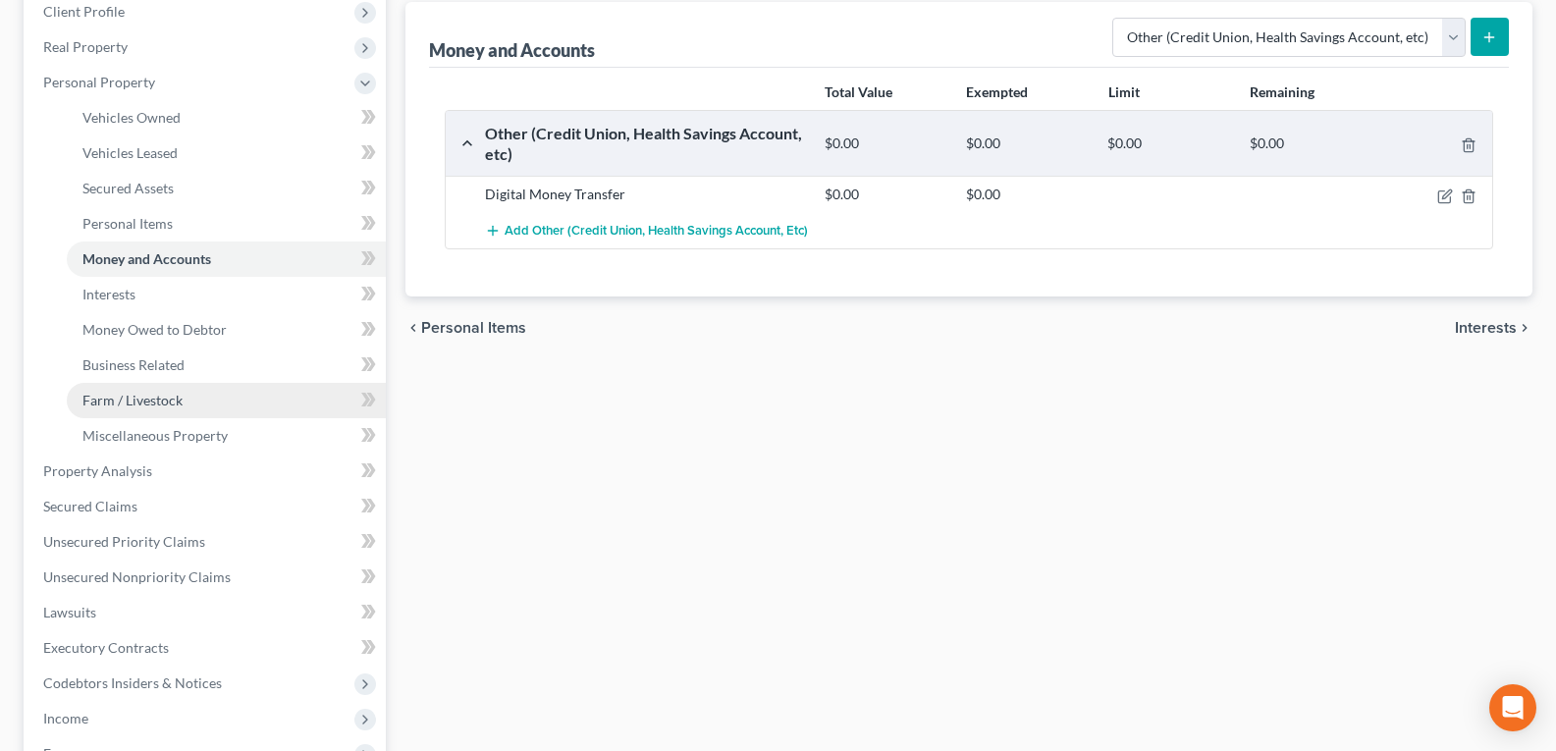
scroll to position [393, 0]
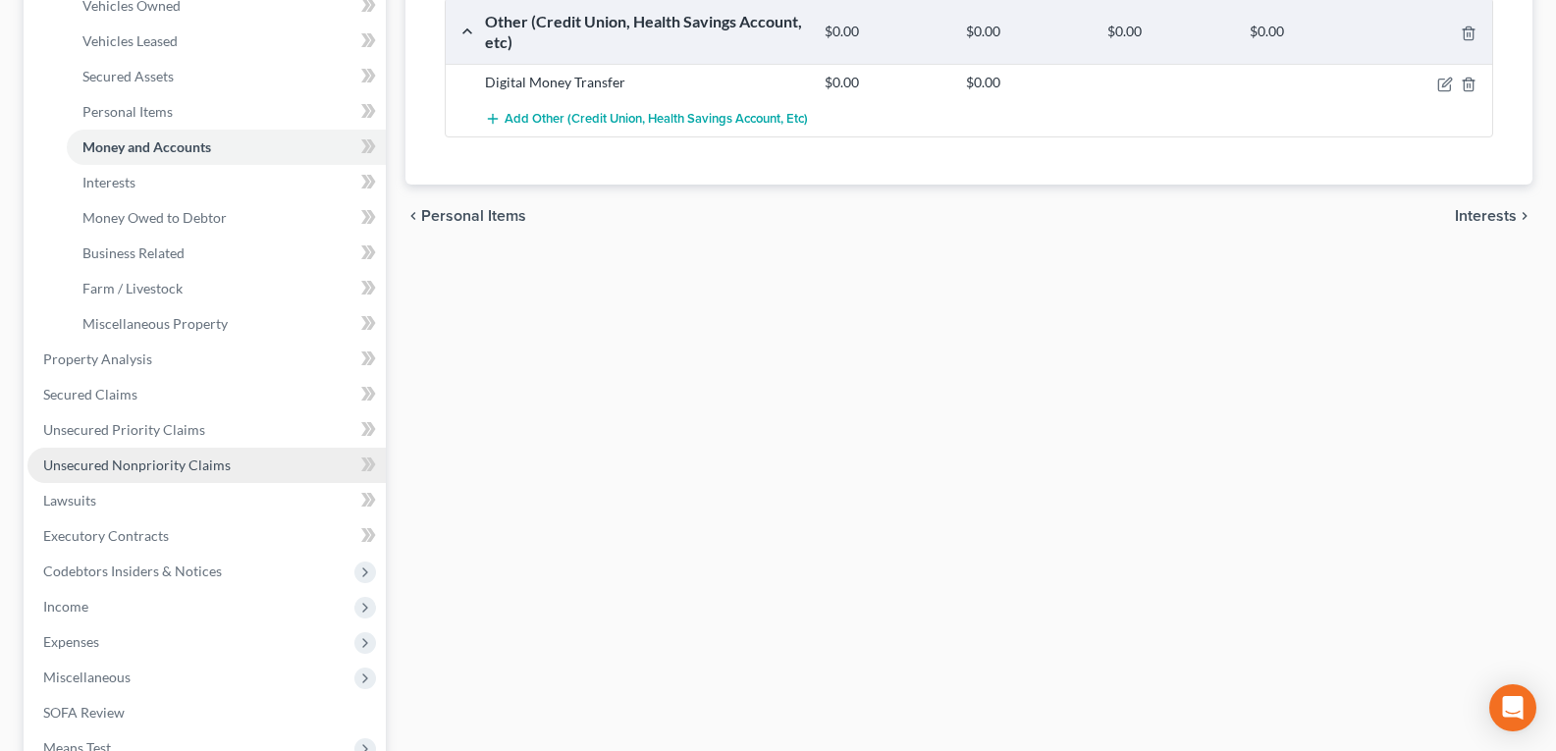
click at [97, 466] on span "Unsecured Nonpriority Claims" at bounding box center [136, 464] width 187 height 17
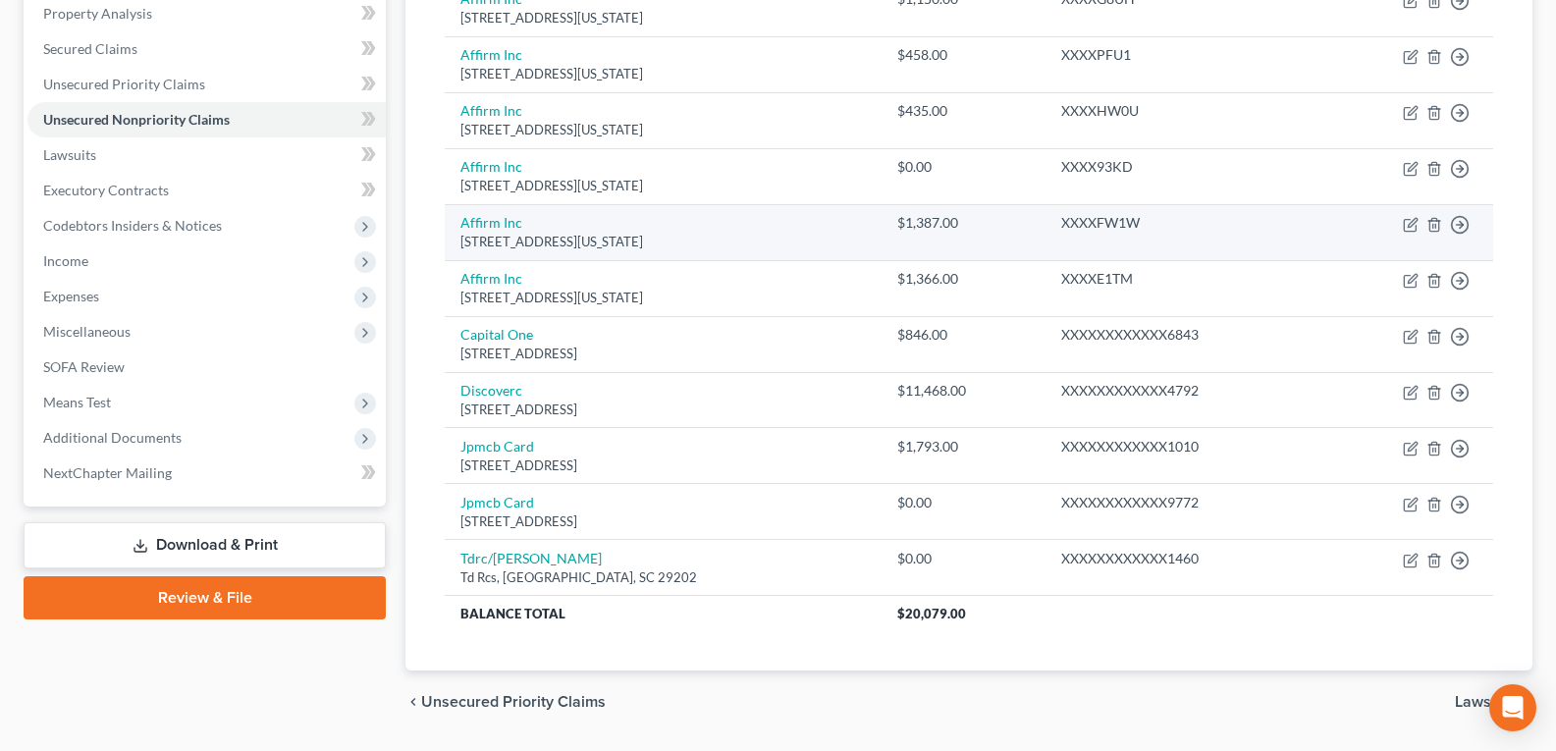
scroll to position [393, 0]
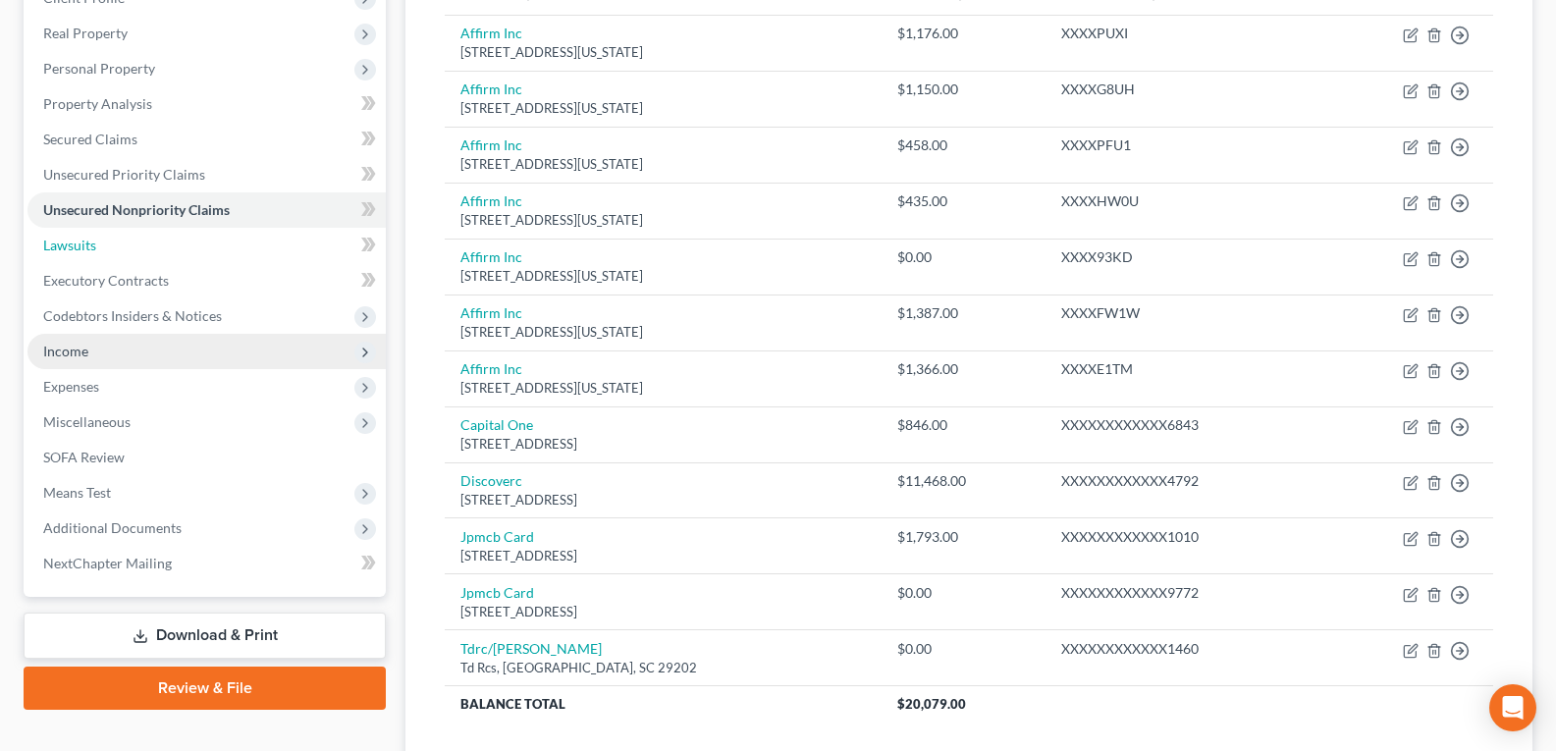
click at [69, 253] on link "Lawsuits" at bounding box center [206, 245] width 358 height 35
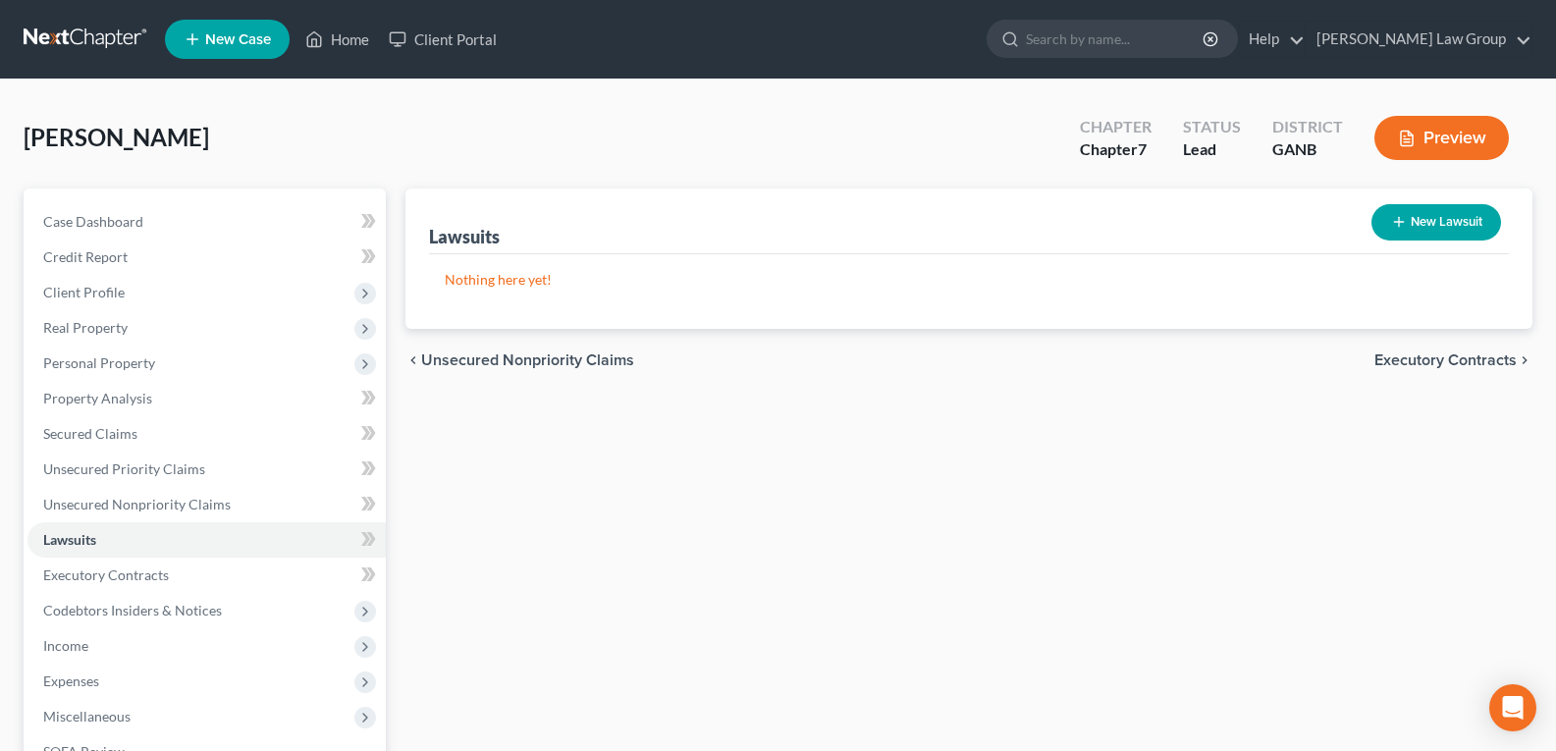
click at [1416, 224] on button "New Lawsuit" at bounding box center [1436, 222] width 130 height 36
select select "0"
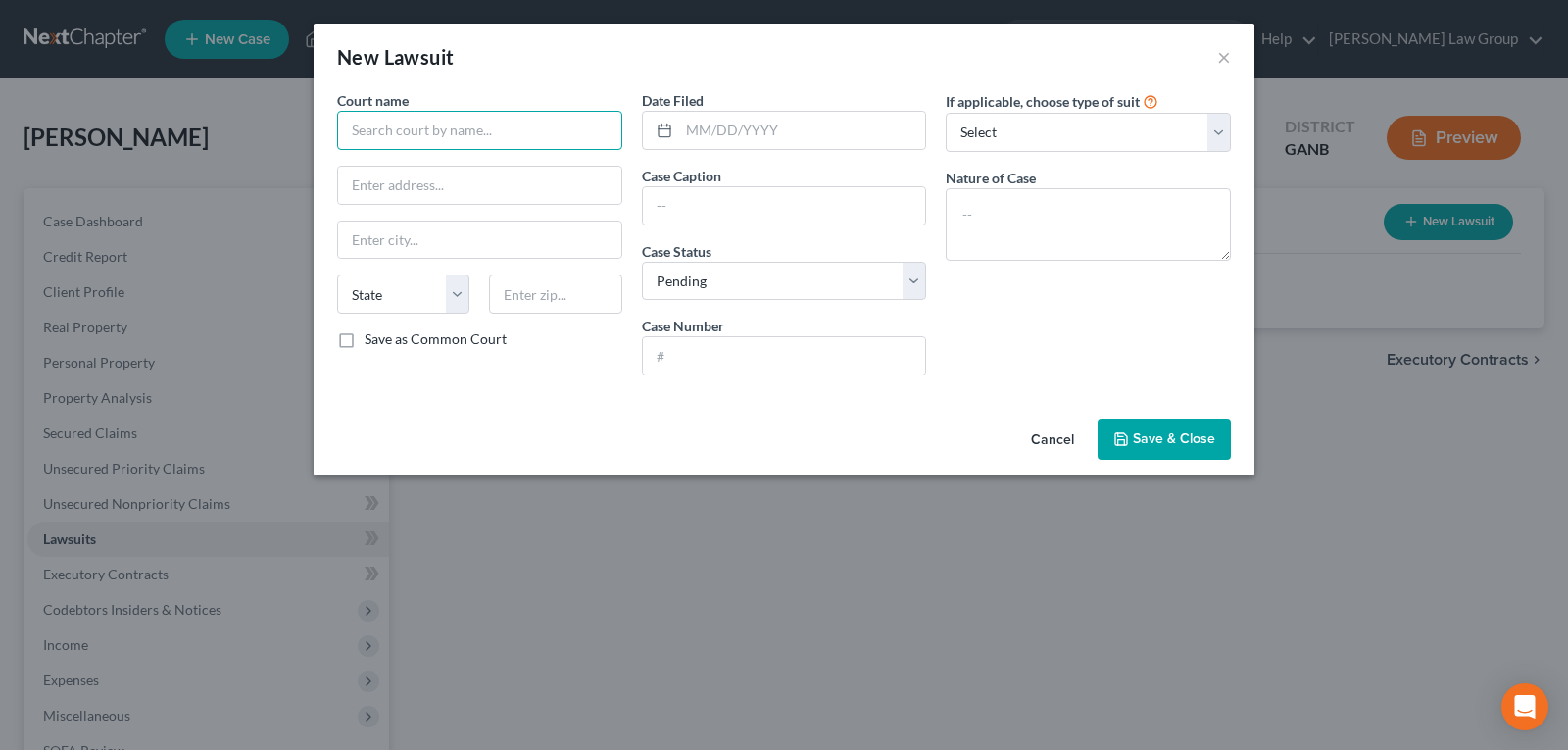
click at [381, 135] on input "text" at bounding box center [480, 130] width 286 height 39
type input "Magistrate Court of [GEOGRAPHIC_DATA]"
click at [448, 190] on input "text" at bounding box center [480, 185] width 284 height 37
paste input "[STREET_ADDRESS][PERSON_NAME]"
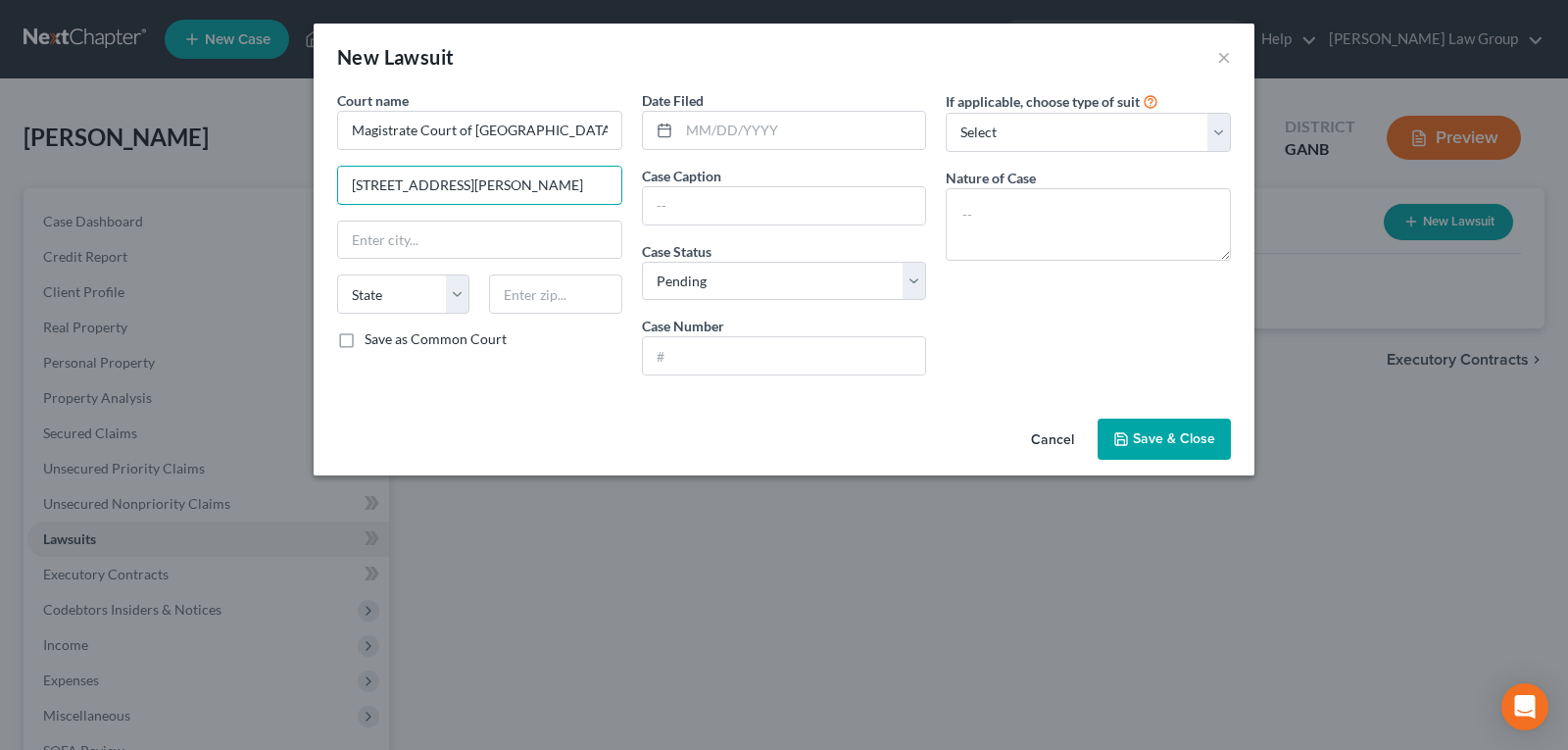
type input "[STREET_ADDRESS][PERSON_NAME]"
click at [428, 245] on input "text" at bounding box center [480, 240] width 284 height 37
type input "Marietta"
select select "10"
type input "30090"
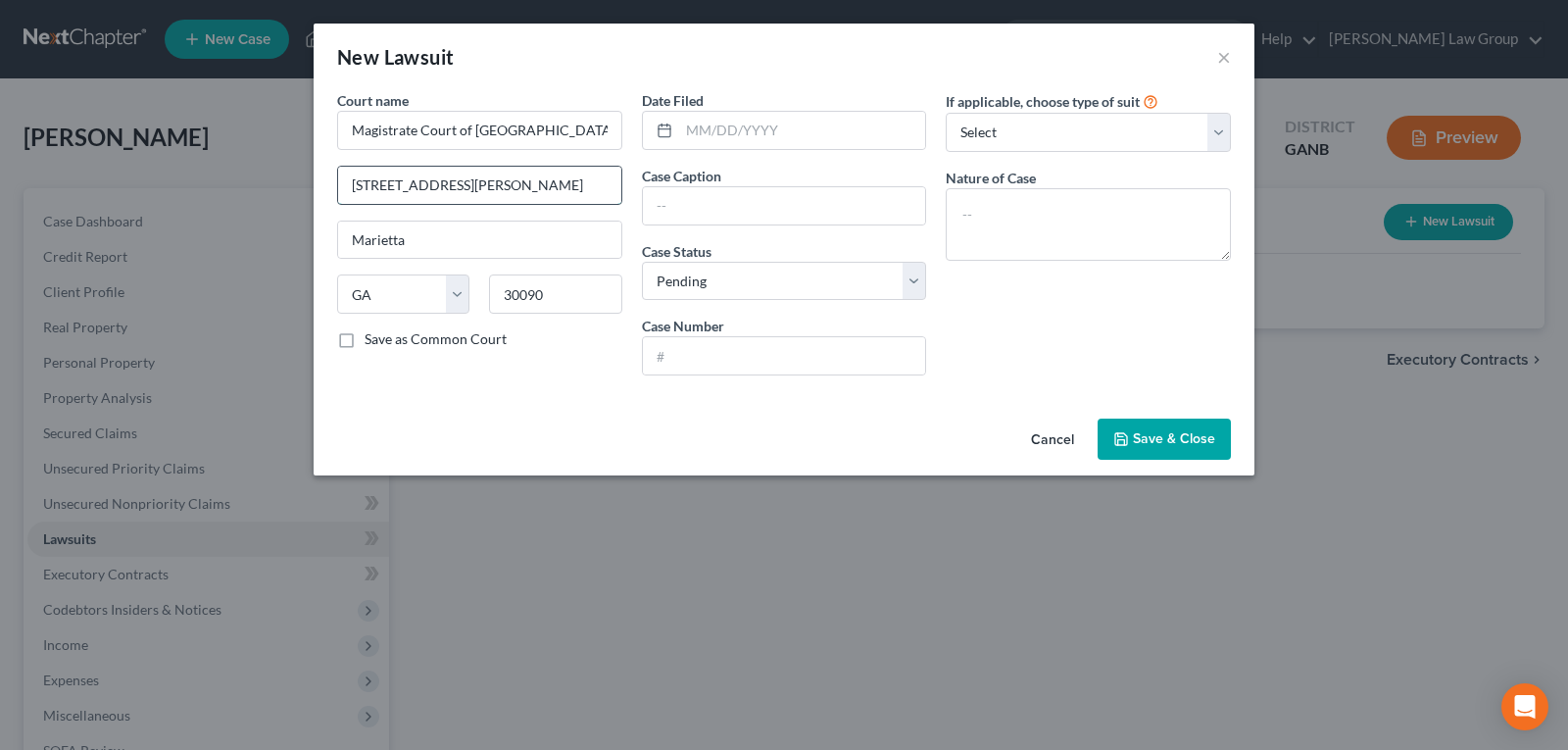
click at [613, 186] on input "[STREET_ADDRESS][PERSON_NAME]" at bounding box center [480, 185] width 284 height 37
type input "[STREET_ADDRESS][PERSON_NAME]"
click at [789, 124] on input "text" at bounding box center [802, 130] width 247 height 37
click at [711, 115] on input "text" at bounding box center [802, 130] width 247 height 37
click at [710, 122] on input "text" at bounding box center [802, 130] width 247 height 37
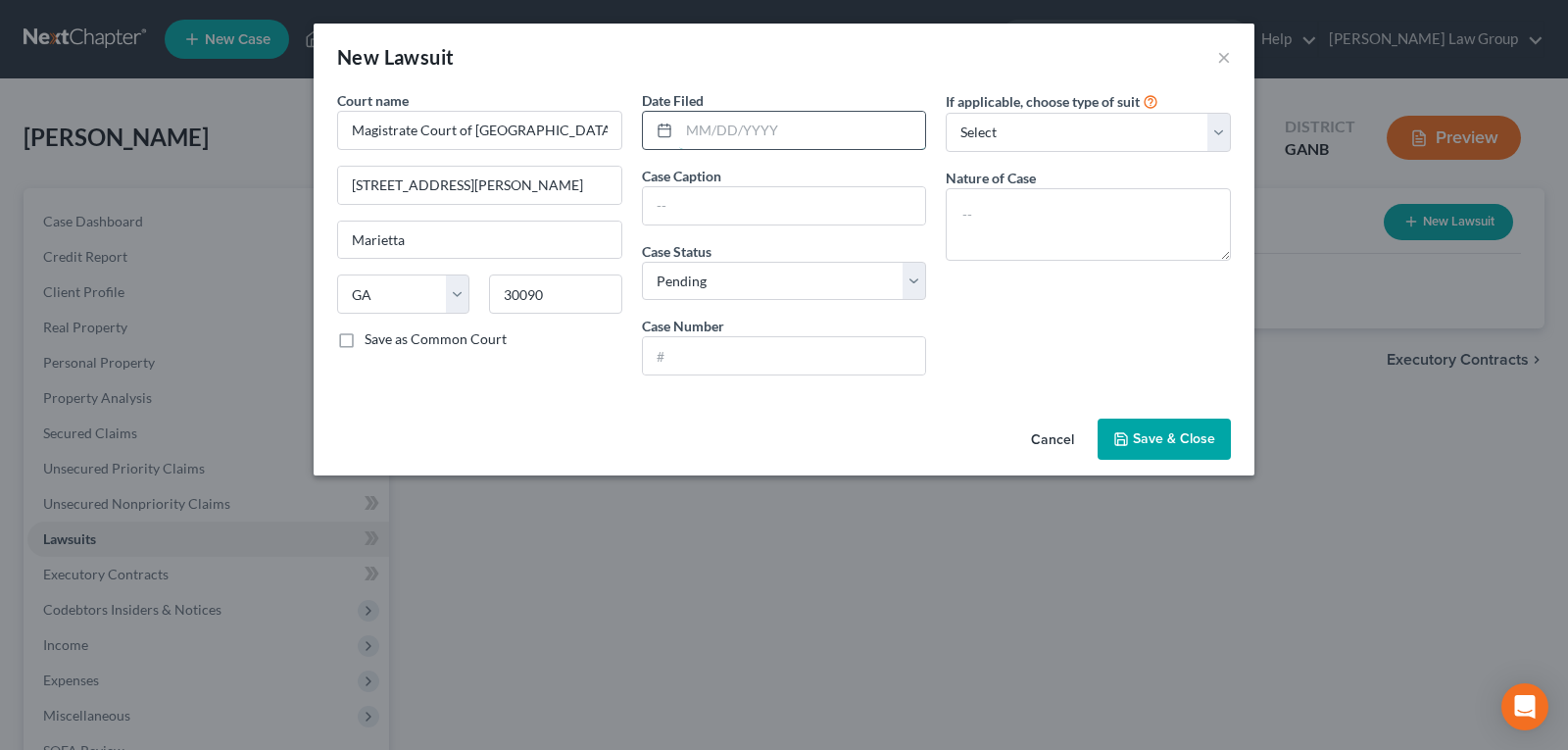
click at [782, 125] on input "text" at bounding box center [802, 130] width 247 height 37
click at [726, 134] on input "text" at bounding box center [802, 130] width 247 height 37
click at [722, 135] on input "text" at bounding box center [802, 130] width 247 height 37
type input "[DATE]"
click at [720, 194] on input "text" at bounding box center [785, 205] width 284 height 37
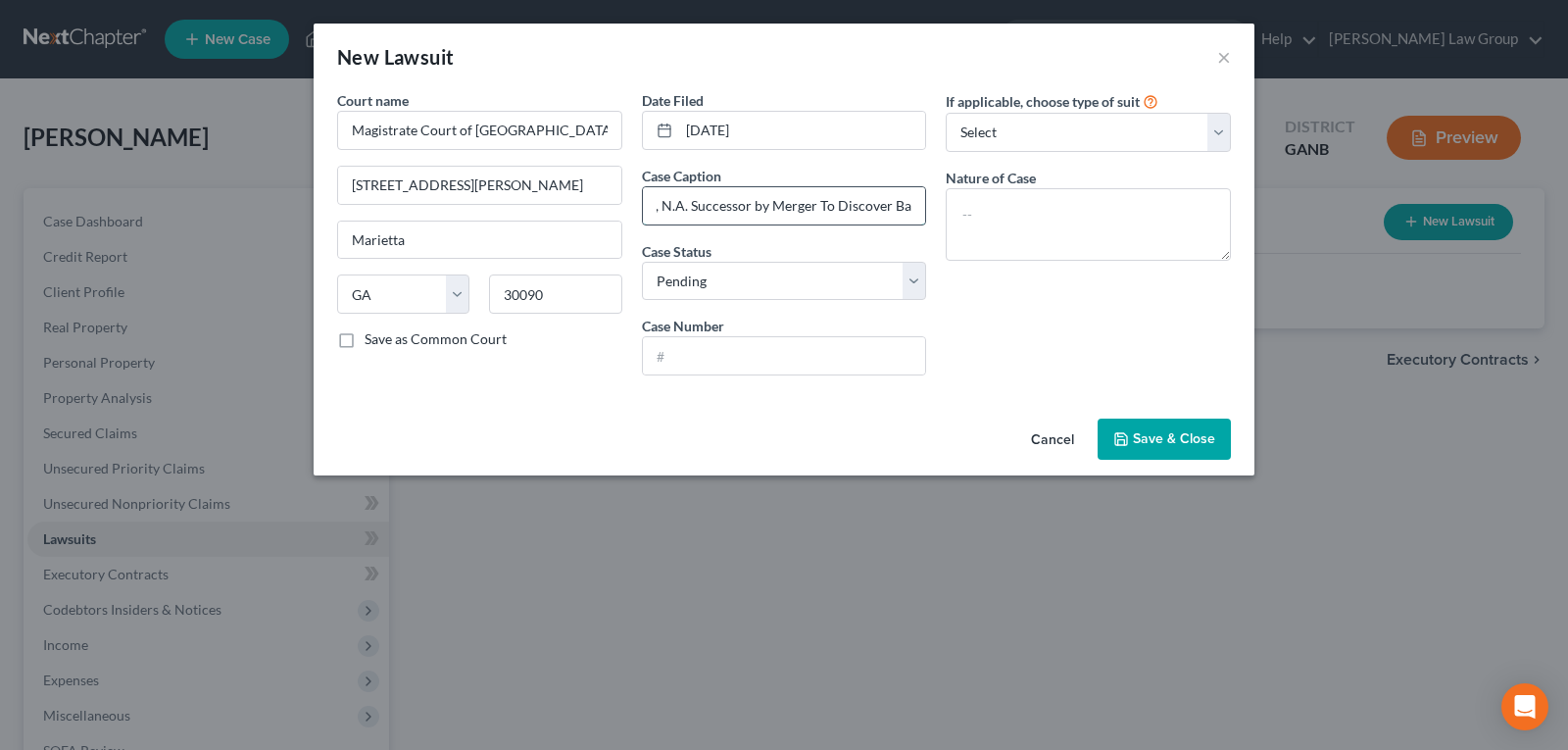
scroll to position [0, 80]
type input "Capital One, N.A. Successor by Merger To Discover Bank"
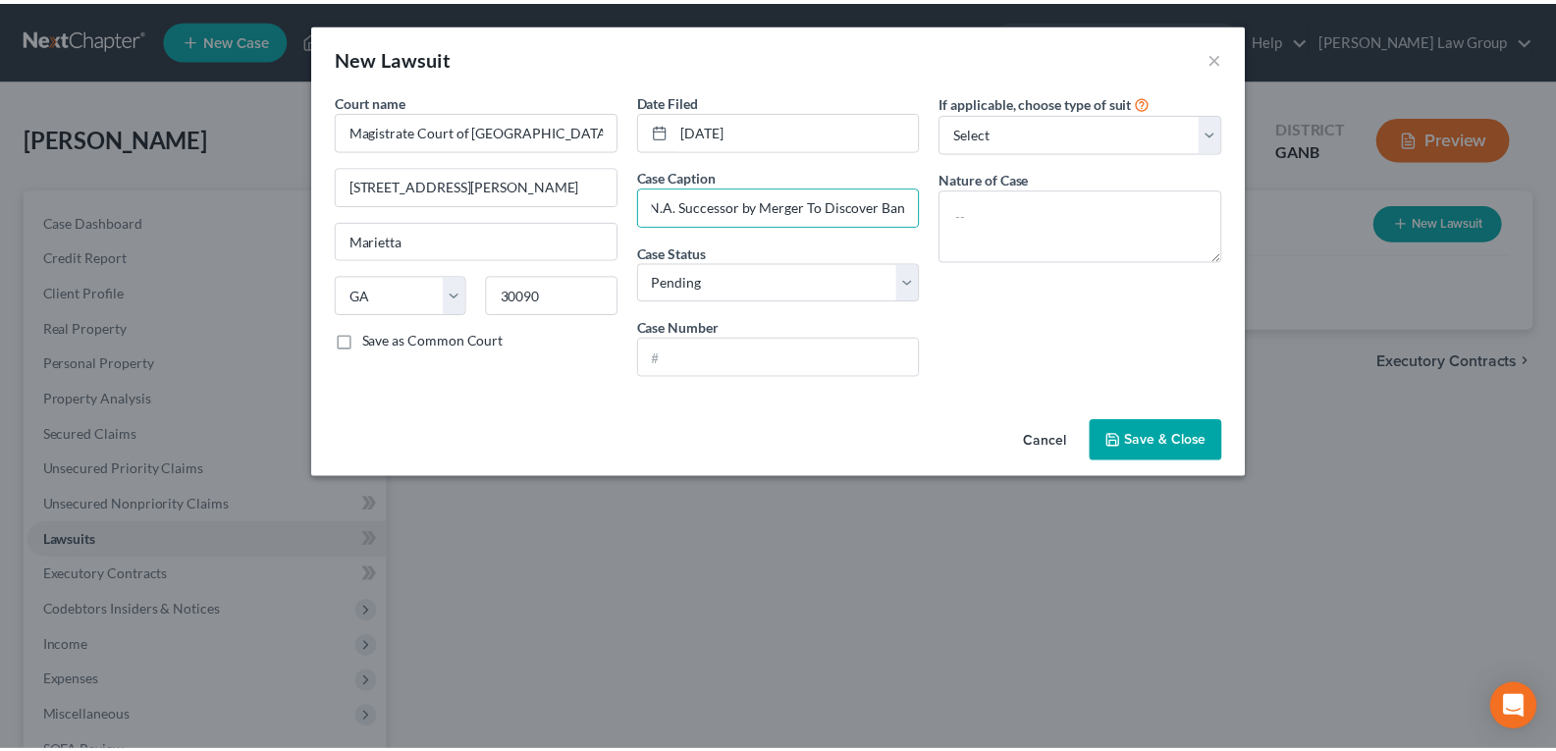
scroll to position [0, 0]
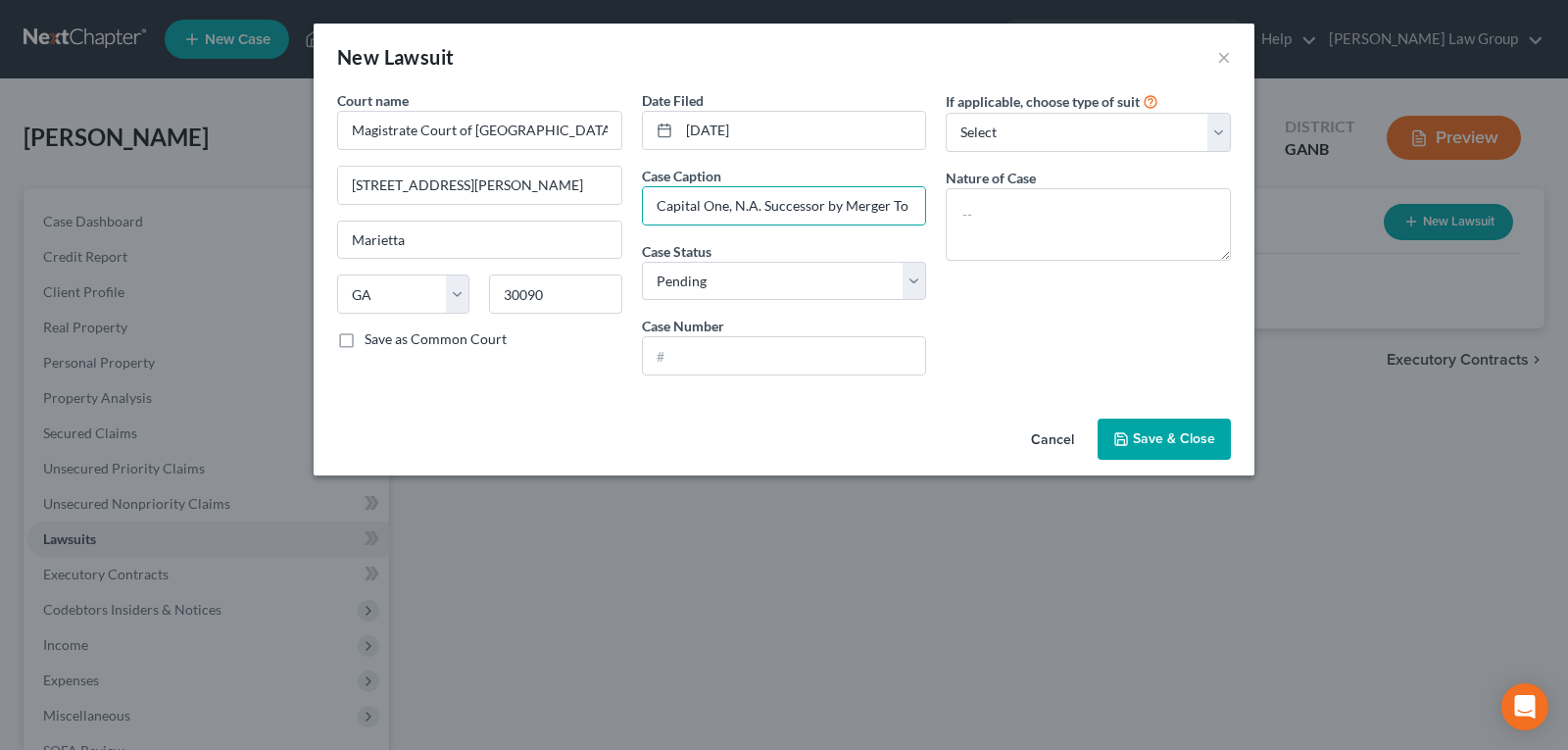
click at [693, 329] on label "Case Number" at bounding box center [683, 326] width 82 height 21
drag, startPoint x: 722, startPoint y: 271, endPoint x: 719, endPoint y: 282, distance: 11.4
click at [722, 271] on select "Select Pending On Appeal Concluded" at bounding box center [785, 281] width 286 height 39
click at [642, 262] on select "Select Pending On Appeal Concluded" at bounding box center [785, 281] width 286 height 39
click at [689, 287] on select "Select Pending On Appeal Concluded" at bounding box center [785, 281] width 286 height 39
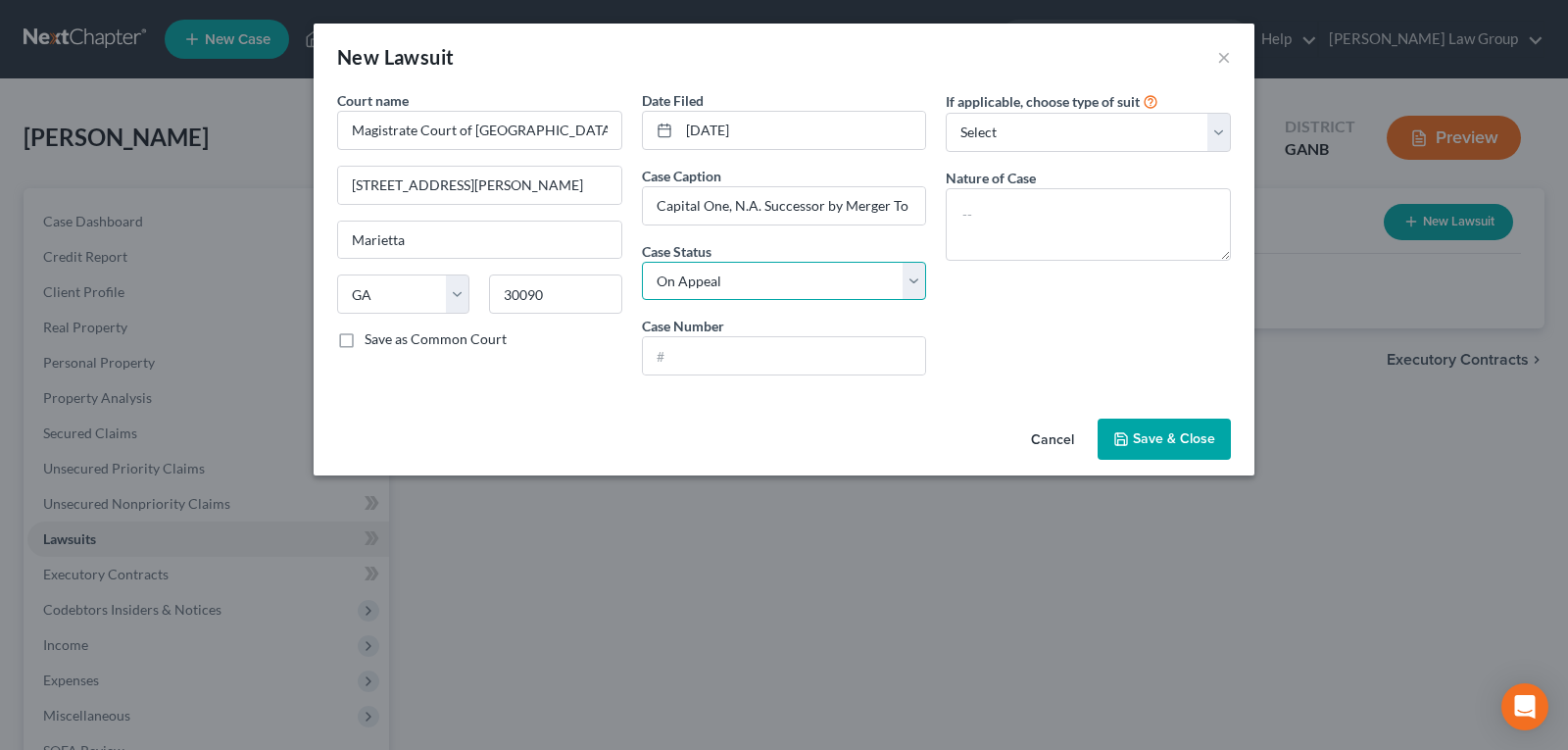
select select "2"
click at [642, 262] on select "Select Pending On Appeal Concluded" at bounding box center [785, 281] width 286 height 39
click at [668, 358] on input "text" at bounding box center [785, 356] width 284 height 37
type input "25-J-10669"
click at [1189, 445] on span "Save & Close" at bounding box center [1175, 438] width 82 height 17
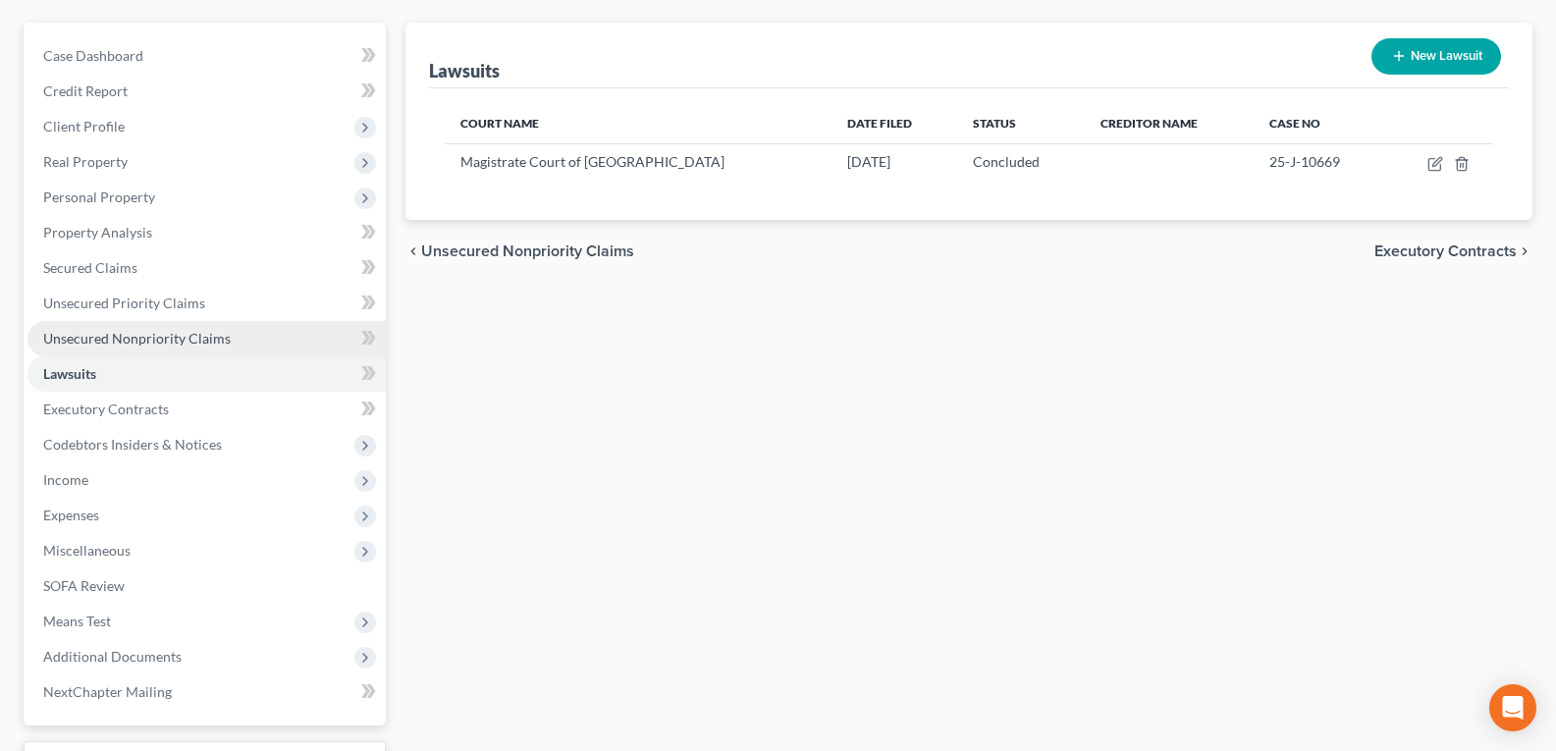
scroll to position [196, 0]
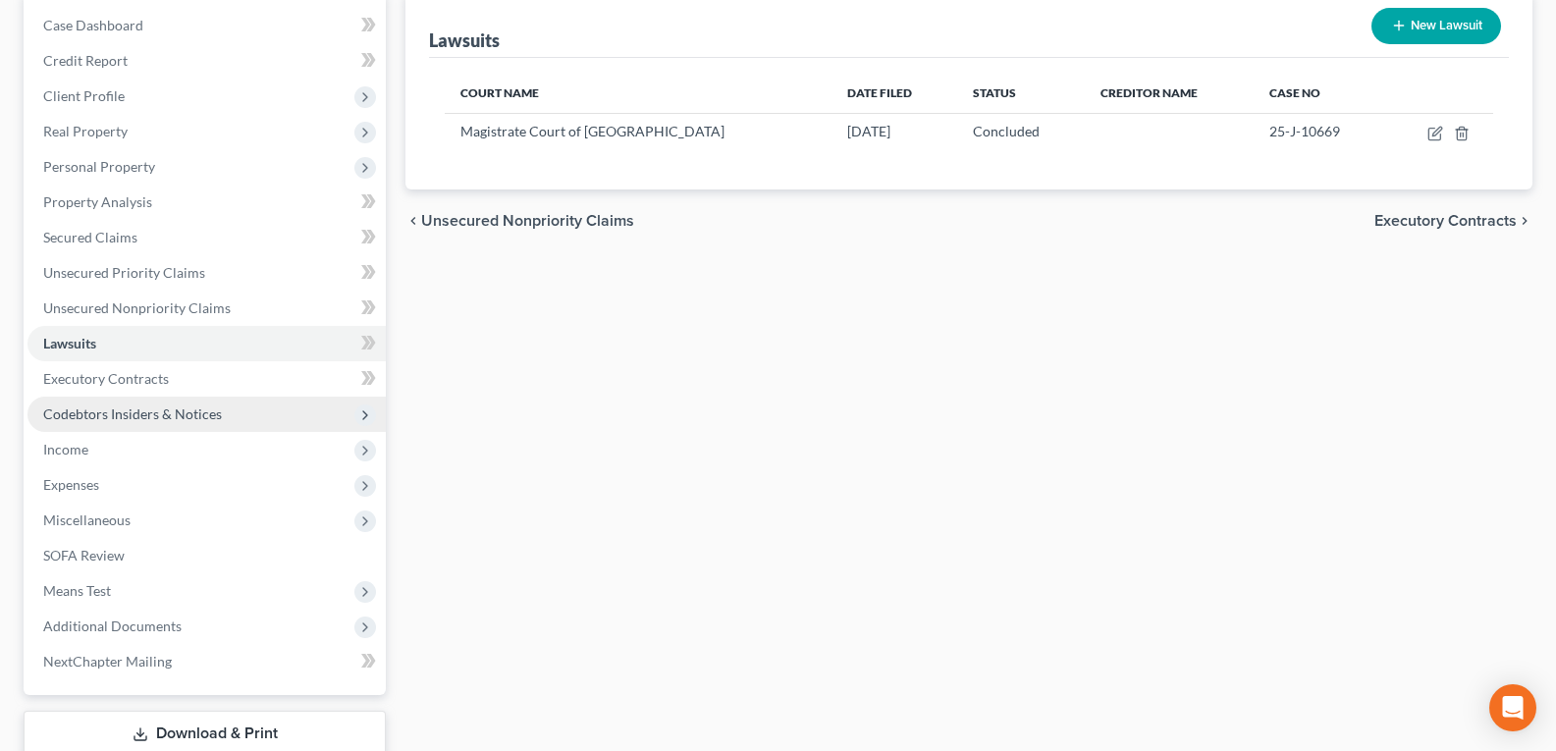
click at [145, 415] on span "Codebtors Insiders & Notices" at bounding box center [132, 413] width 179 height 17
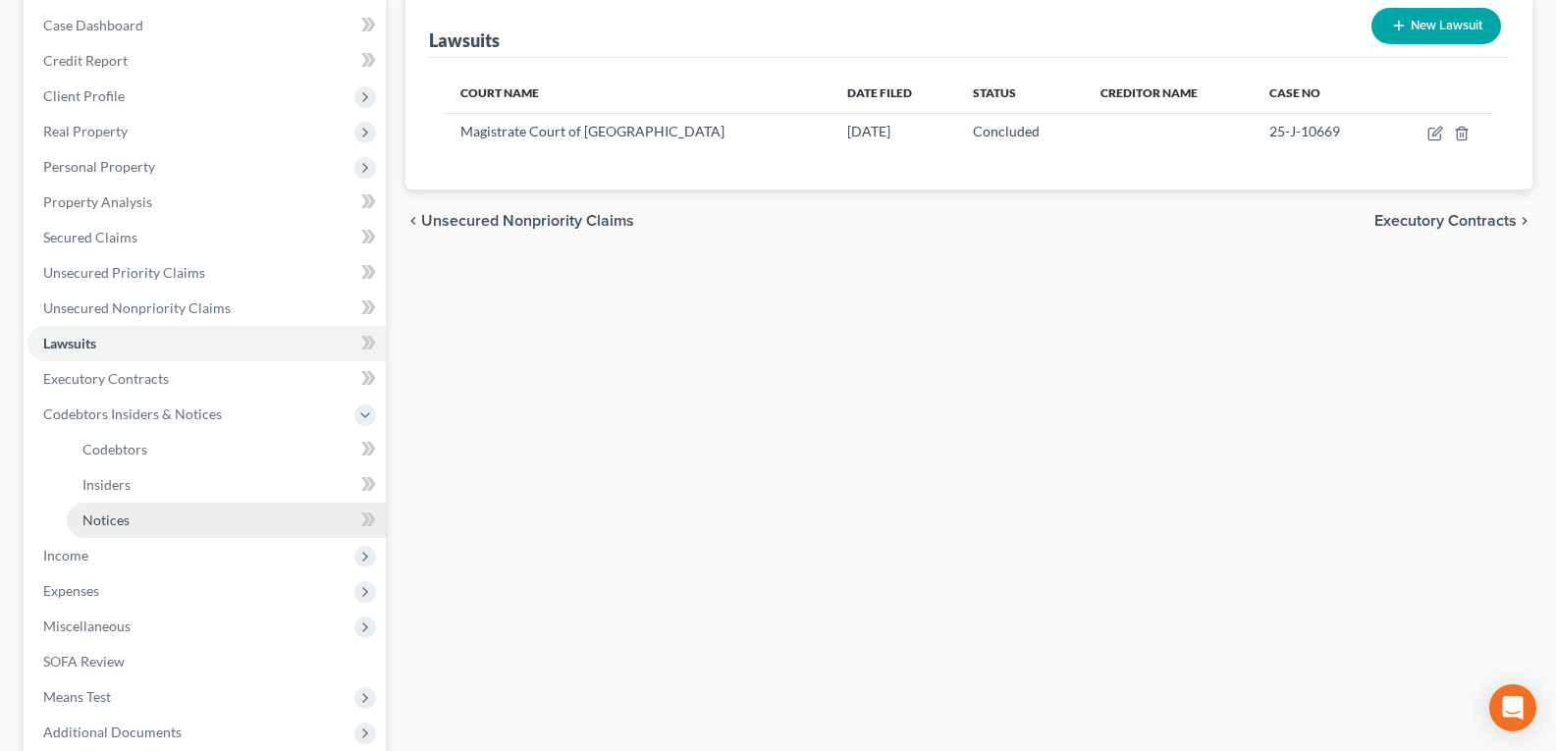
drag, startPoint x: 151, startPoint y: 523, endPoint x: 216, endPoint y: 536, distance: 66.0
click at [150, 524] on link "Notices" at bounding box center [226, 520] width 319 height 35
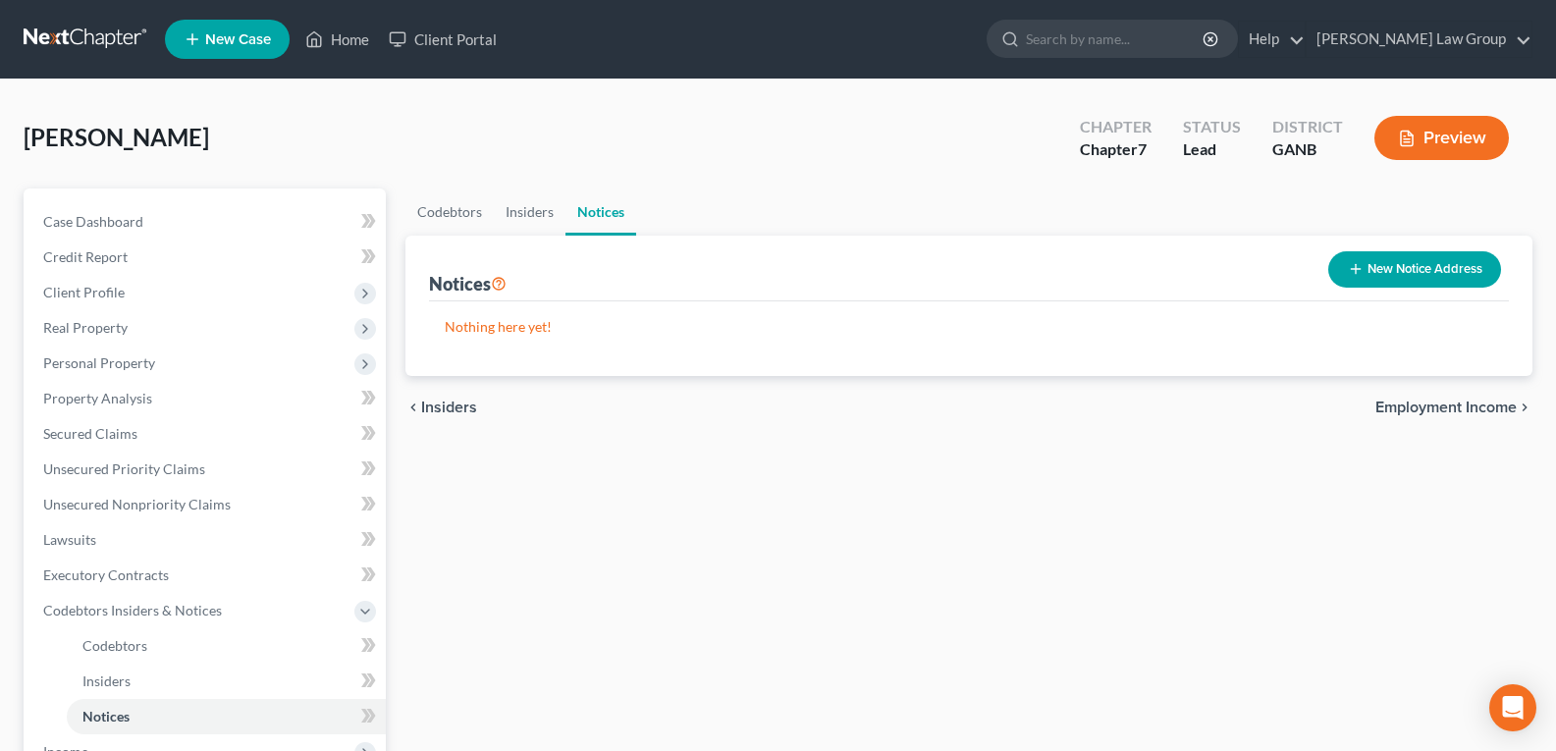
click at [1377, 268] on button "New Notice Address" at bounding box center [1414, 269] width 173 height 36
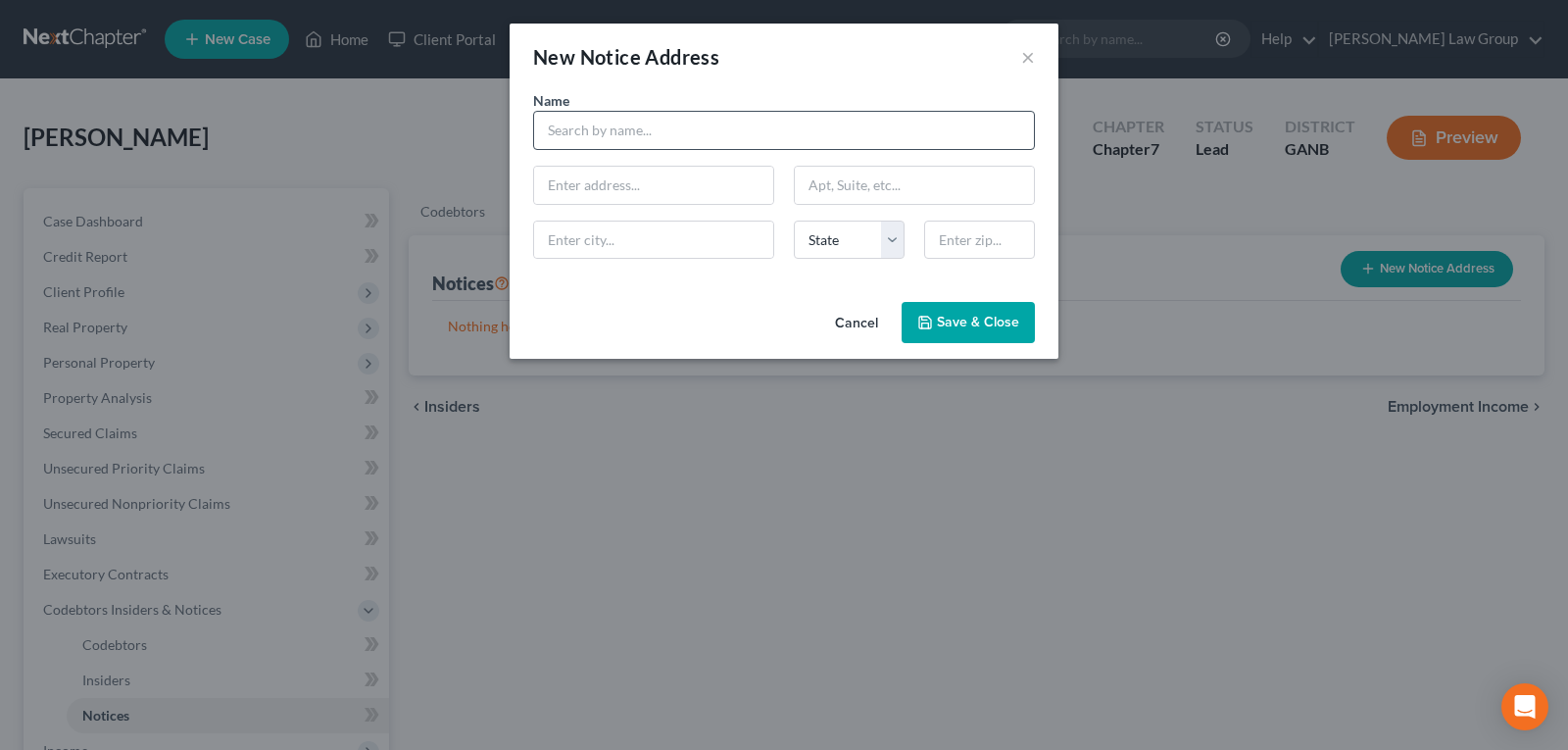
drag, startPoint x: 671, startPoint y: 142, endPoint x: 674, endPoint y: 128, distance: 14.3
click at [674, 133] on div "Name * State [US_STATE] AK AR AZ CA CO CT DE DC [GEOGRAPHIC_DATA] [GEOGRAPHIC_D…" at bounding box center [784, 182] width 521 height 185
click at [674, 126] on input "text" at bounding box center [784, 130] width 502 height 39
type input "[PERSON_NAME] & [PERSON_NAME], P.C."
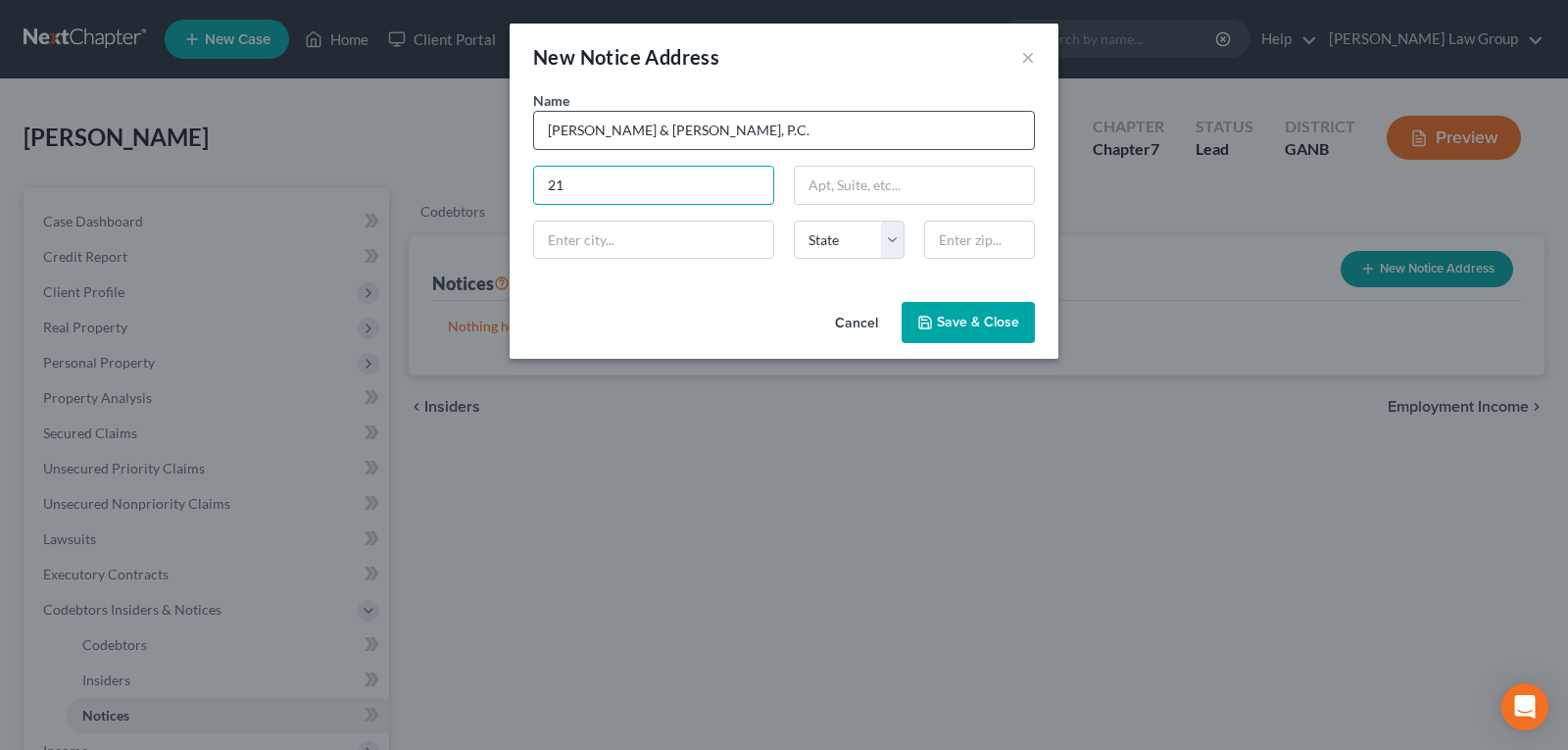
type input "2"
click at [707, 132] on input "[PERSON_NAME] & [PERSON_NAME], P.C.22" at bounding box center [784, 130] width 502 height 39
type input "[PERSON_NAME] & [PERSON_NAME], P.C."
type input "[STREET_ADDRESS]"
click at [676, 228] on input "text" at bounding box center [653, 240] width 239 height 37
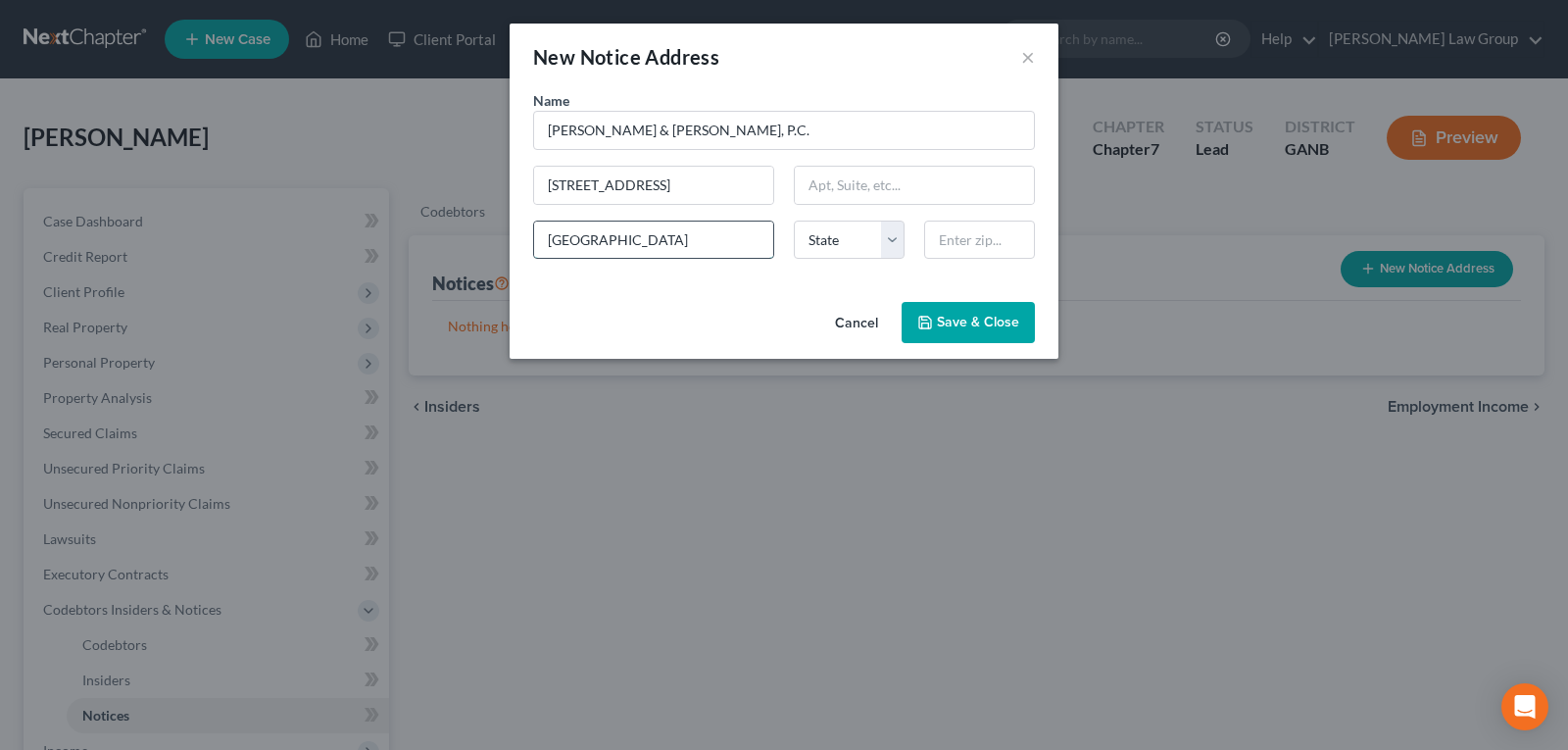
type input "[GEOGRAPHIC_DATA]"
select select "0"
type input "35233"
click at [931, 325] on icon "button" at bounding box center [926, 323] width 16 height 16
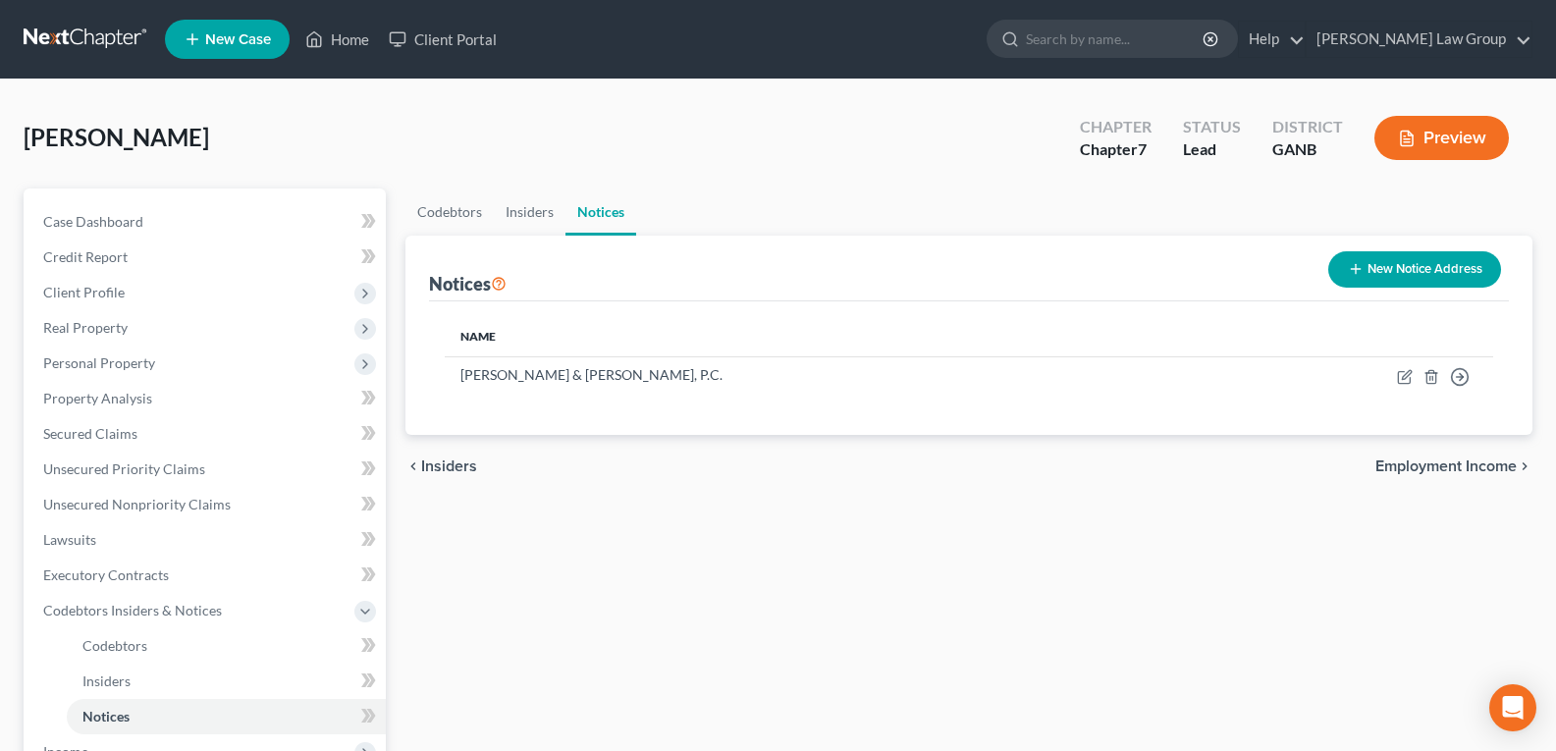
click at [683, 476] on div "chevron_left Insiders Employment Income chevron_right" at bounding box center [968, 466] width 1127 height 63
click at [79, 439] on span "Secured Claims" at bounding box center [90, 433] width 94 height 17
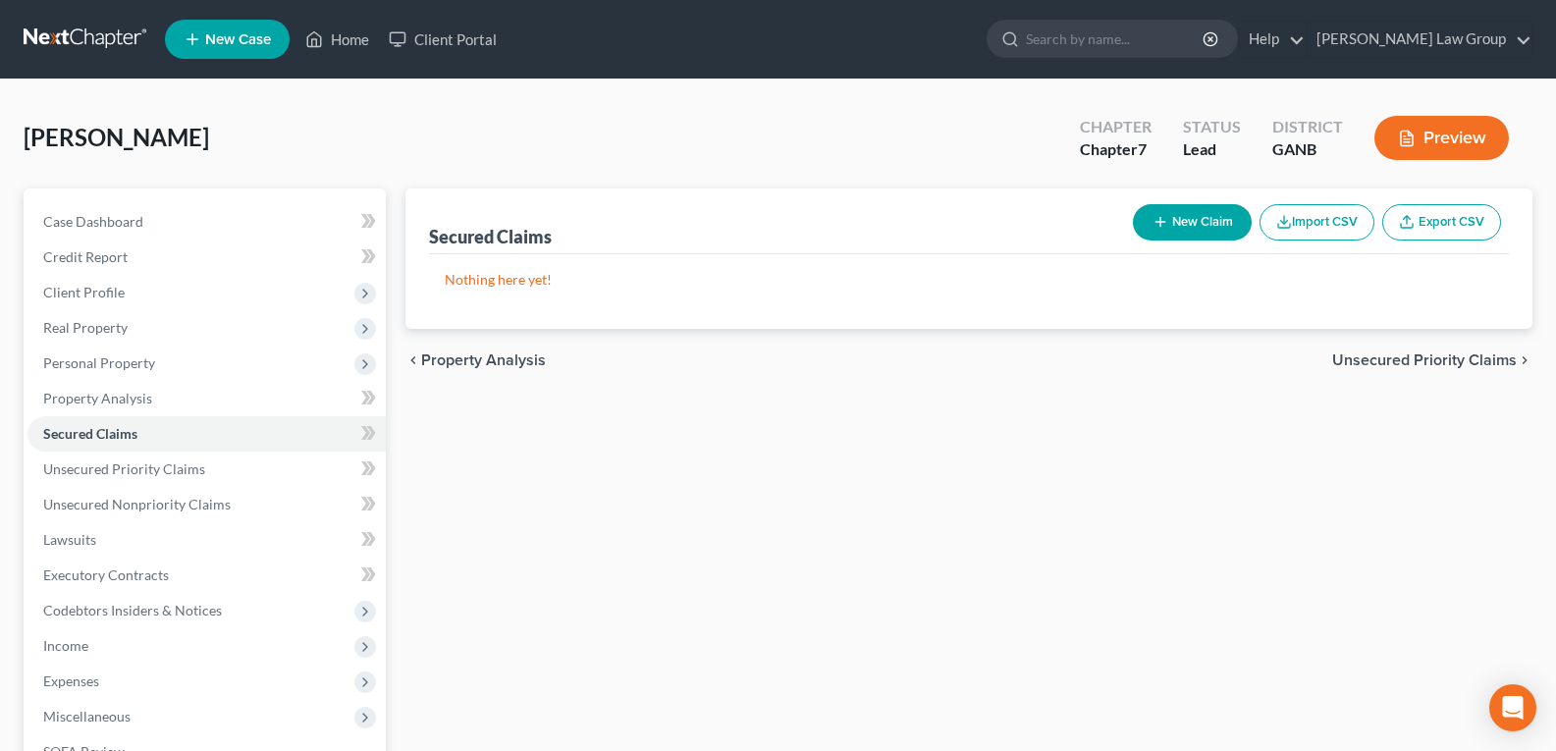
click at [1175, 212] on button "New Claim" at bounding box center [1192, 222] width 119 height 36
select select "0"
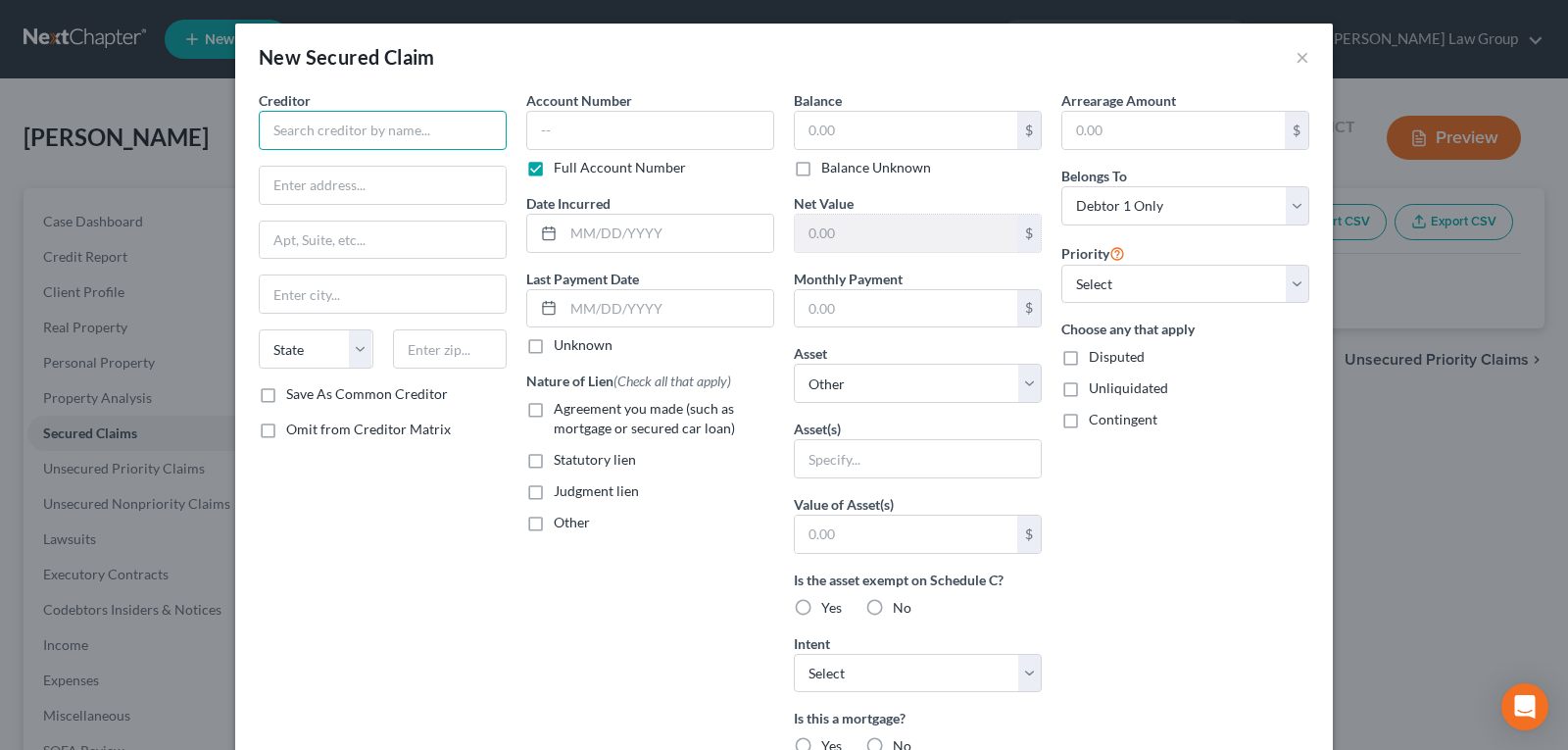
click at [338, 129] on input "text" at bounding box center [383, 130] width 248 height 39
type input "Discover Bank"
click at [306, 180] on input "text" at bounding box center [383, 185] width 246 height 37
paste input "[STREET_ADDRESS]"
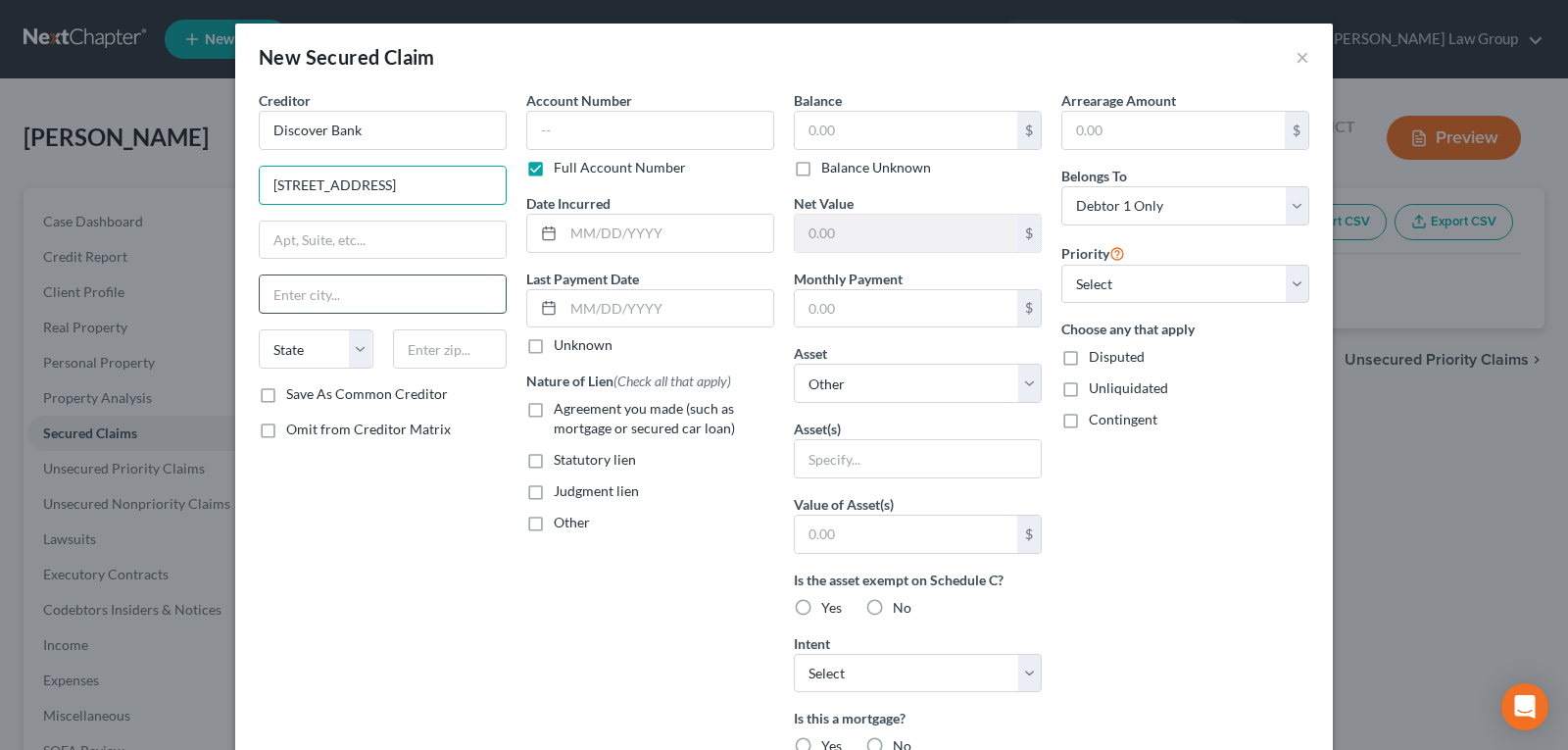
type input "[STREET_ADDRESS]"
click at [308, 294] on input "text" at bounding box center [383, 294] width 246 height 37
type input "[GEOGRAPHIC_DATA]"
click at [296, 345] on select "State [US_STATE] AK AR AZ CA CO CT DE DC [GEOGRAPHIC_DATA] [GEOGRAPHIC_DATA] GU…" at bounding box center [316, 349] width 115 height 39
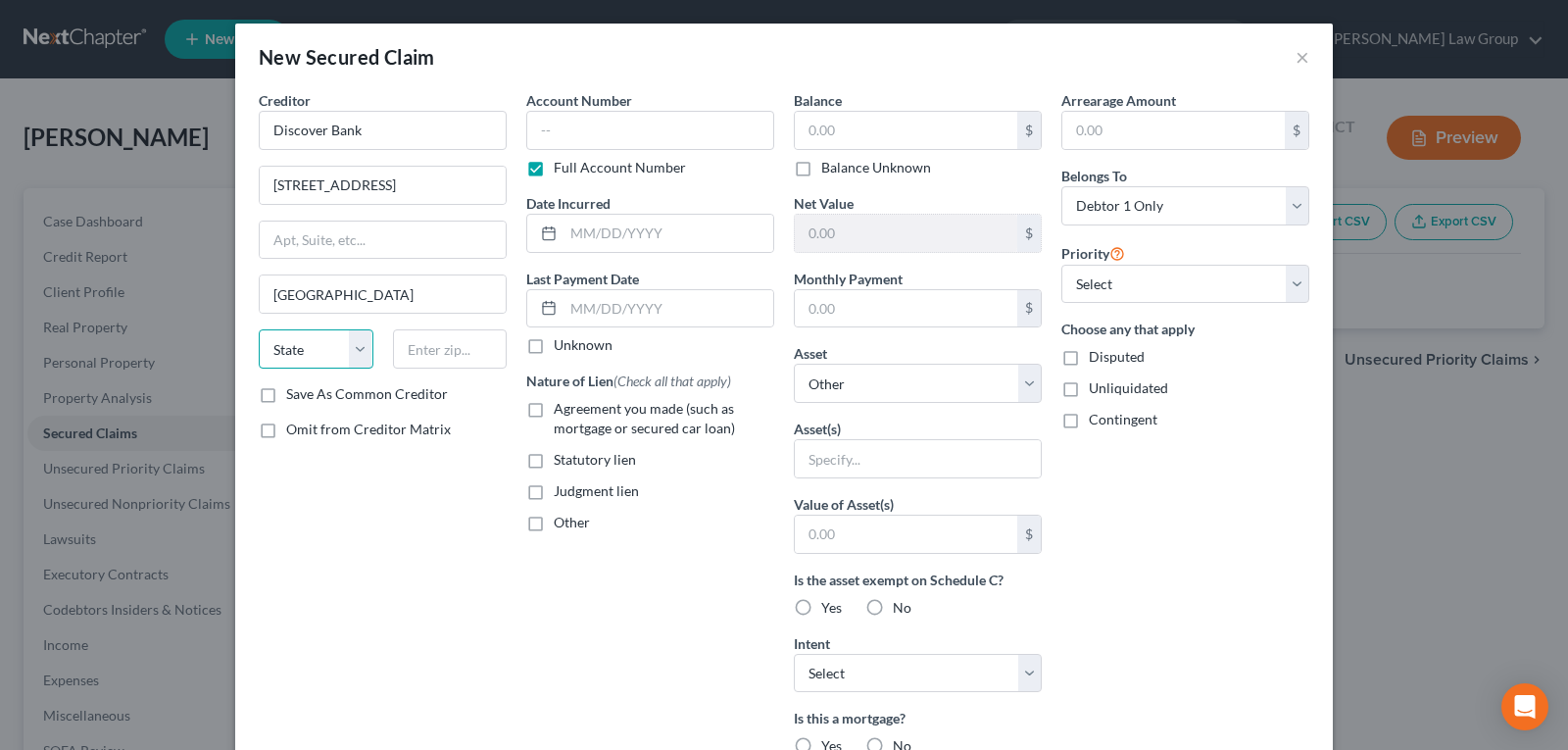
select select "46"
click at [259, 330] on select "State [US_STATE] AK AR AZ CA CO CT DE DC [GEOGRAPHIC_DATA] [GEOGRAPHIC_DATA] GU…" at bounding box center [316, 349] width 115 height 39
click at [451, 187] on input "[STREET_ADDRESS]" at bounding box center [383, 185] width 246 height 37
drag, startPoint x: 451, startPoint y: 187, endPoint x: 523, endPoint y: 191, distance: 72.1
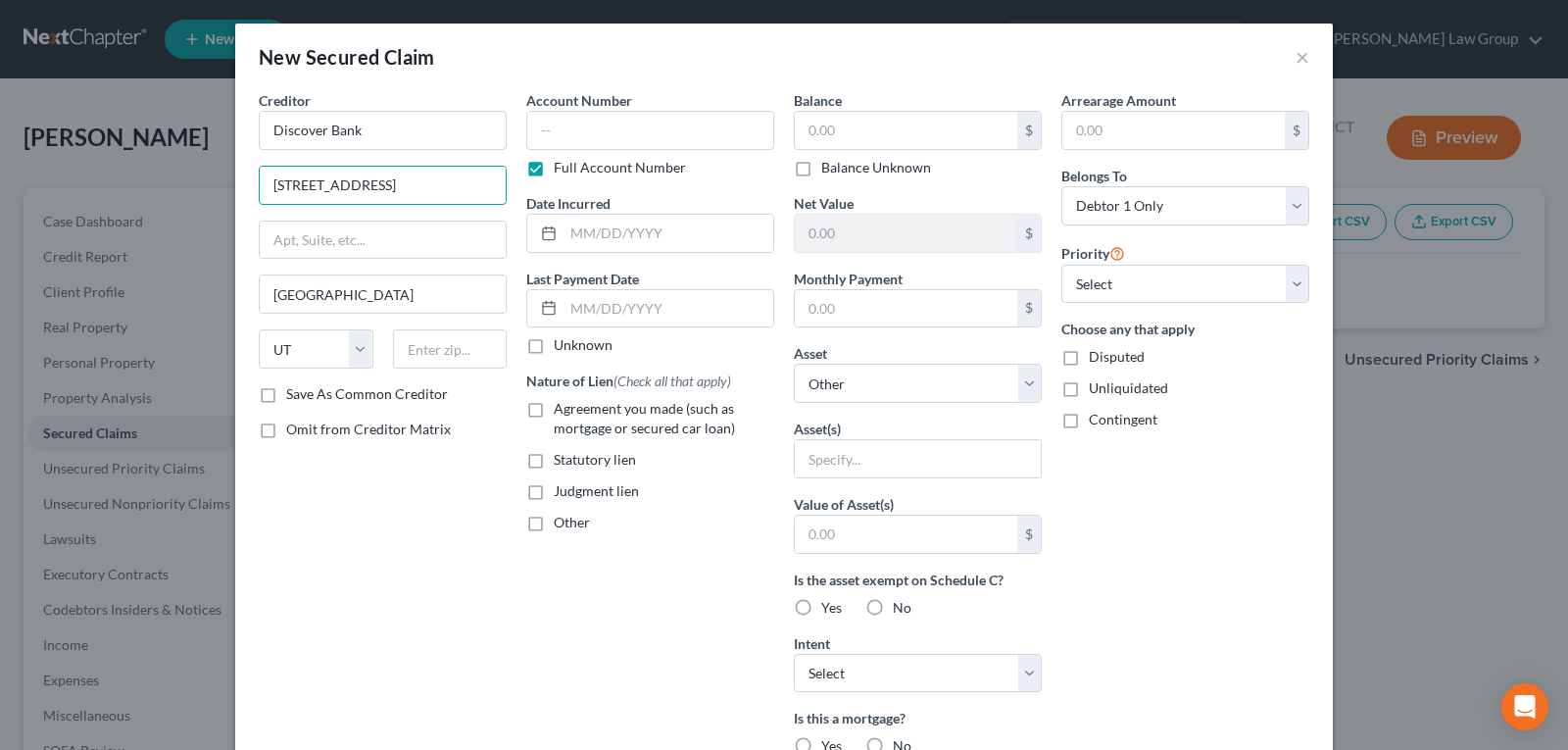
click at [523, 191] on div "Creditor * Discover [GEOGRAPHIC_DATA] [GEOGRAPHIC_DATA] [US_STATE][GEOGRAPHIC_D…" at bounding box center [784, 527] width 1071 height 875
click at [438, 347] on input "text" at bounding box center [450, 349] width 115 height 39
type input "84130"
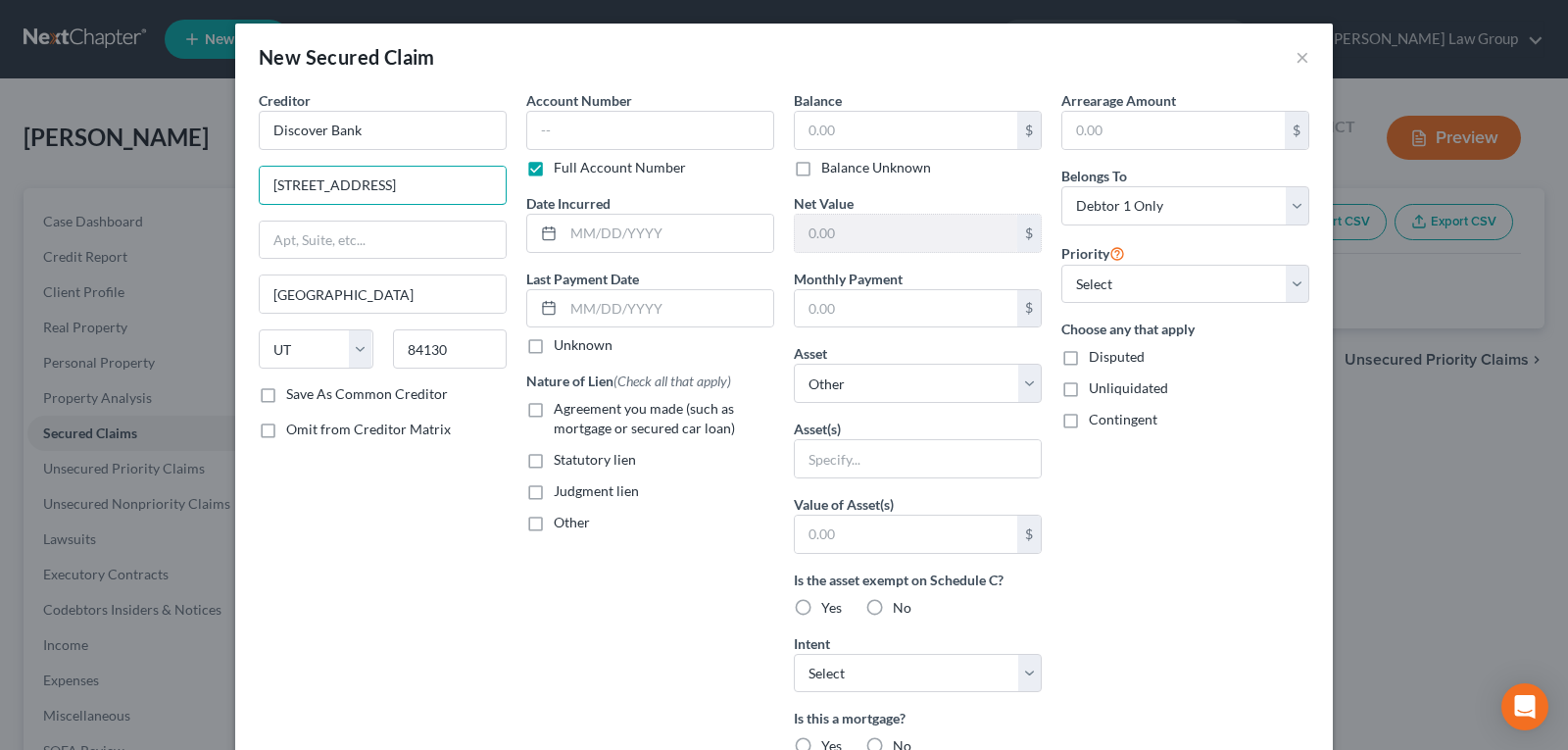
drag, startPoint x: 356, startPoint y: 192, endPoint x: 560, endPoint y: 184, distance: 204.2
click at [560, 184] on div "Creditor * Discover [GEOGRAPHIC_DATA] [GEOGRAPHIC_DATA] [US_STATE][GEOGRAPHIC_D…" at bounding box center [784, 527] width 1071 height 875
type input "PO Box 30416"
click at [623, 127] on input "text" at bounding box center [650, 130] width 248 height 39
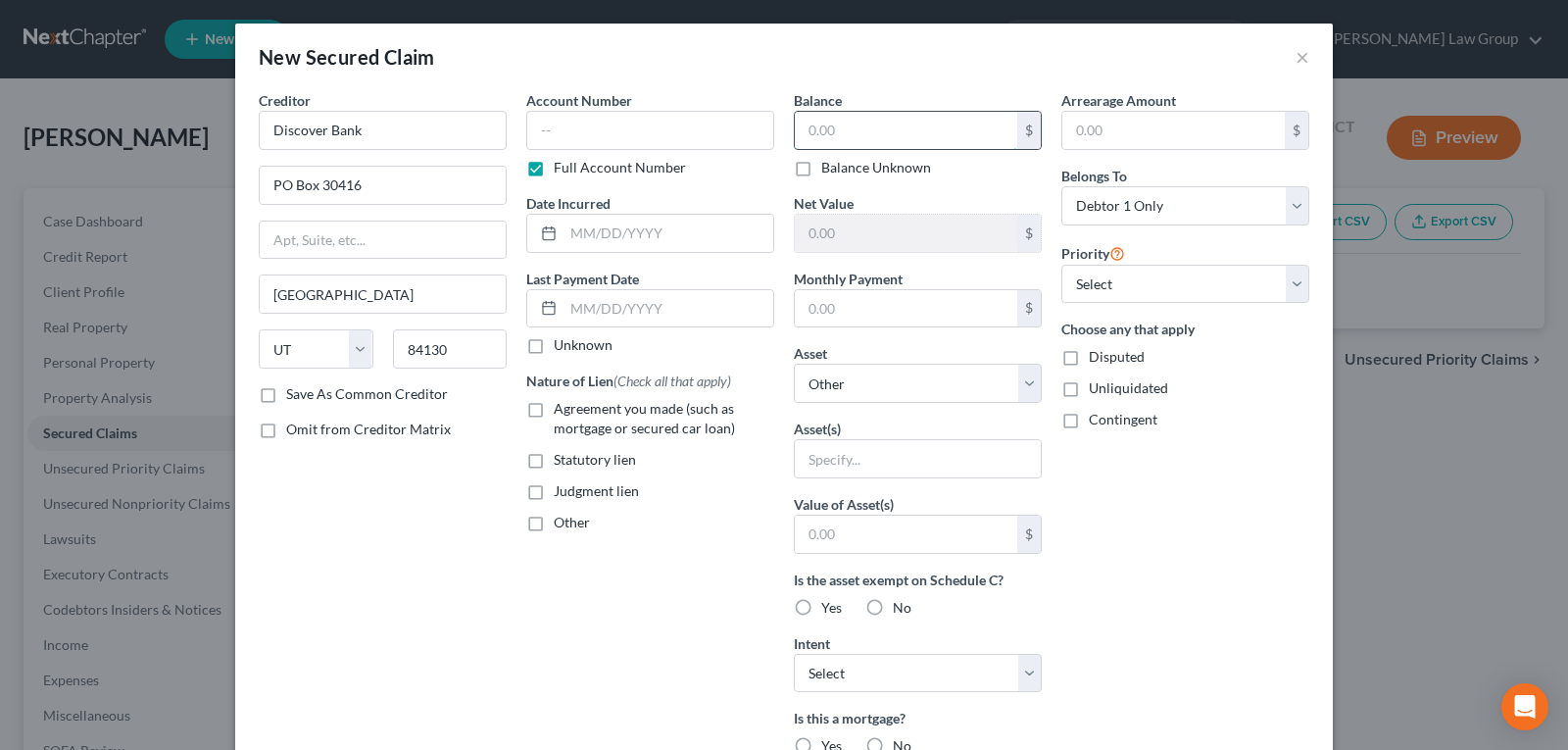
click at [912, 143] on input "text" at bounding box center [906, 130] width 223 height 37
type input "11,468.09"
click at [870, 385] on select "Select Other Multiple Assets PayPal (Other (Credit Union, Health Savings Accoun…" at bounding box center [918, 382] width 248 height 39
click at [870, 384] on select "Select Other Multiple Assets PayPal (Other (Credit Union, Health Savings Accoun…" at bounding box center [918, 382] width 248 height 39
click at [876, 451] on input "text" at bounding box center [918, 458] width 246 height 37
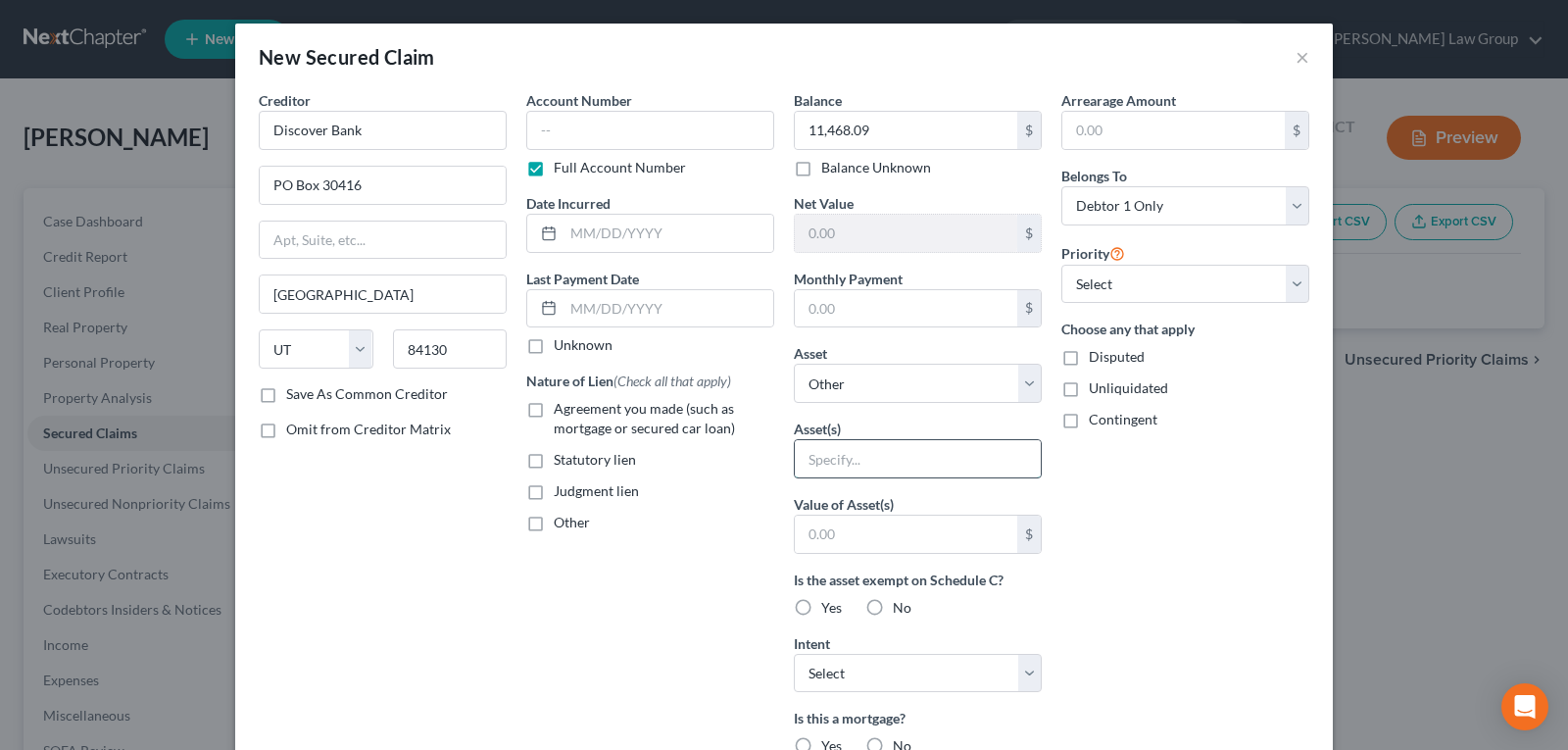
type input "Judgement Lien"
click at [554, 491] on span "Judgment lien" at bounding box center [596, 490] width 85 height 17
click at [561, 491] on input "Judgment lien" at bounding box center [567, 487] width 13 height 13
drag, startPoint x: 536, startPoint y: 491, endPoint x: 550, endPoint y: 491, distance: 14.0
click at [554, 491] on label "Judgment lien" at bounding box center [596, 491] width 85 height 20
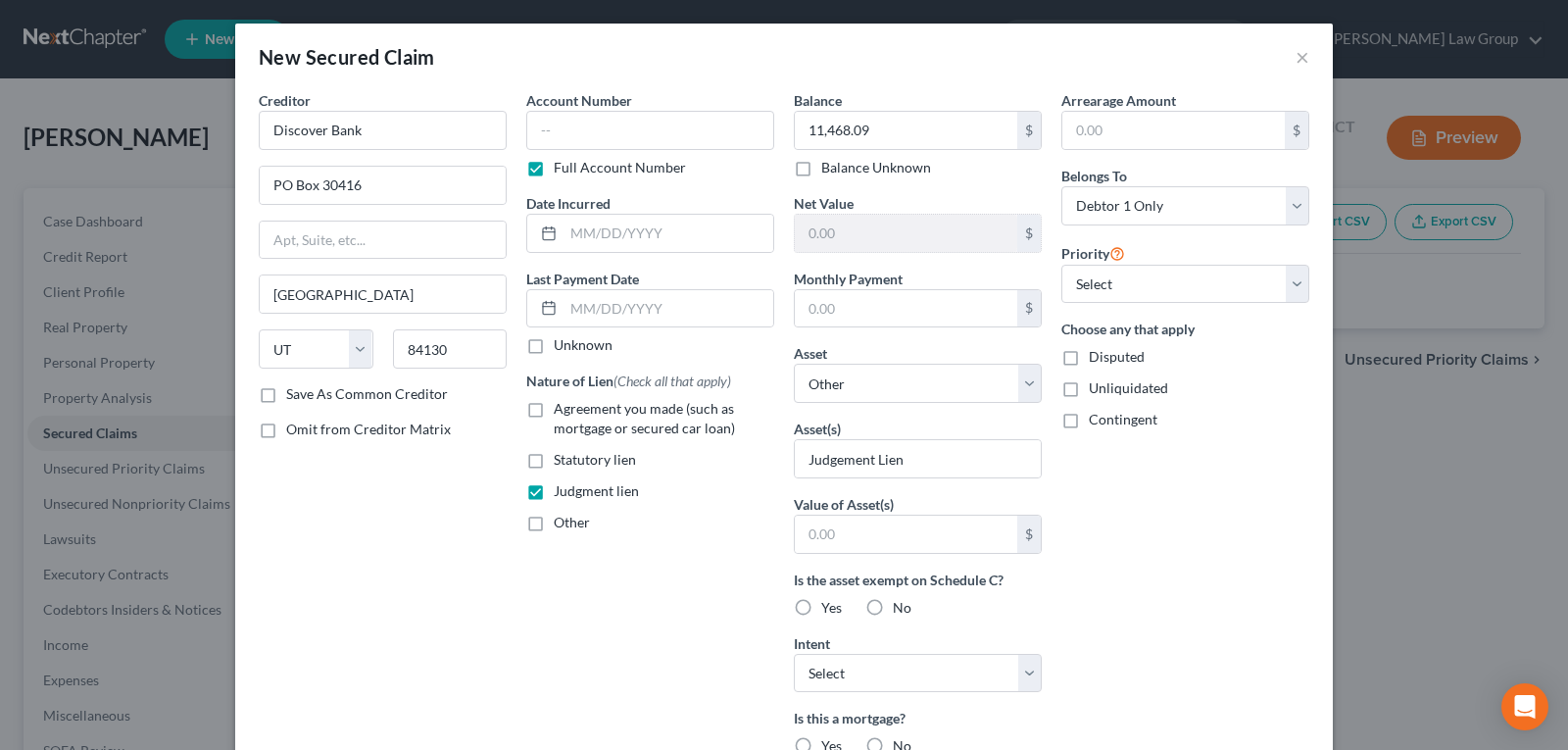
click at [561, 491] on input "Judgment lien" at bounding box center [567, 487] width 13 height 13
drag, startPoint x: 533, startPoint y: 494, endPoint x: 623, endPoint y: 495, distance: 90.0
click at [554, 494] on label "Judgment lien" at bounding box center [596, 491] width 85 height 20
click at [561, 494] on input "Judgment lien" at bounding box center [567, 487] width 13 height 13
checkbox input "true"
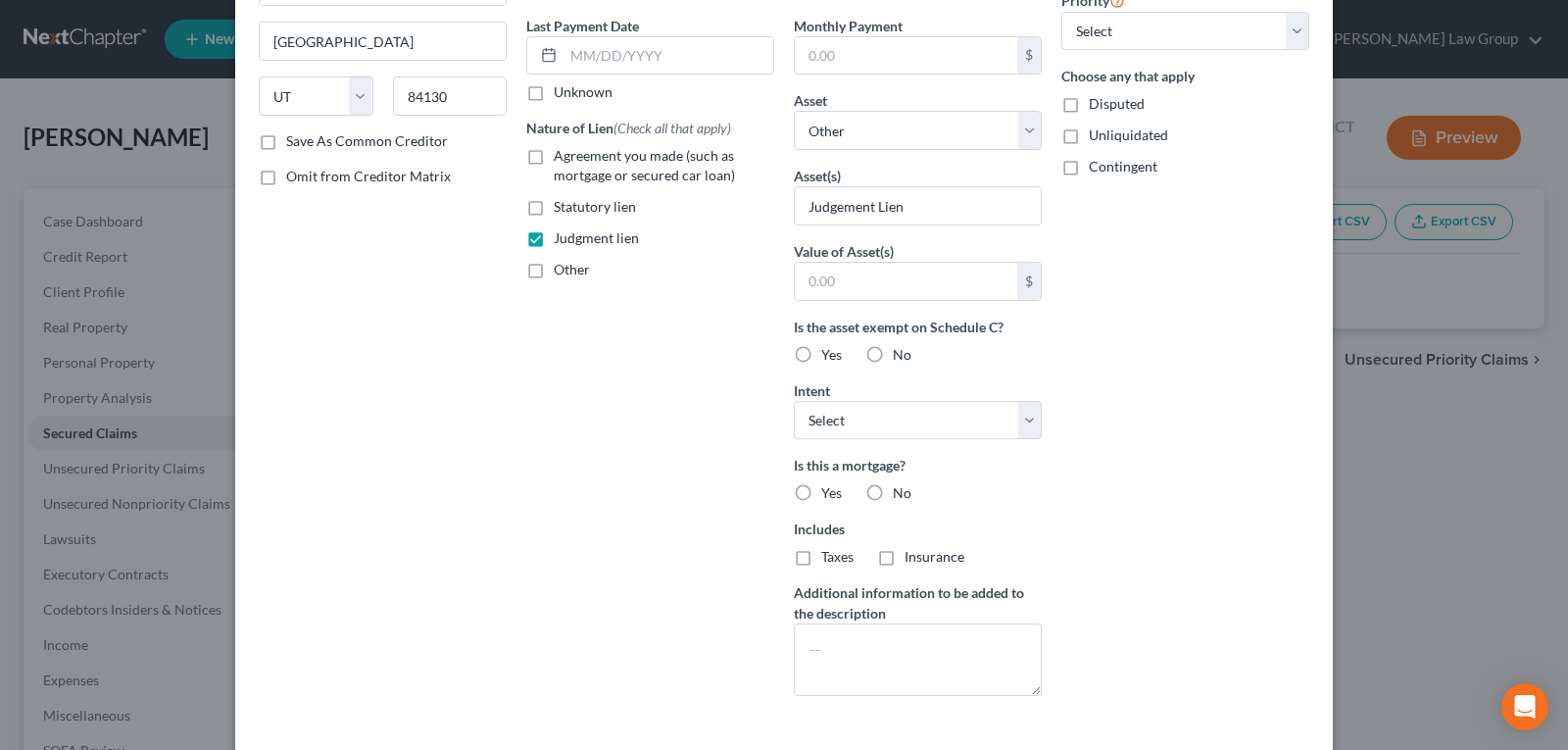
scroll to position [294, 0]
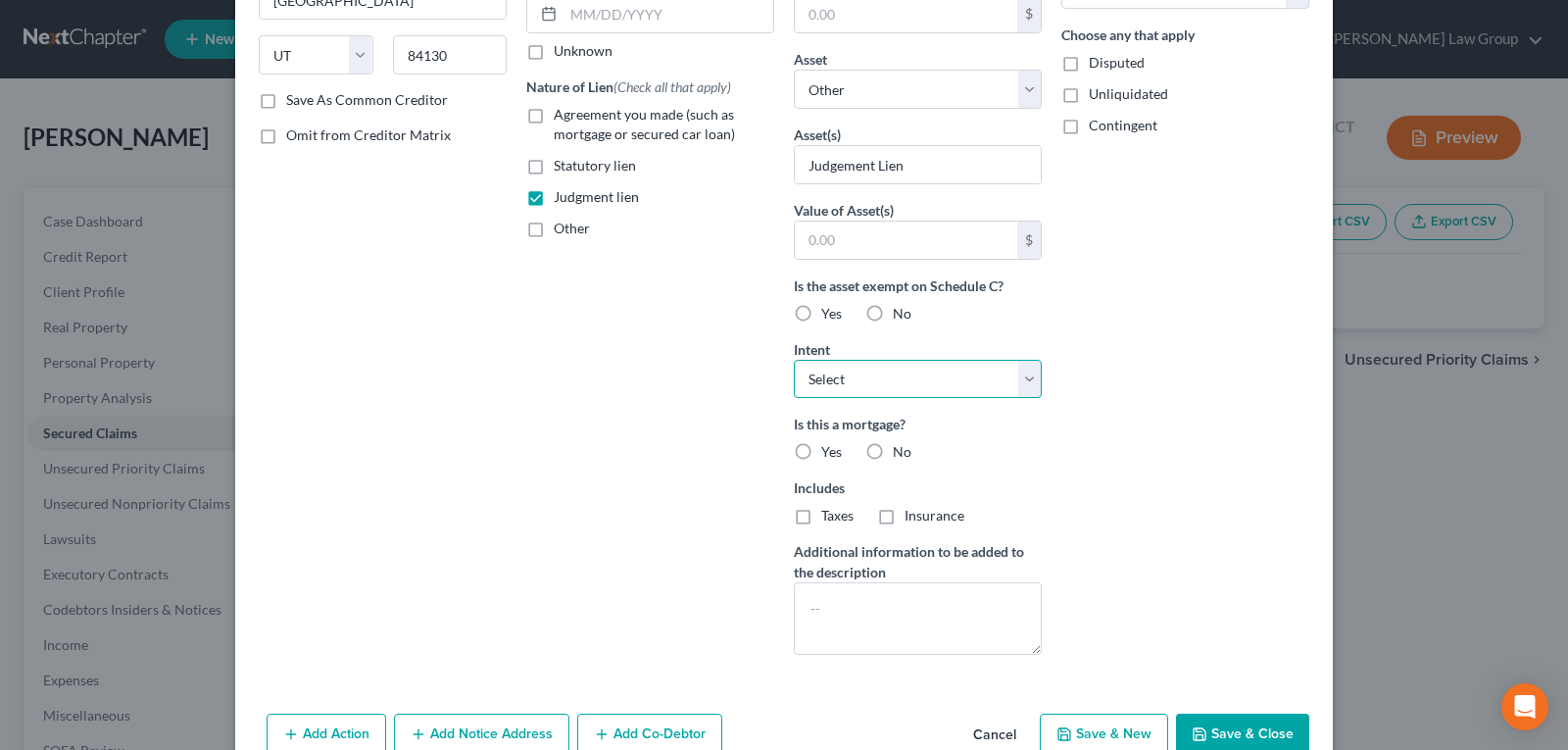
click at [872, 392] on select "Select Surrender Redeem Reaffirm Avoid Other" at bounding box center [918, 378] width 248 height 39
select select "3"
click at [794, 360] on select "Select Surrender Redeem Reaffirm Avoid Other" at bounding box center [918, 378] width 248 height 39
click at [893, 451] on label "No" at bounding box center [902, 452] width 19 height 20
click at [901, 451] on input "No" at bounding box center [907, 448] width 13 height 13
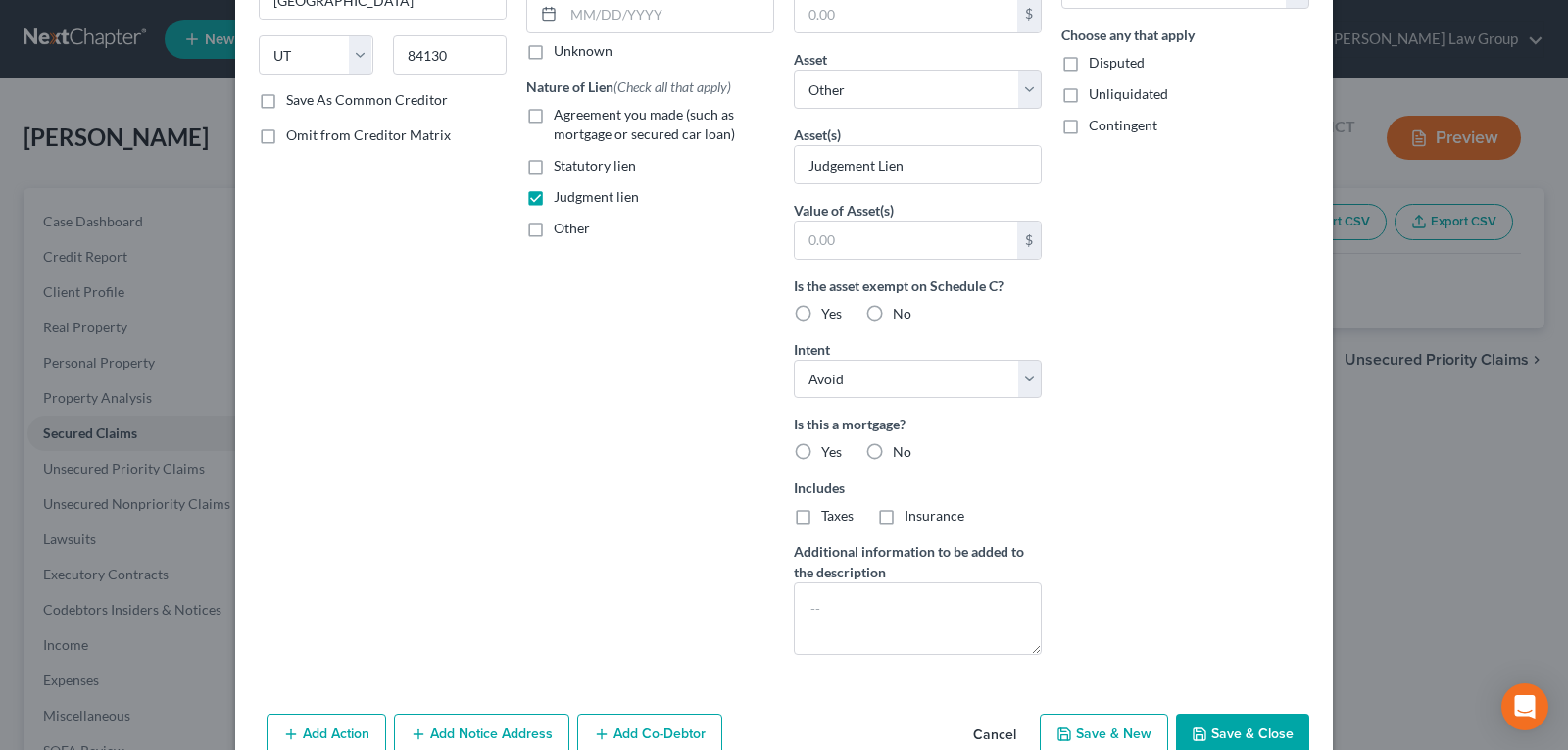
radio input "true"
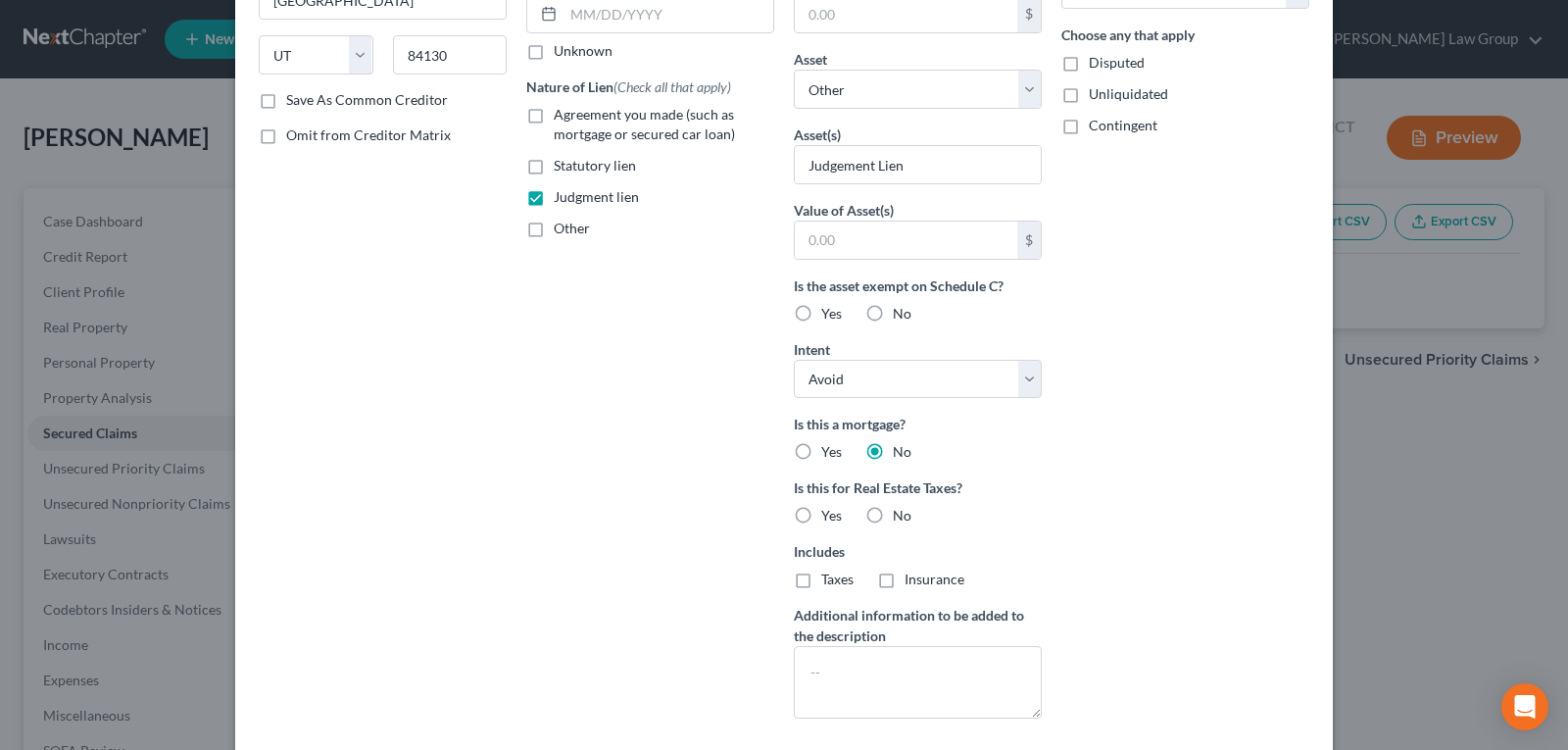
scroll to position [401, 0]
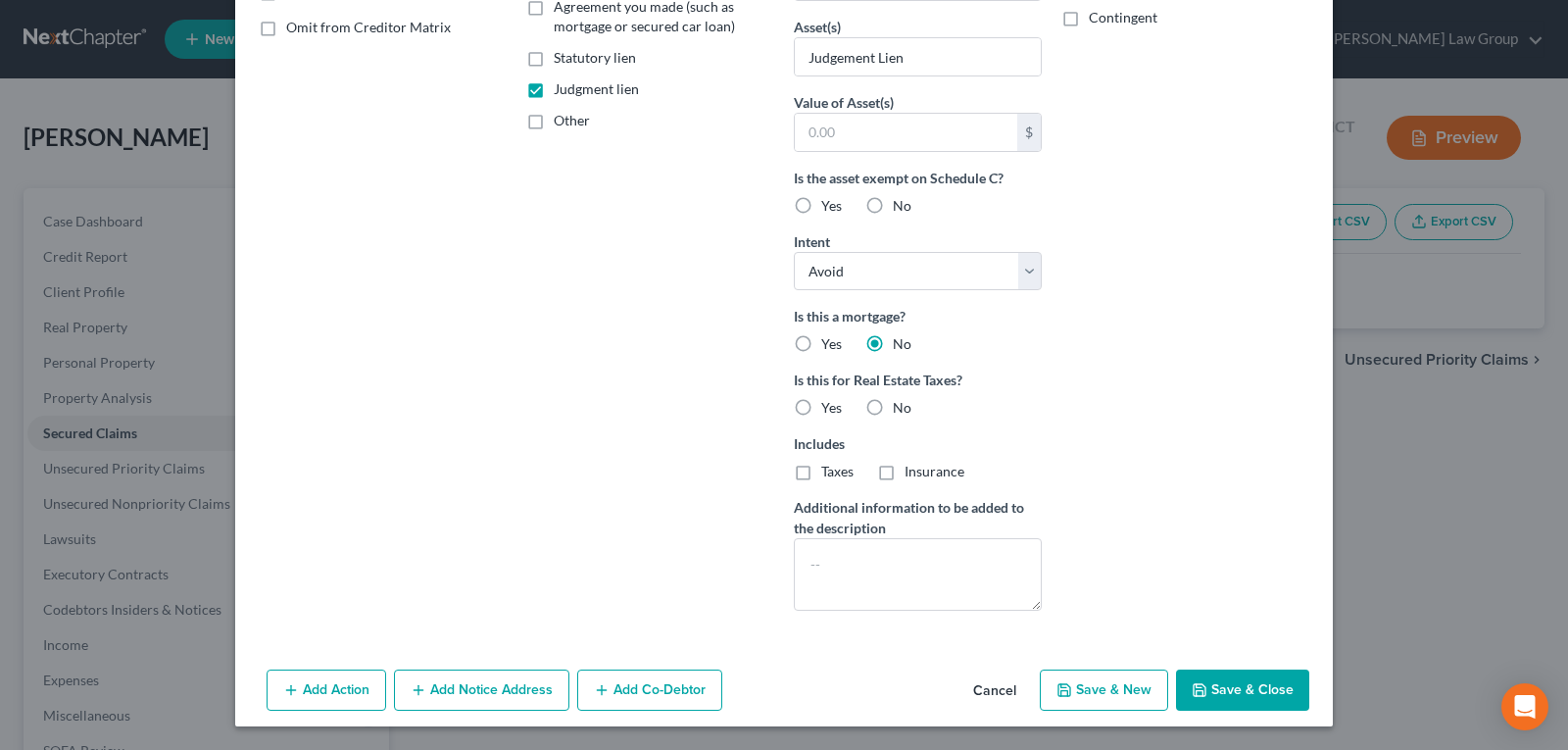
click at [1228, 693] on button "Save & Close" at bounding box center [1242, 689] width 133 height 41
select select
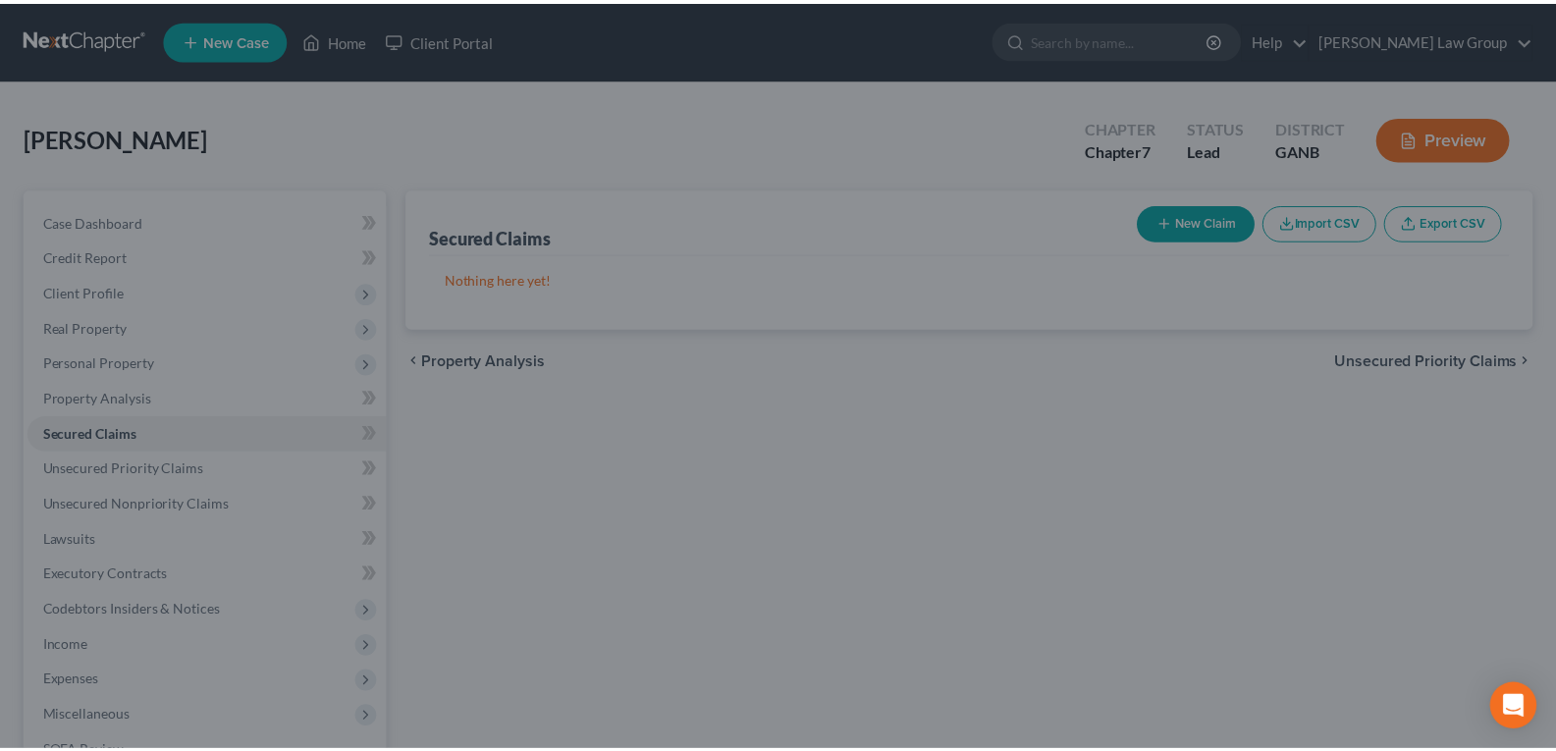
scroll to position [0, 0]
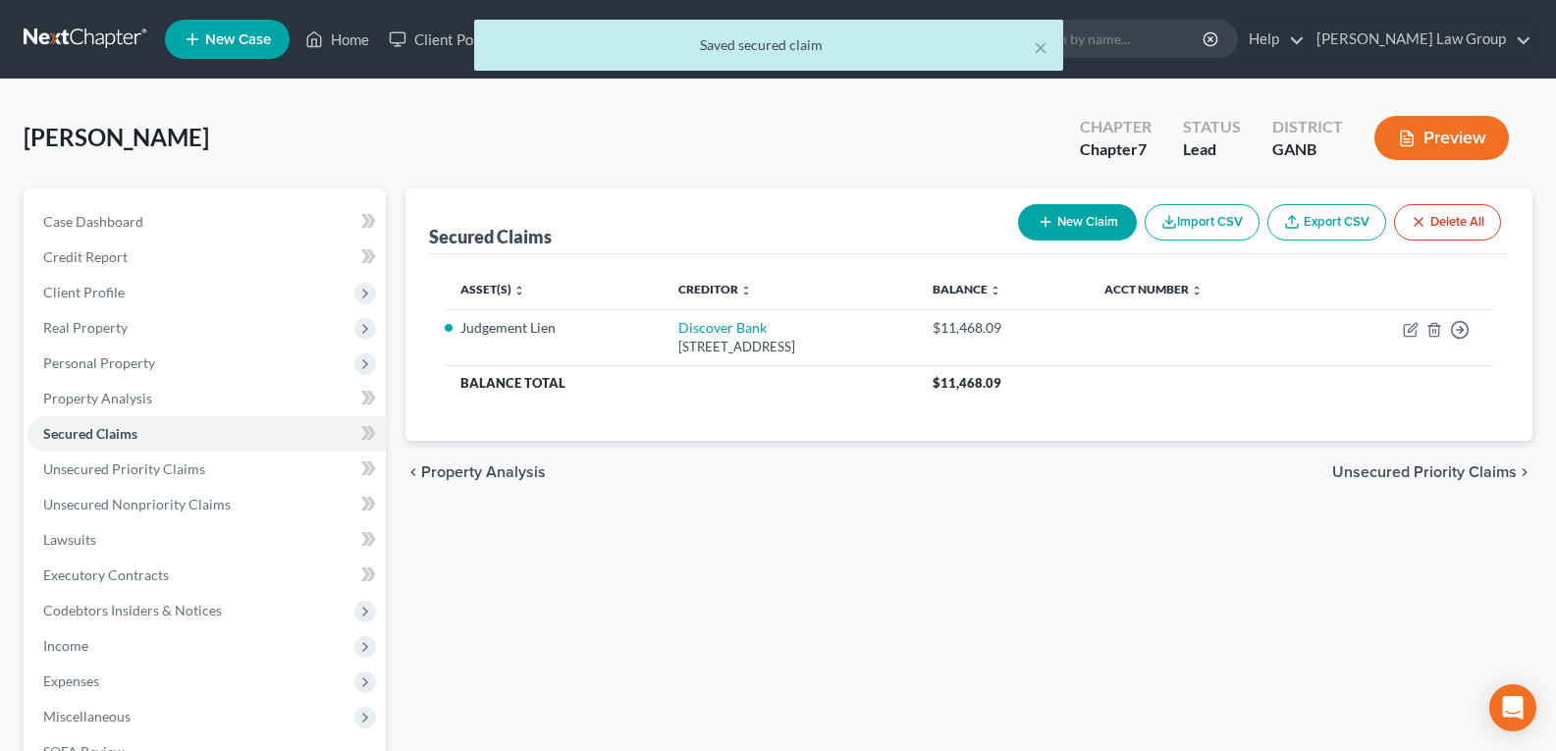
click at [810, 512] on div "Secured Claims New Claim Import CSV Export CSV Delete All Asset(s) expand_more …" at bounding box center [969, 596] width 1146 height 816
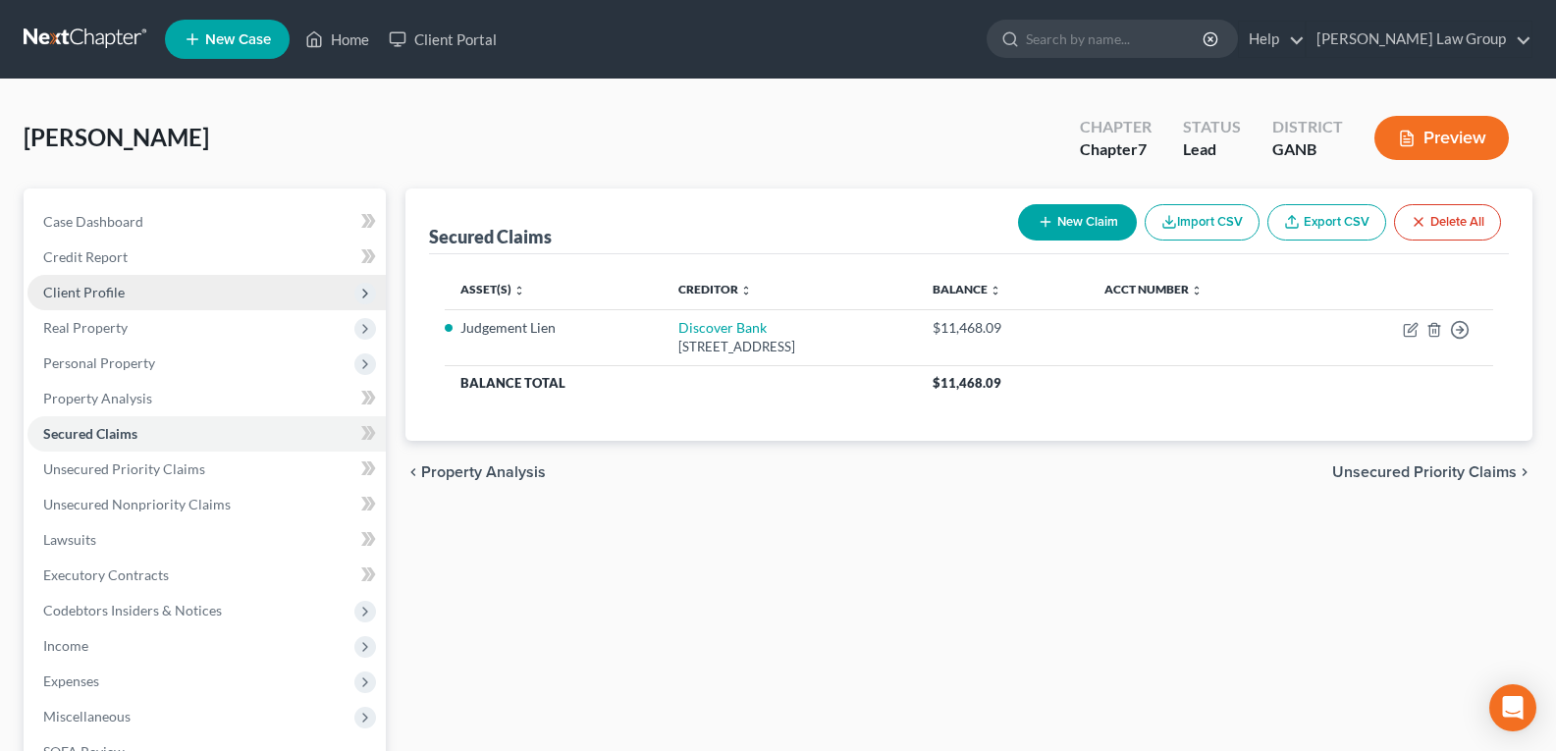
click at [111, 297] on span "Client Profile" at bounding box center [83, 292] width 81 height 17
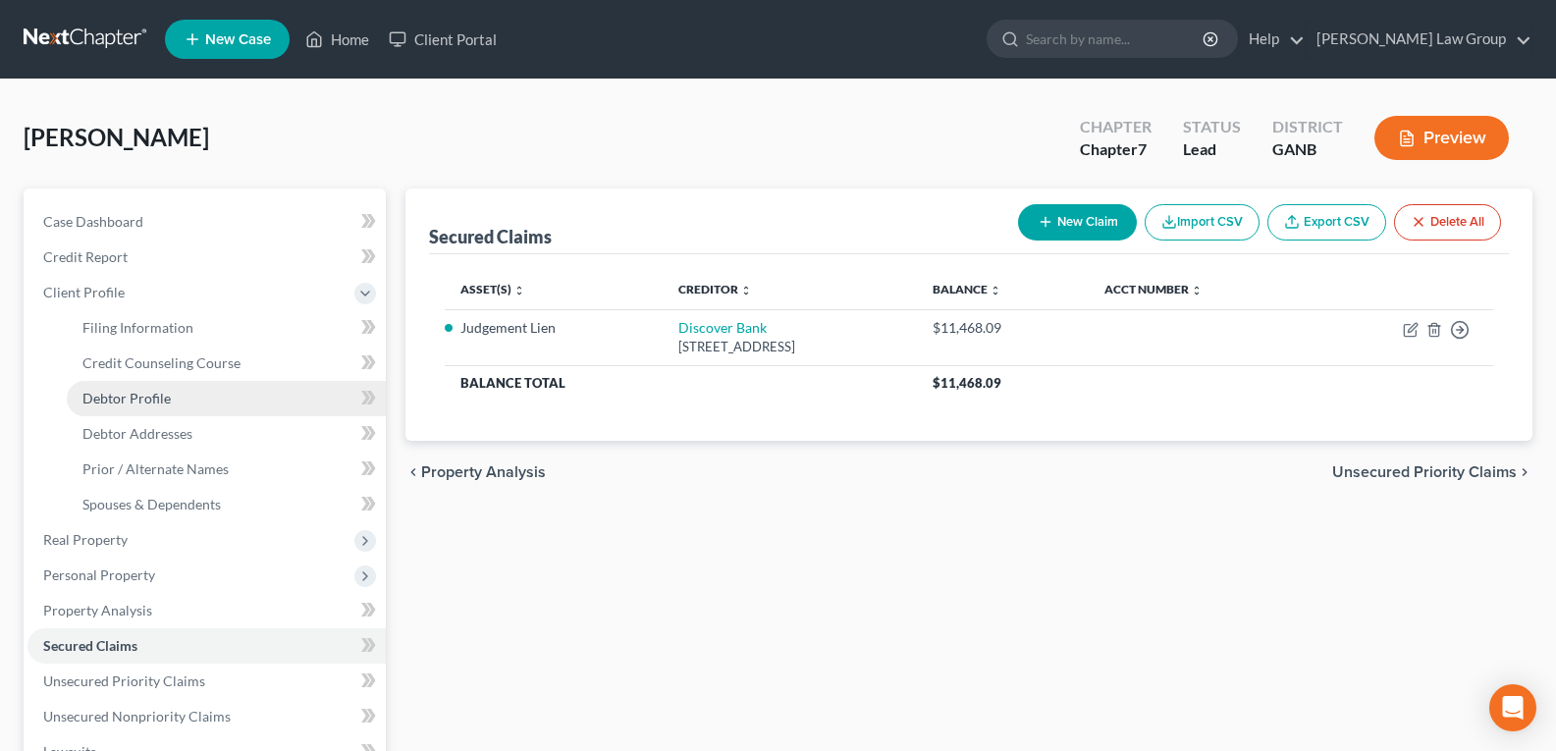
click at [106, 403] on span "Debtor Profile" at bounding box center [126, 398] width 88 height 17
select select "0"
select select "2"
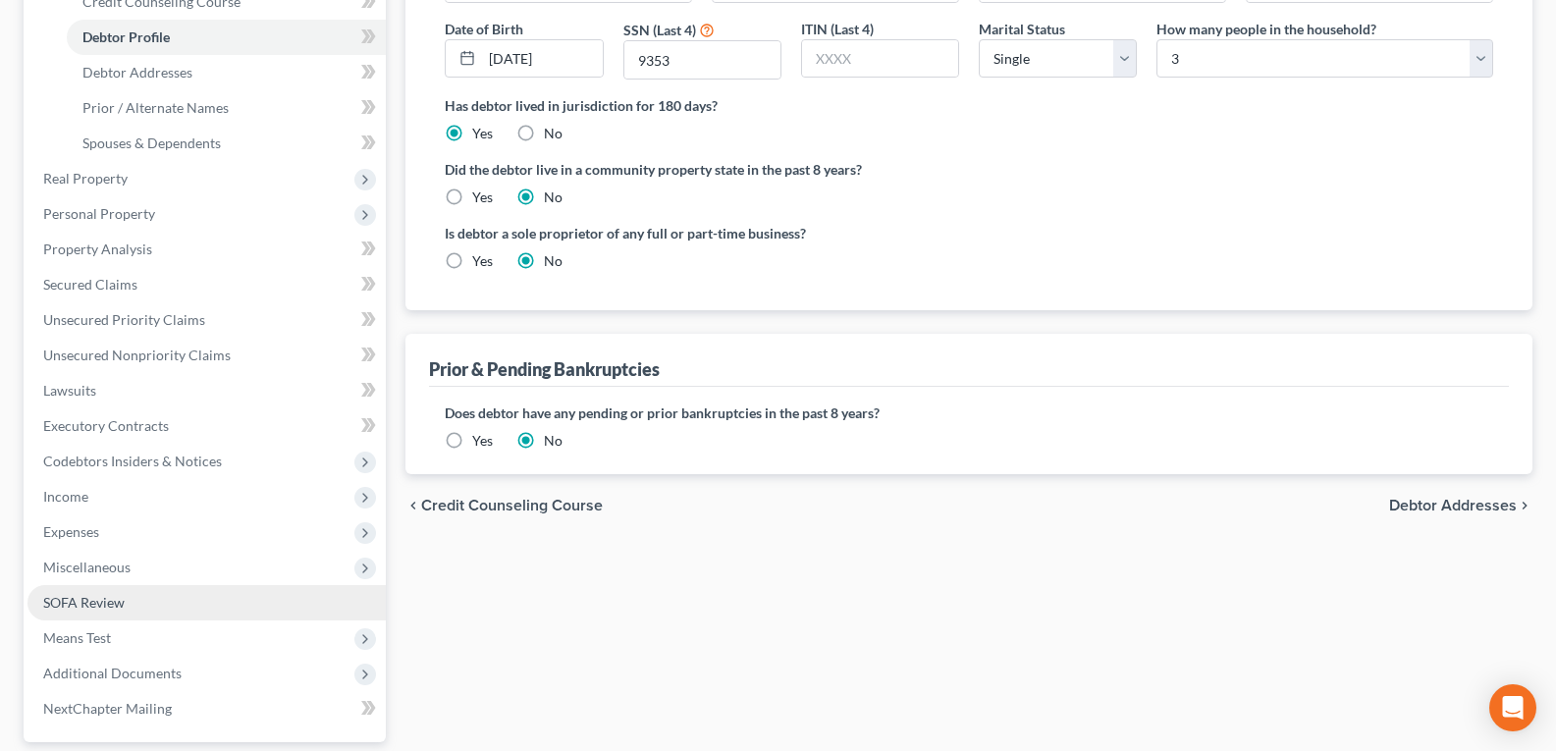
scroll to position [393, 0]
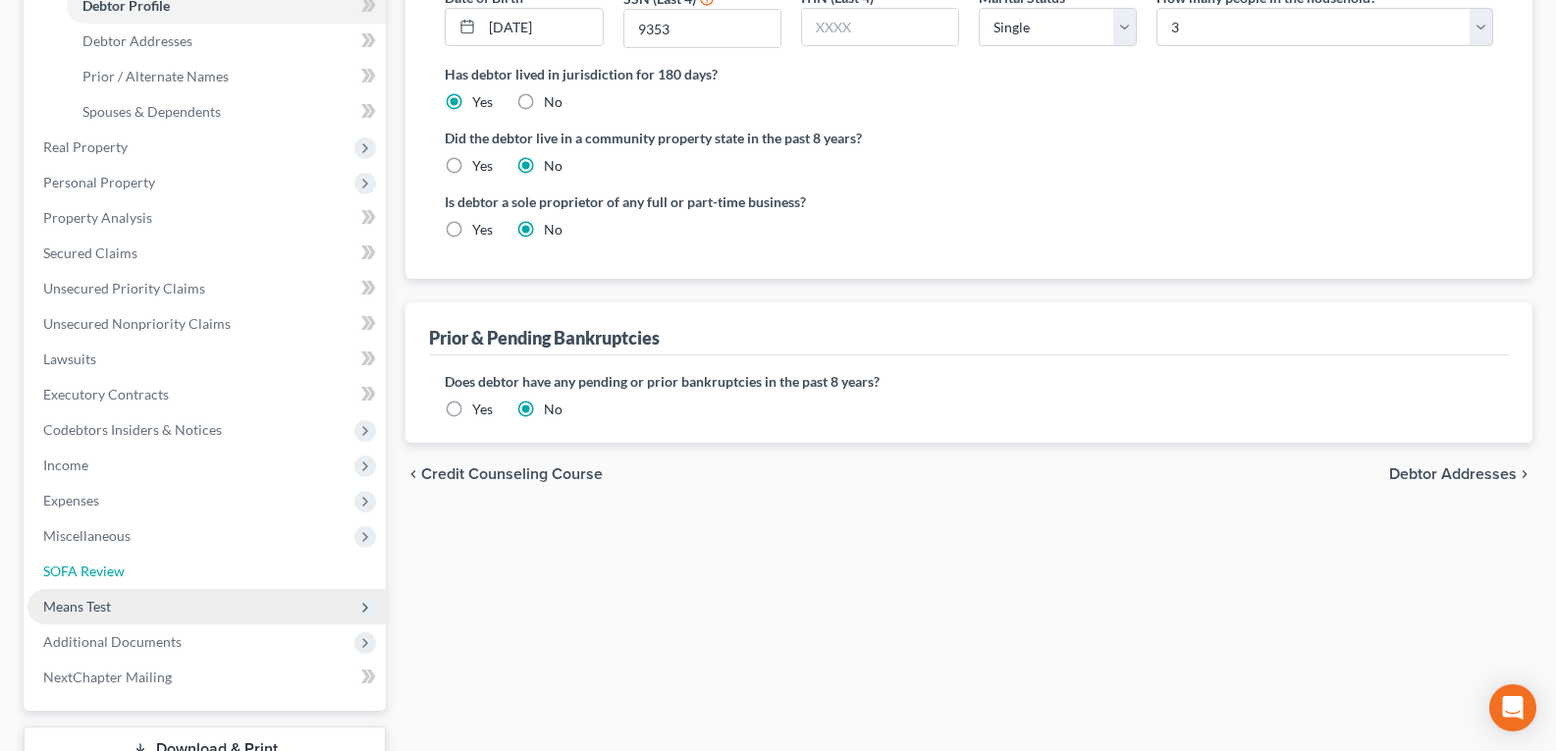
drag, startPoint x: 85, startPoint y: 578, endPoint x: 259, endPoint y: 592, distance: 174.3
click at [85, 578] on span "SOFA Review" at bounding box center [83, 570] width 81 height 17
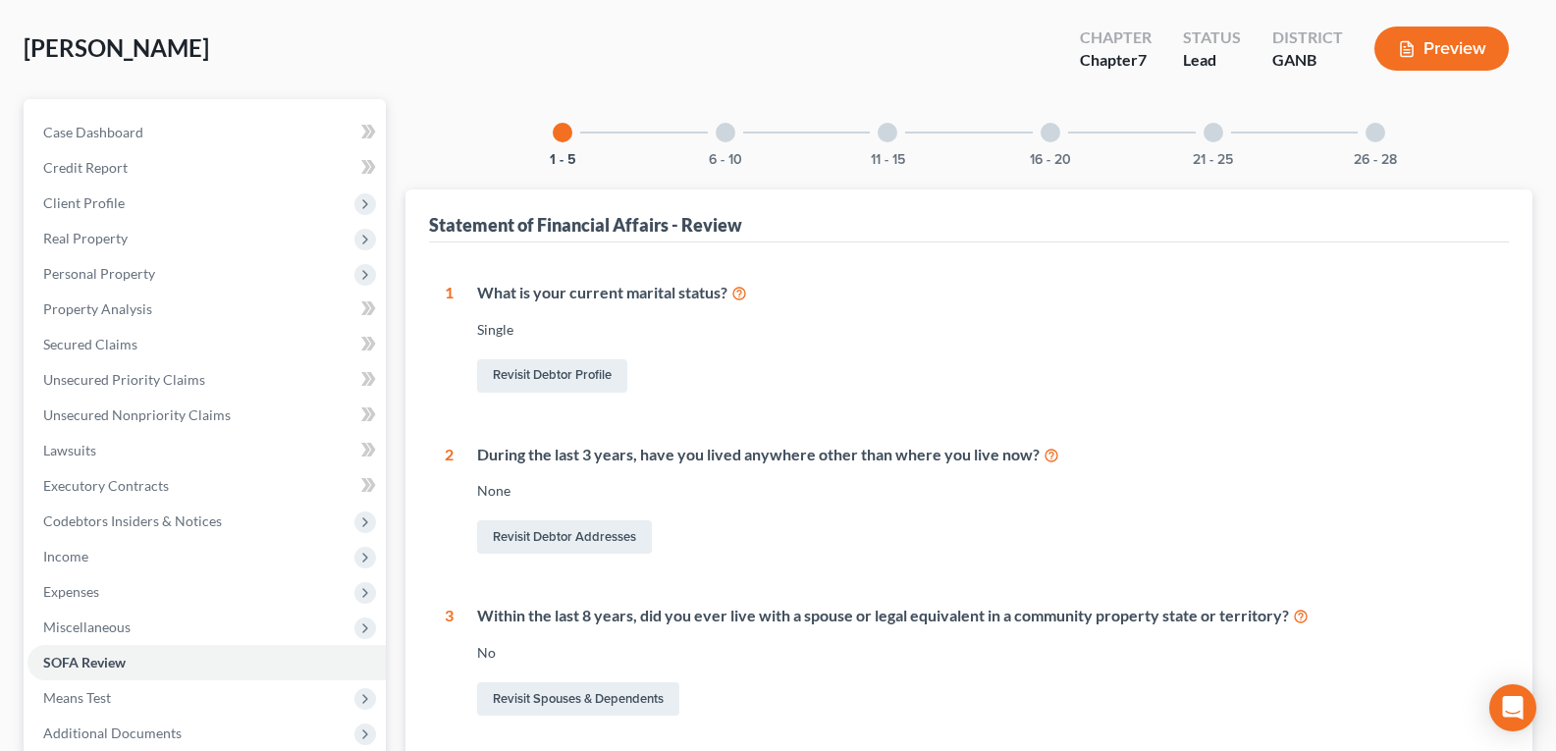
scroll to position [1, 0]
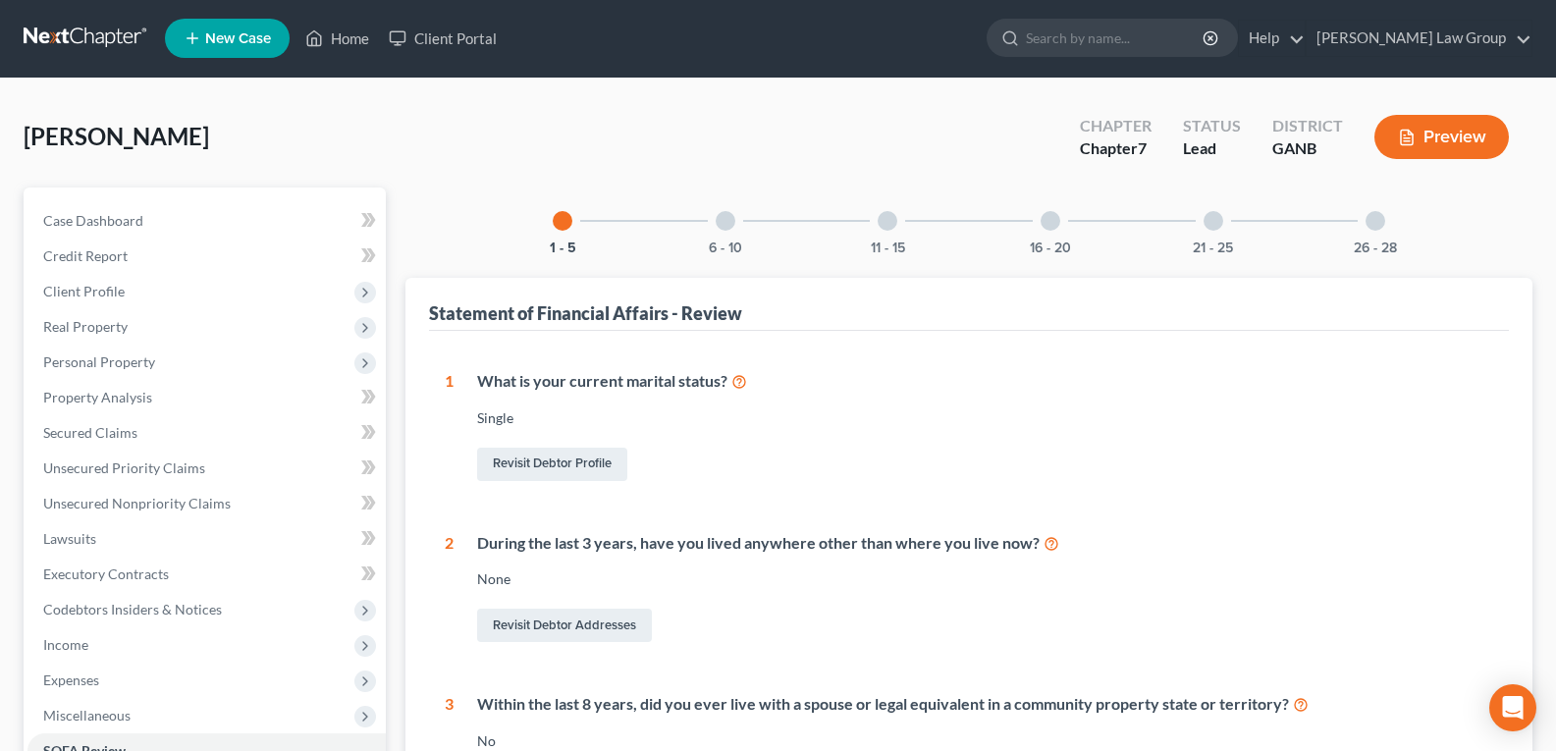
drag, startPoint x: 732, startPoint y: 219, endPoint x: 756, endPoint y: 249, distance: 38.5
click at [733, 219] on div at bounding box center [726, 221] width 20 height 20
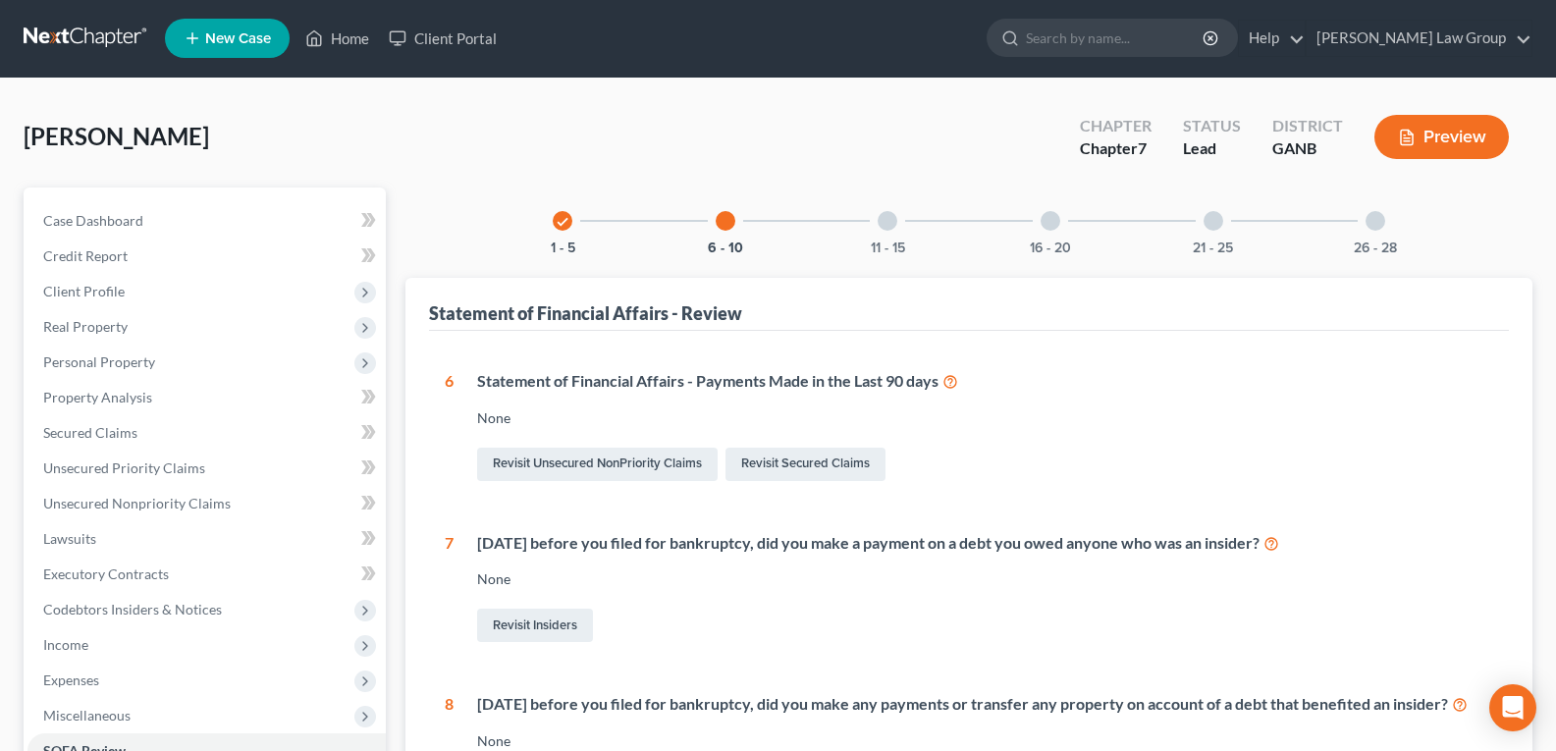
scroll to position [0, 0]
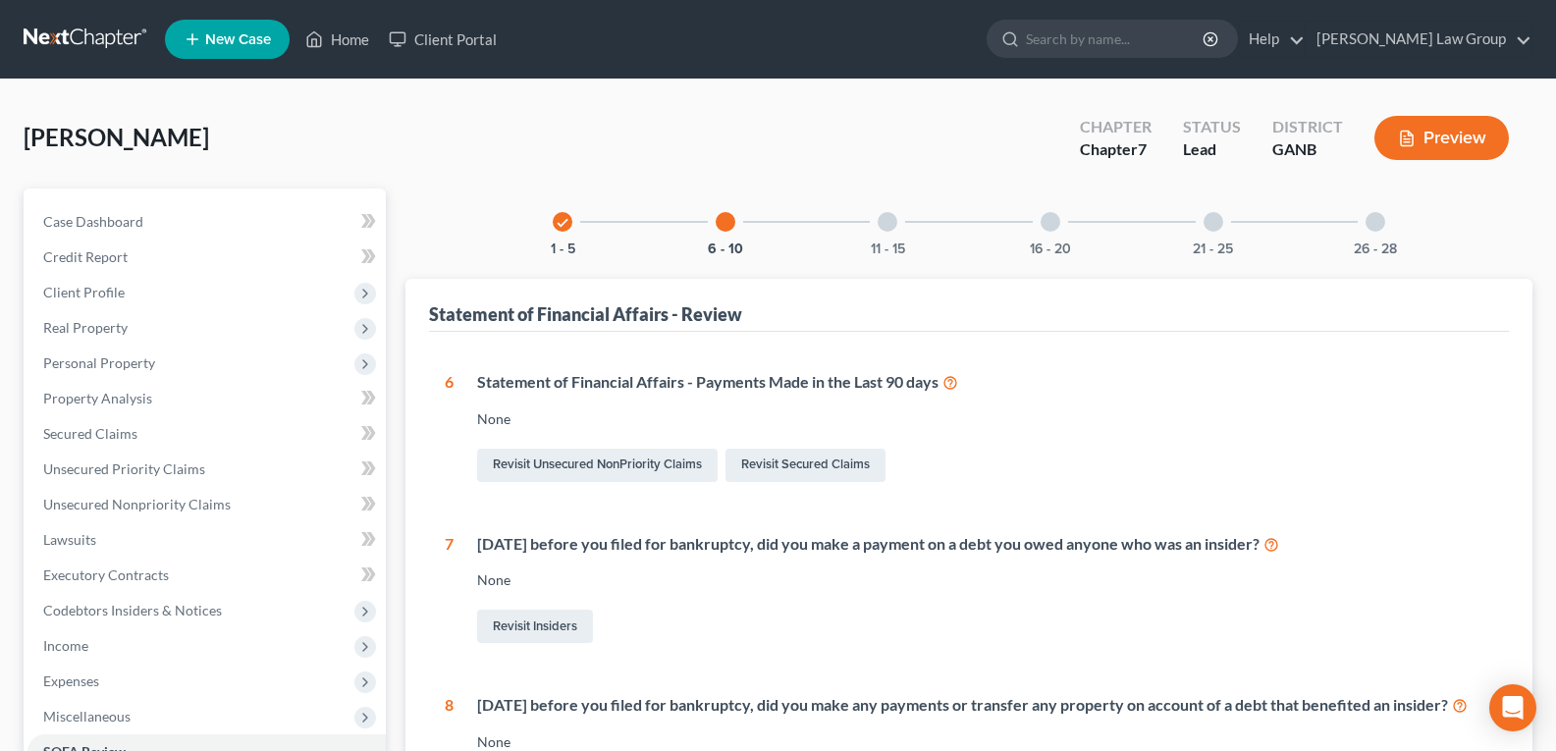
click at [895, 222] on div at bounding box center [887, 222] width 20 height 20
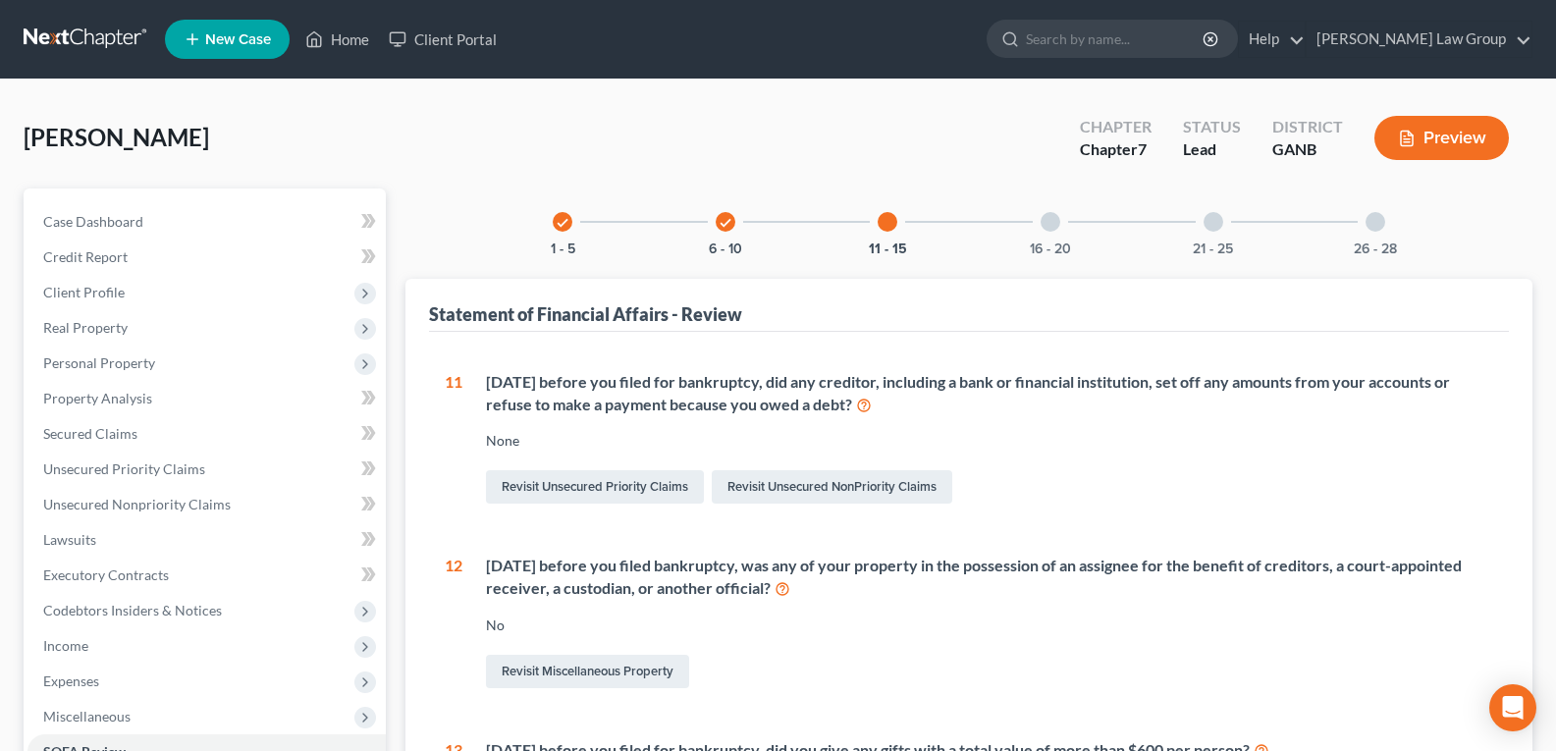
drag, startPoint x: 207, startPoint y: 228, endPoint x: 212, endPoint y: 33, distance: 194.4
click at [323, 34] on icon at bounding box center [314, 39] width 18 height 24
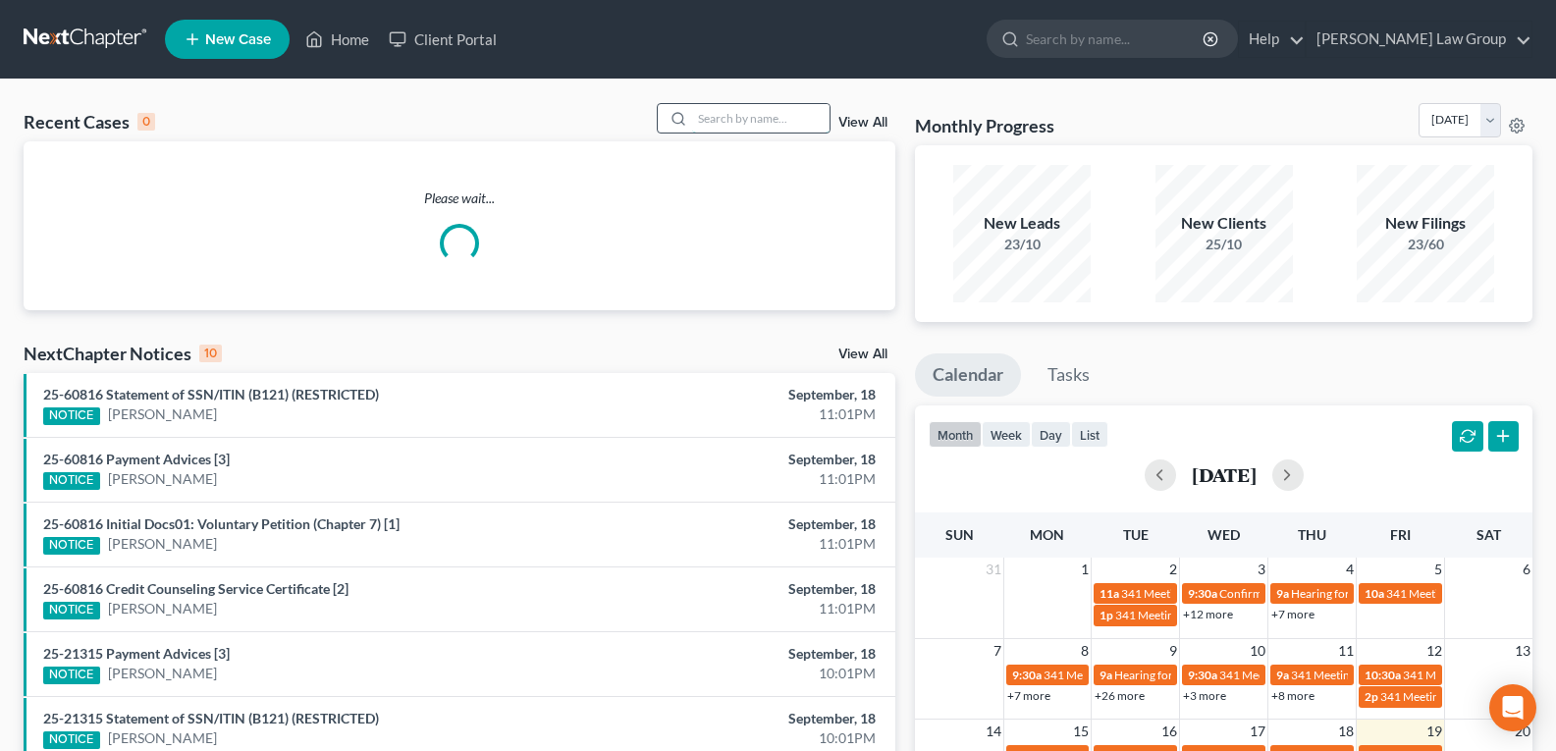
click at [709, 117] on input "search" at bounding box center [760, 118] width 137 height 28
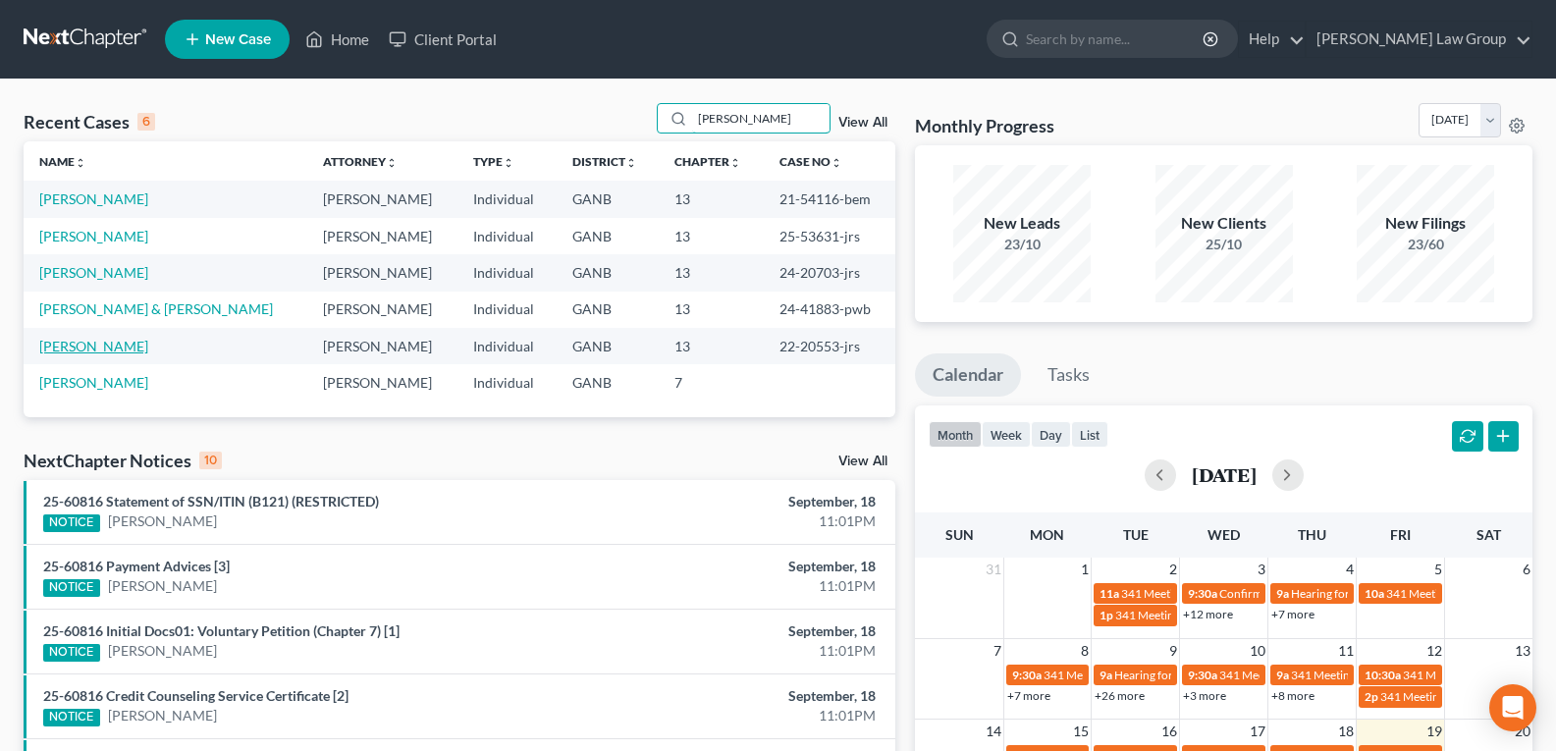
type input "[PERSON_NAME]"
click at [81, 350] on link "[PERSON_NAME]" at bounding box center [93, 346] width 109 height 17
